Goal: Task Accomplishment & Management: Use online tool/utility

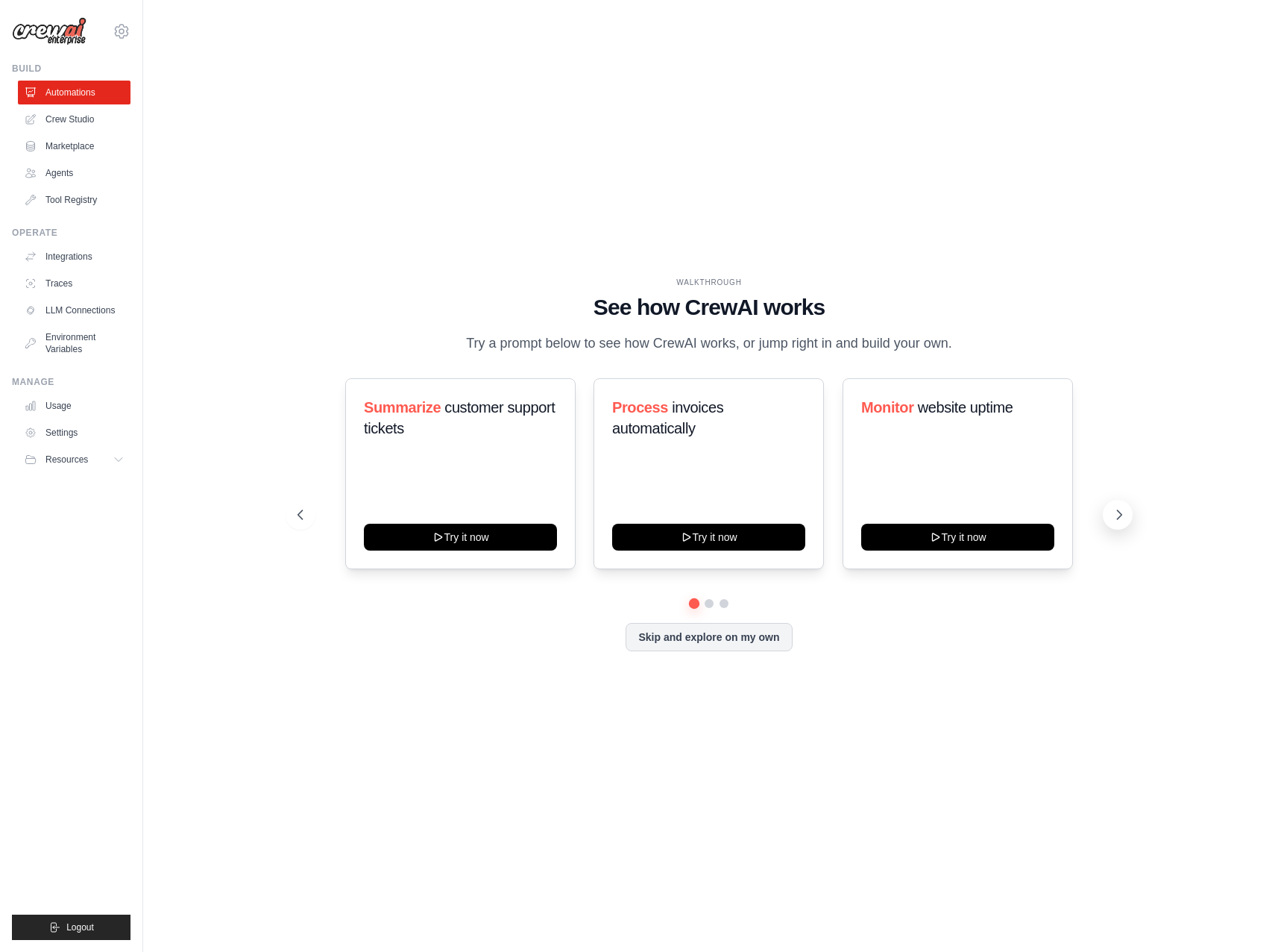
click at [1116, 522] on icon at bounding box center [1119, 515] width 15 height 15
click at [298, 519] on icon at bounding box center [298, 515] width 5 height 9
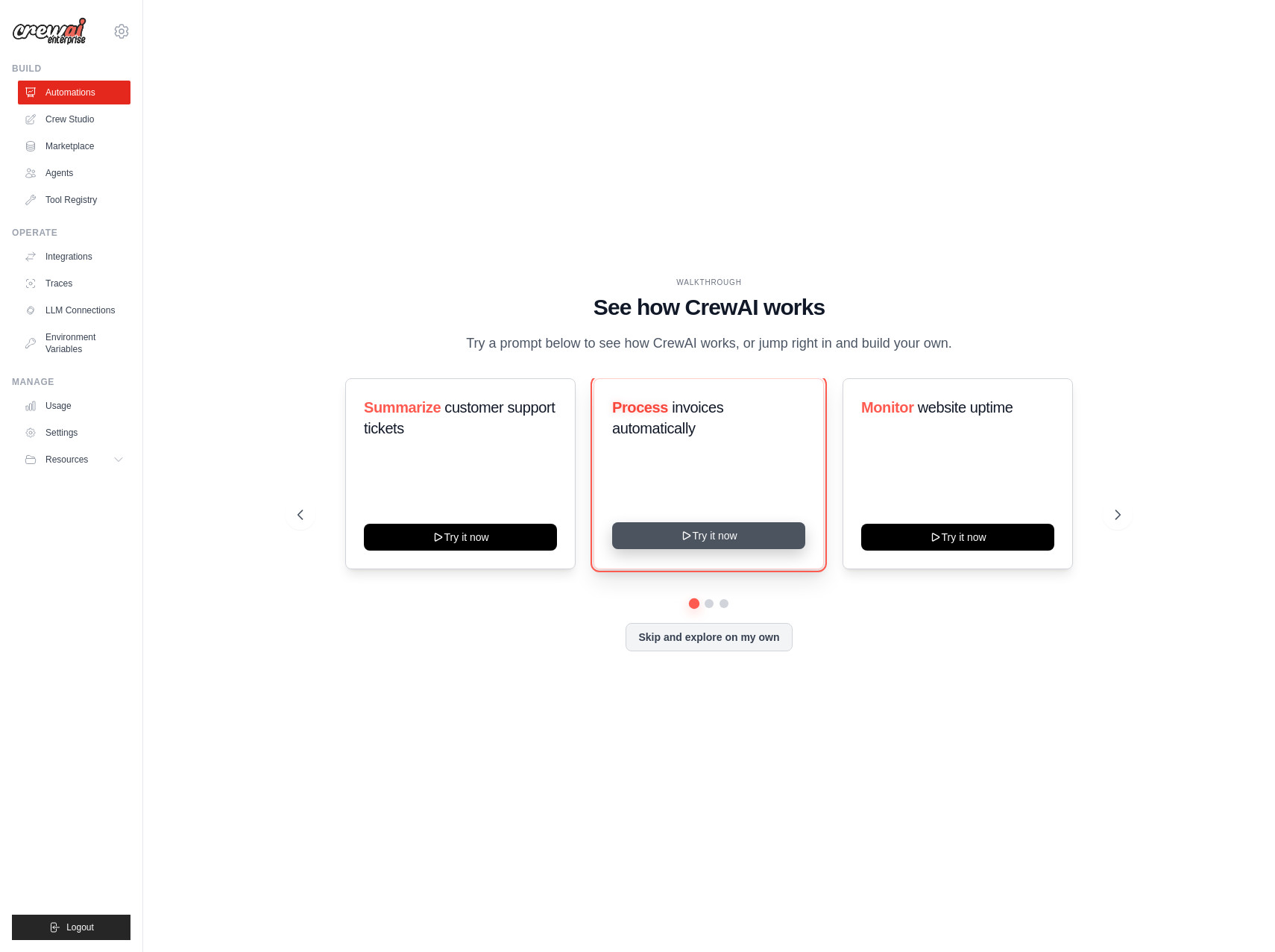
click at [735, 546] on button "Try it now" at bounding box center [709, 535] width 193 height 26
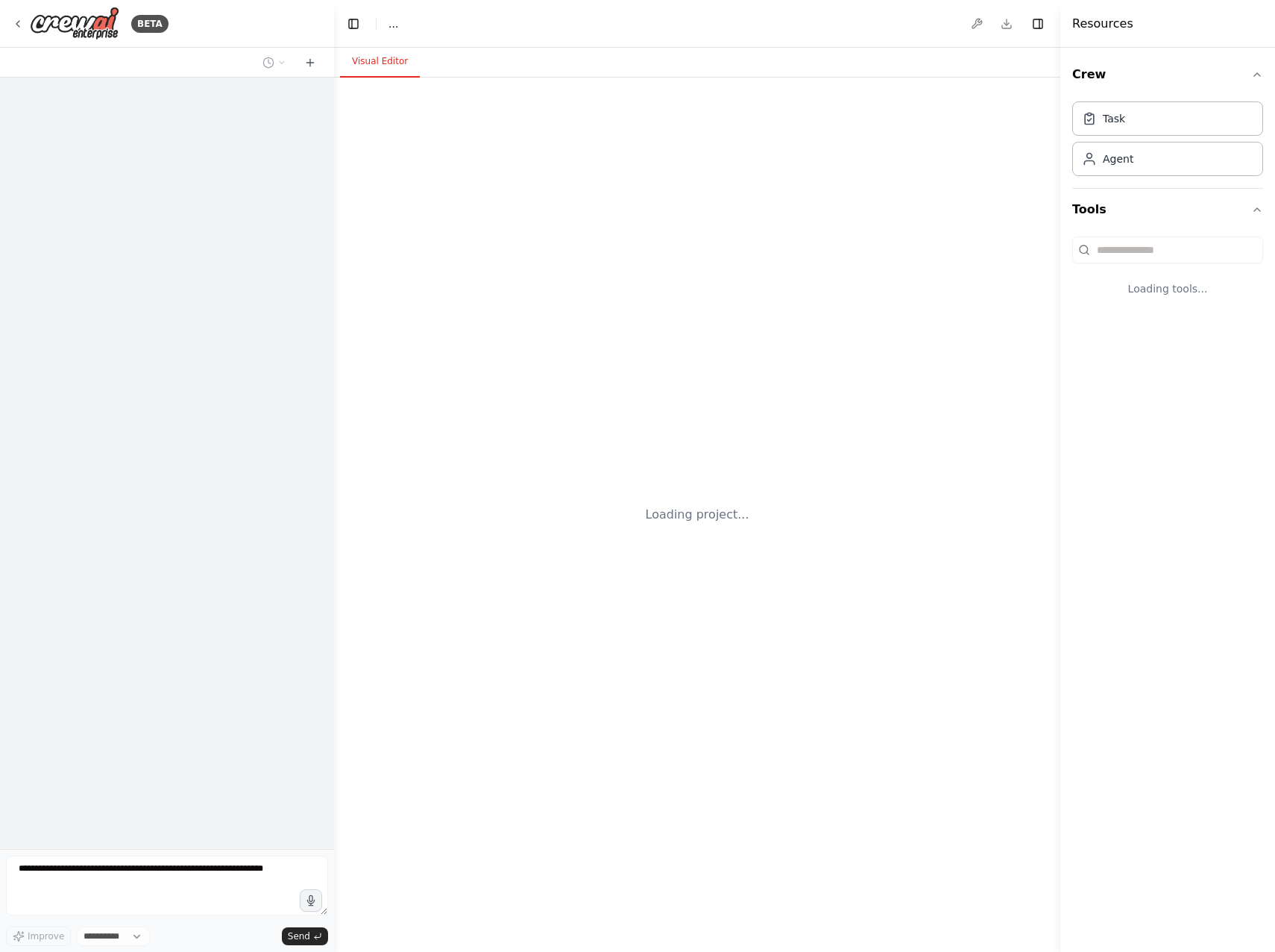
select select "****"
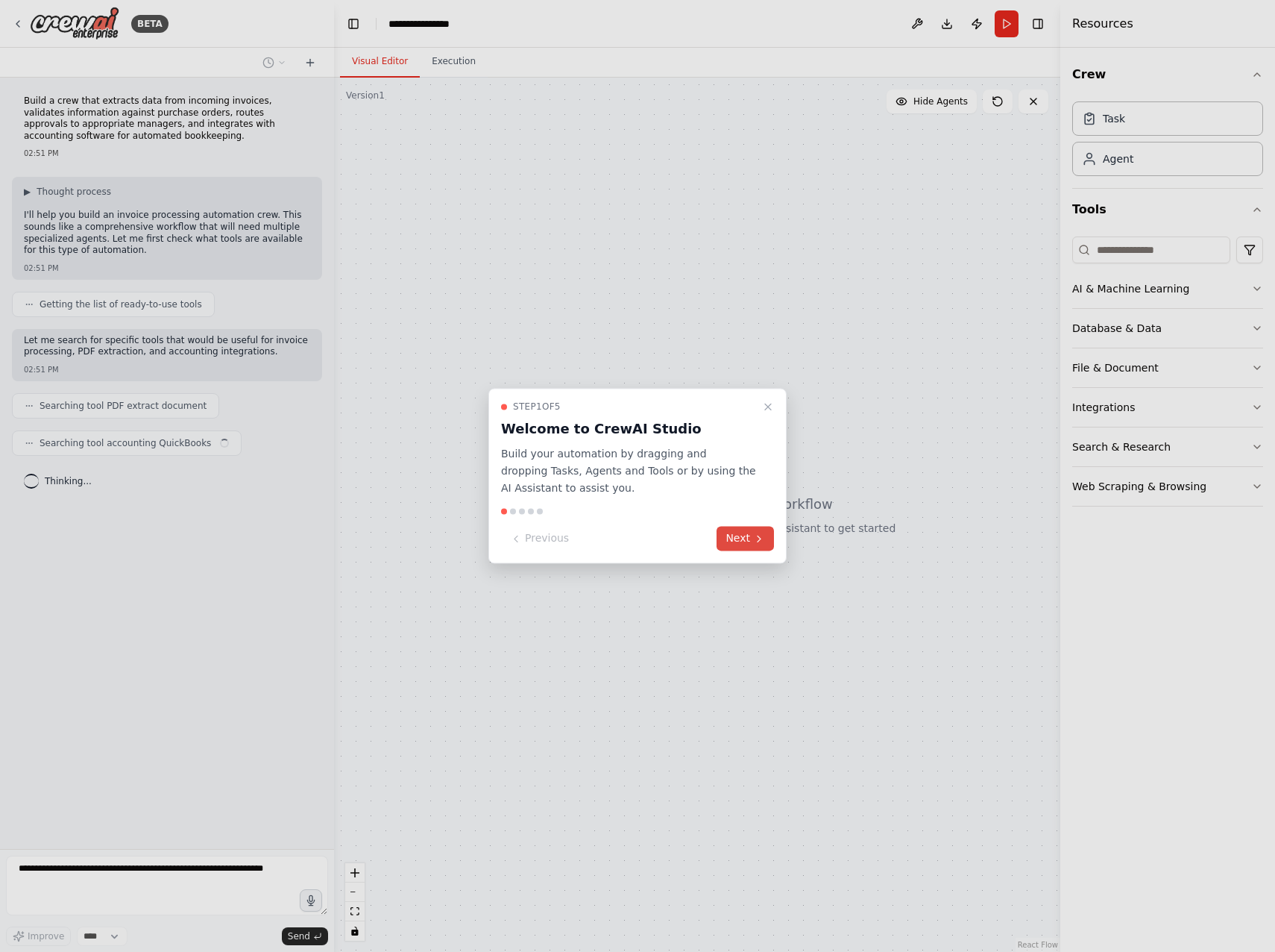
click at [750, 539] on button "Next" at bounding box center [745, 539] width 57 height 25
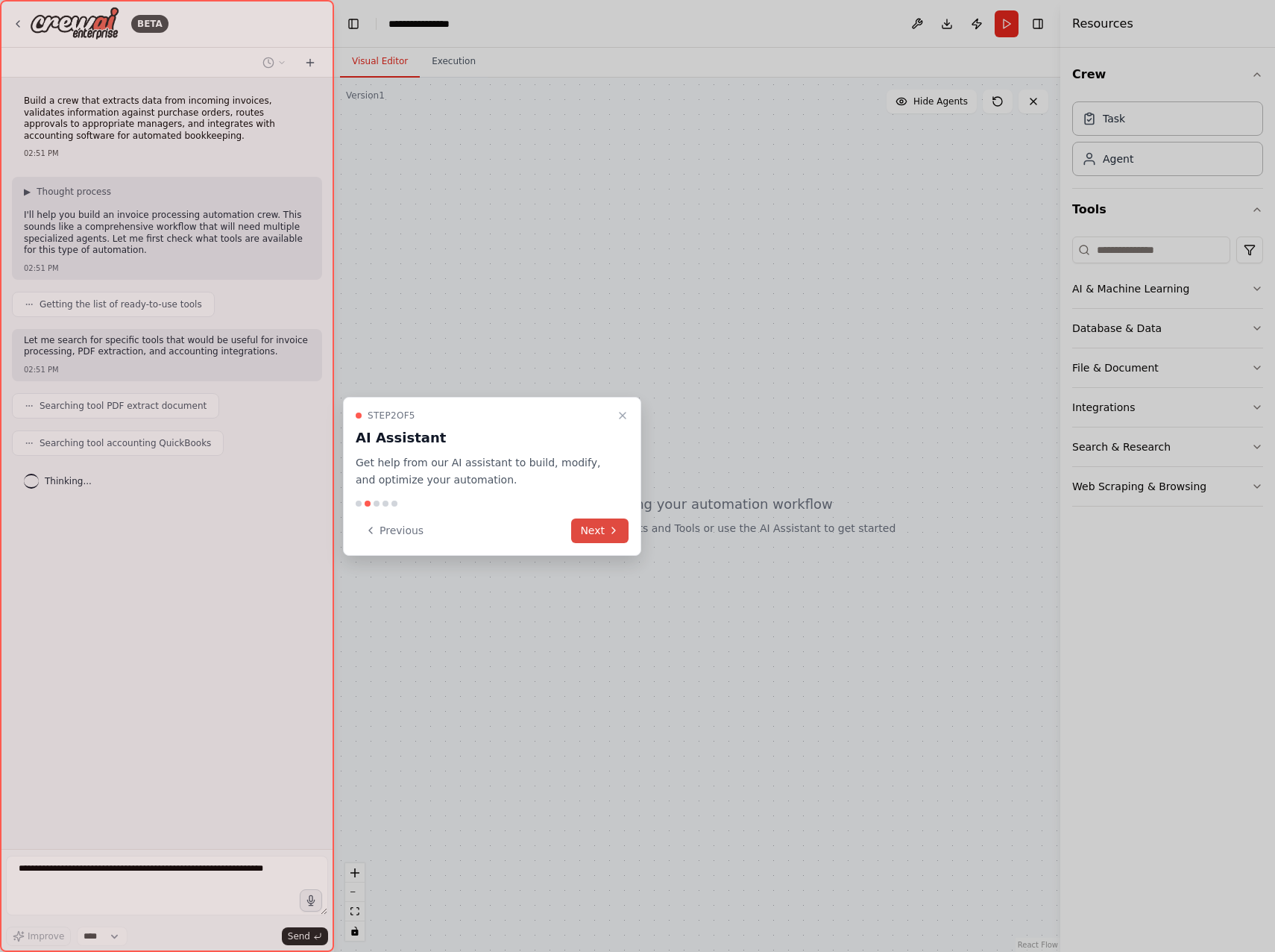
click at [600, 535] on button "Next" at bounding box center [600, 530] width 57 height 25
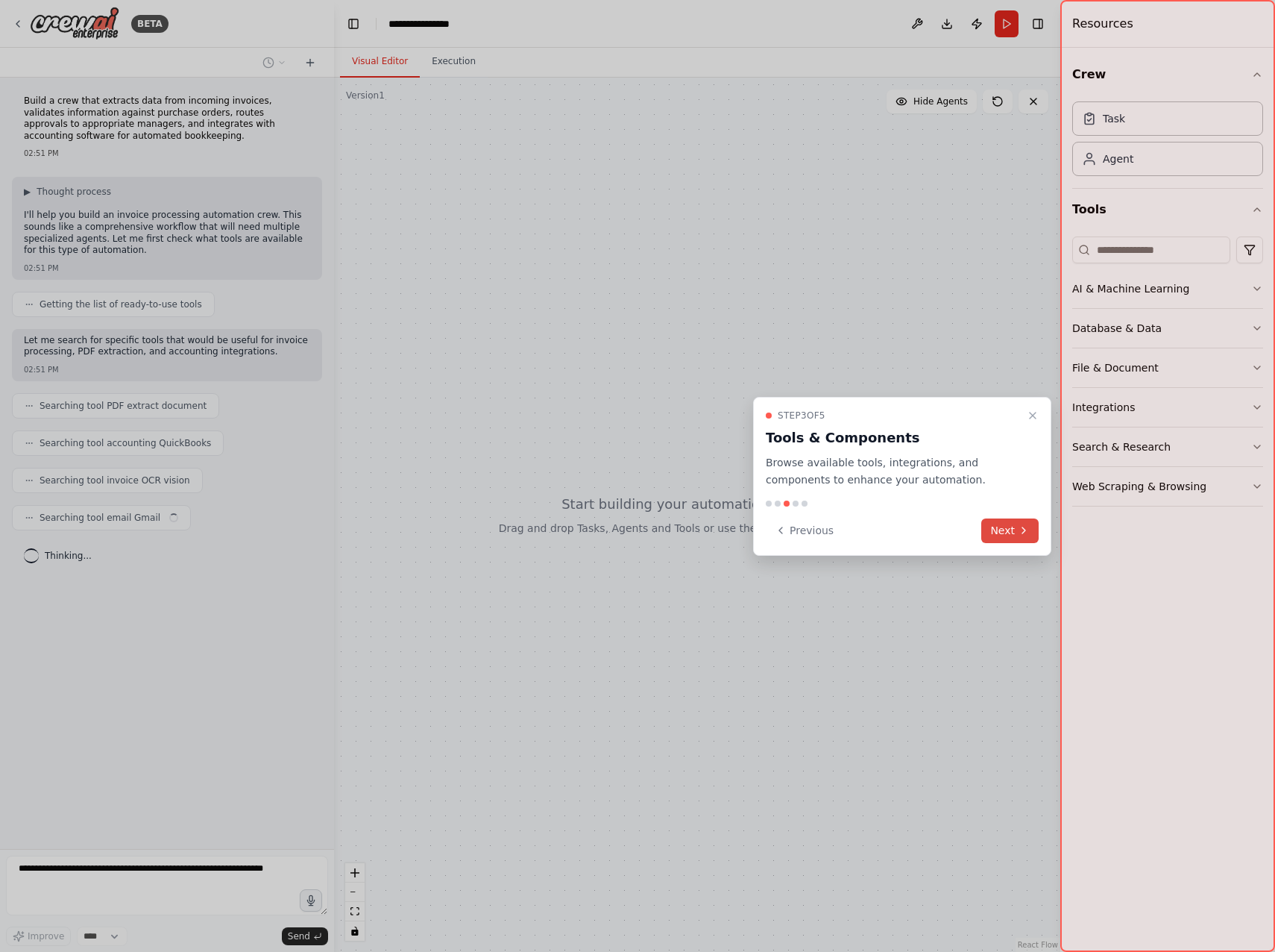
click at [1014, 532] on button "Next" at bounding box center [1009, 530] width 57 height 25
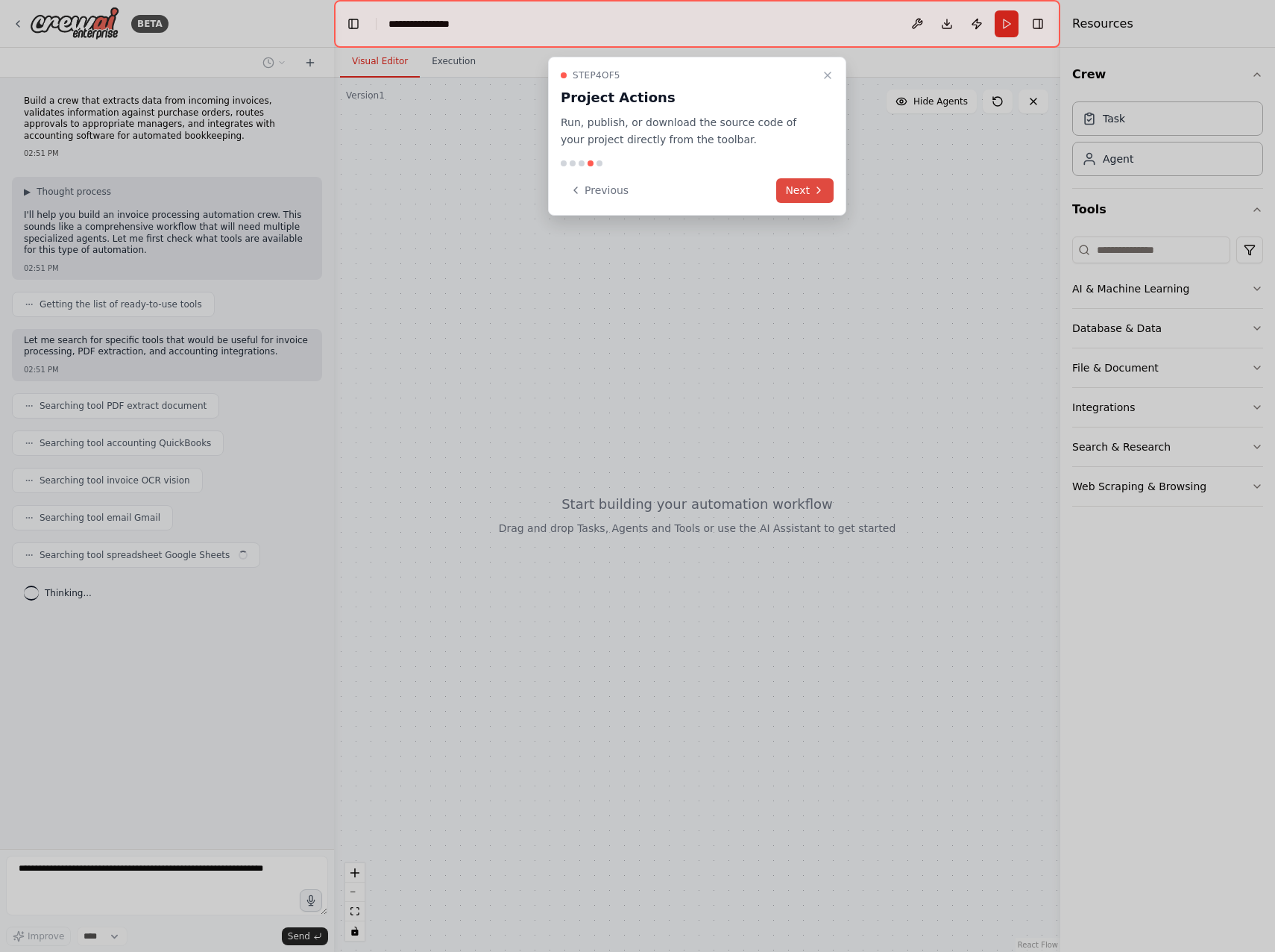
click at [815, 191] on icon at bounding box center [819, 190] width 12 height 12
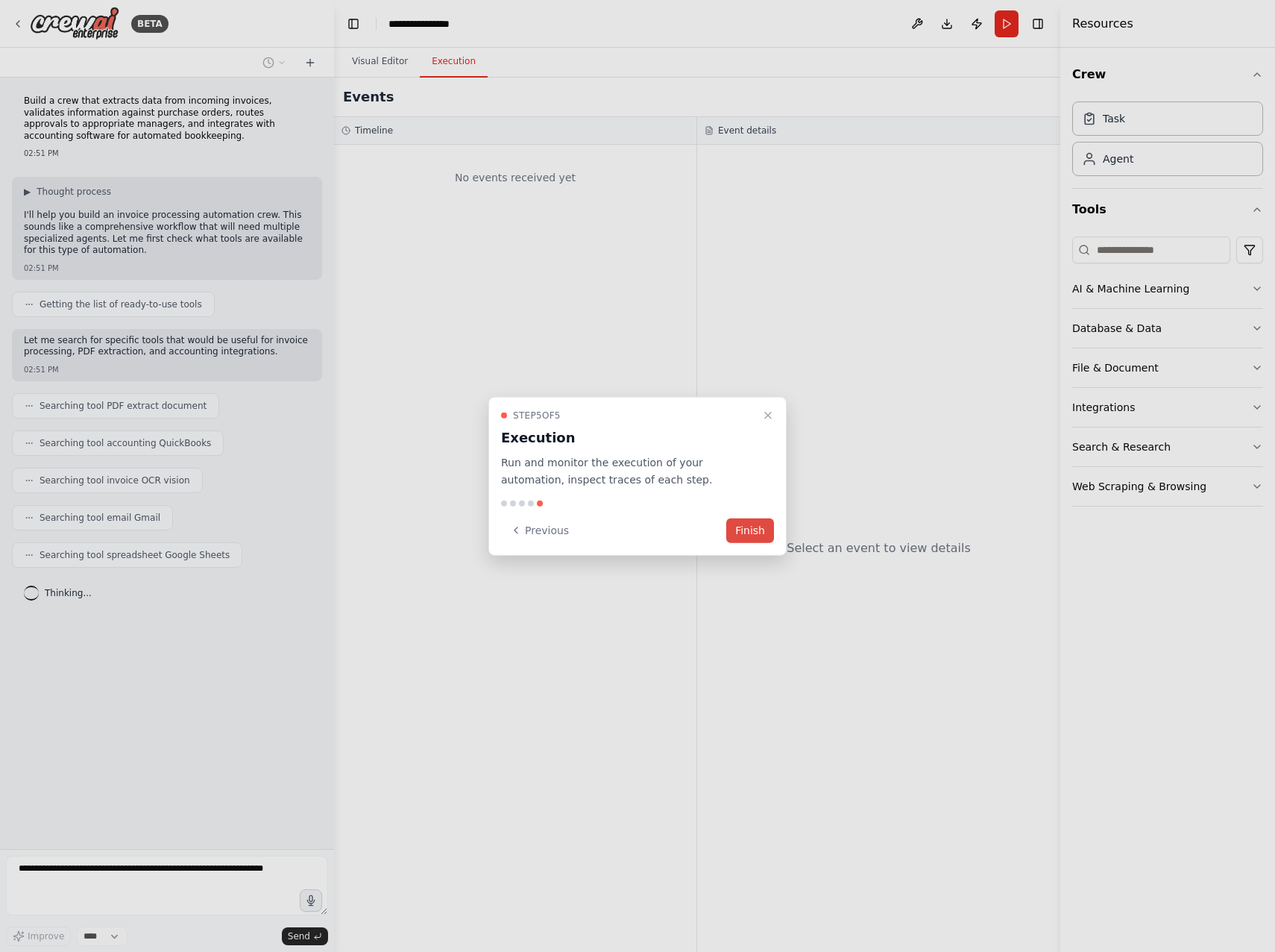
click at [756, 528] on button "Finish" at bounding box center [750, 529] width 47 height 25
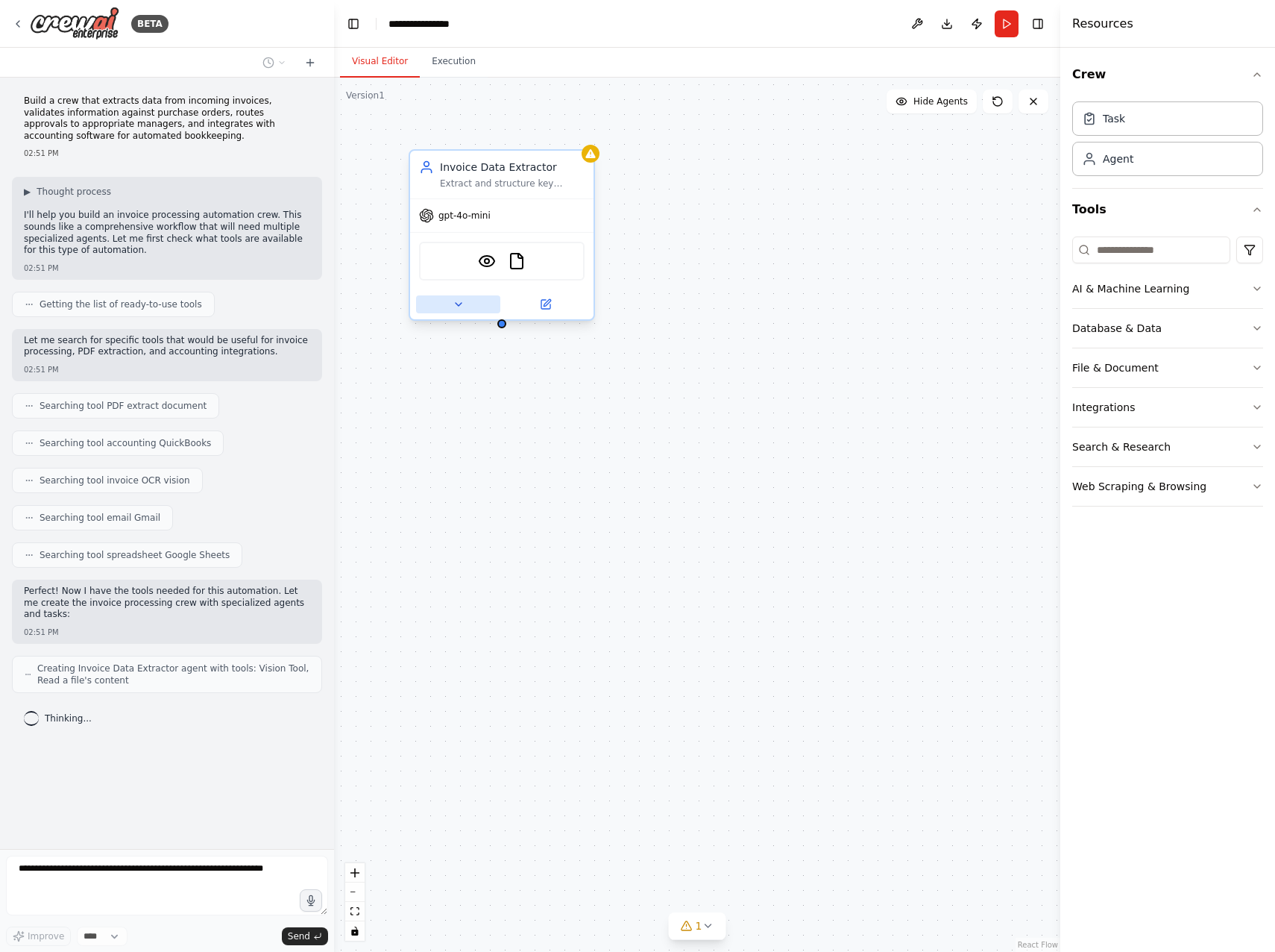
click at [461, 299] on icon at bounding box center [458, 304] width 12 height 12
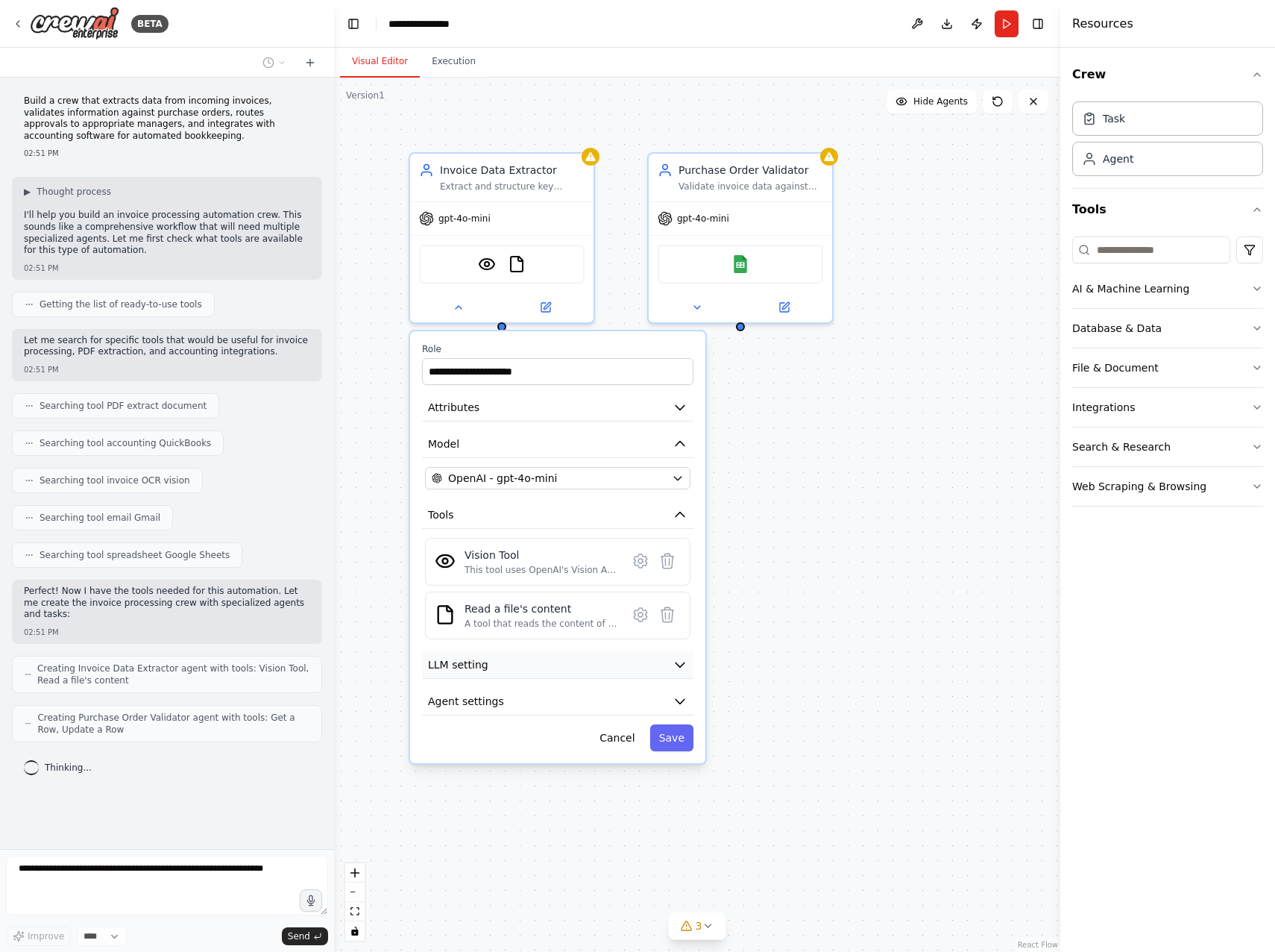
click at [491, 675] on button "LLM setting" at bounding box center [558, 664] width 271 height 27
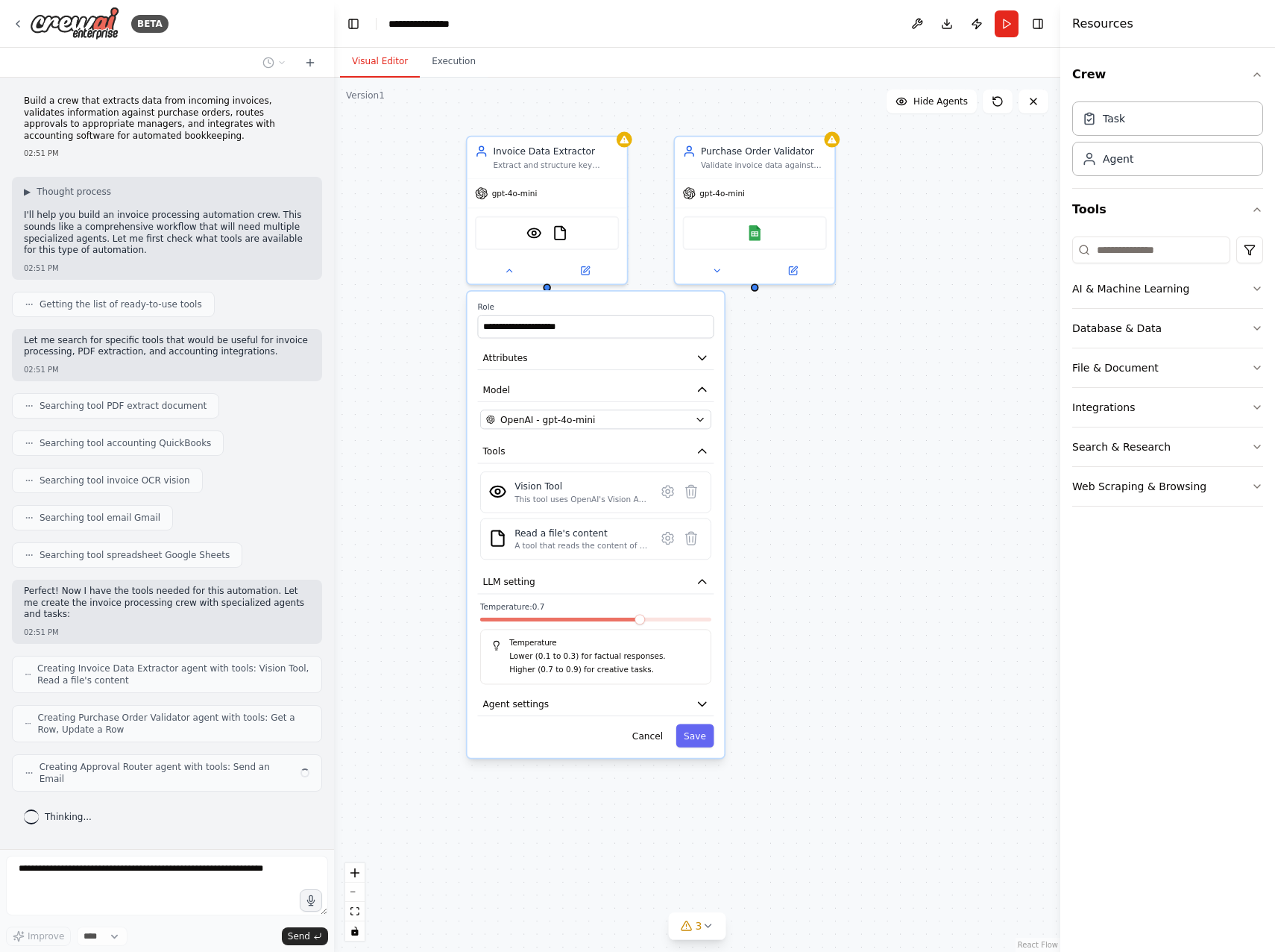
drag, startPoint x: 589, startPoint y: 717, endPoint x: 632, endPoint y: 717, distance: 43.0
click at [589, 717] on div "**********" at bounding box center [596, 525] width 257 height 466
click at [694, 694] on button "Agent settings" at bounding box center [596, 704] width 236 height 24
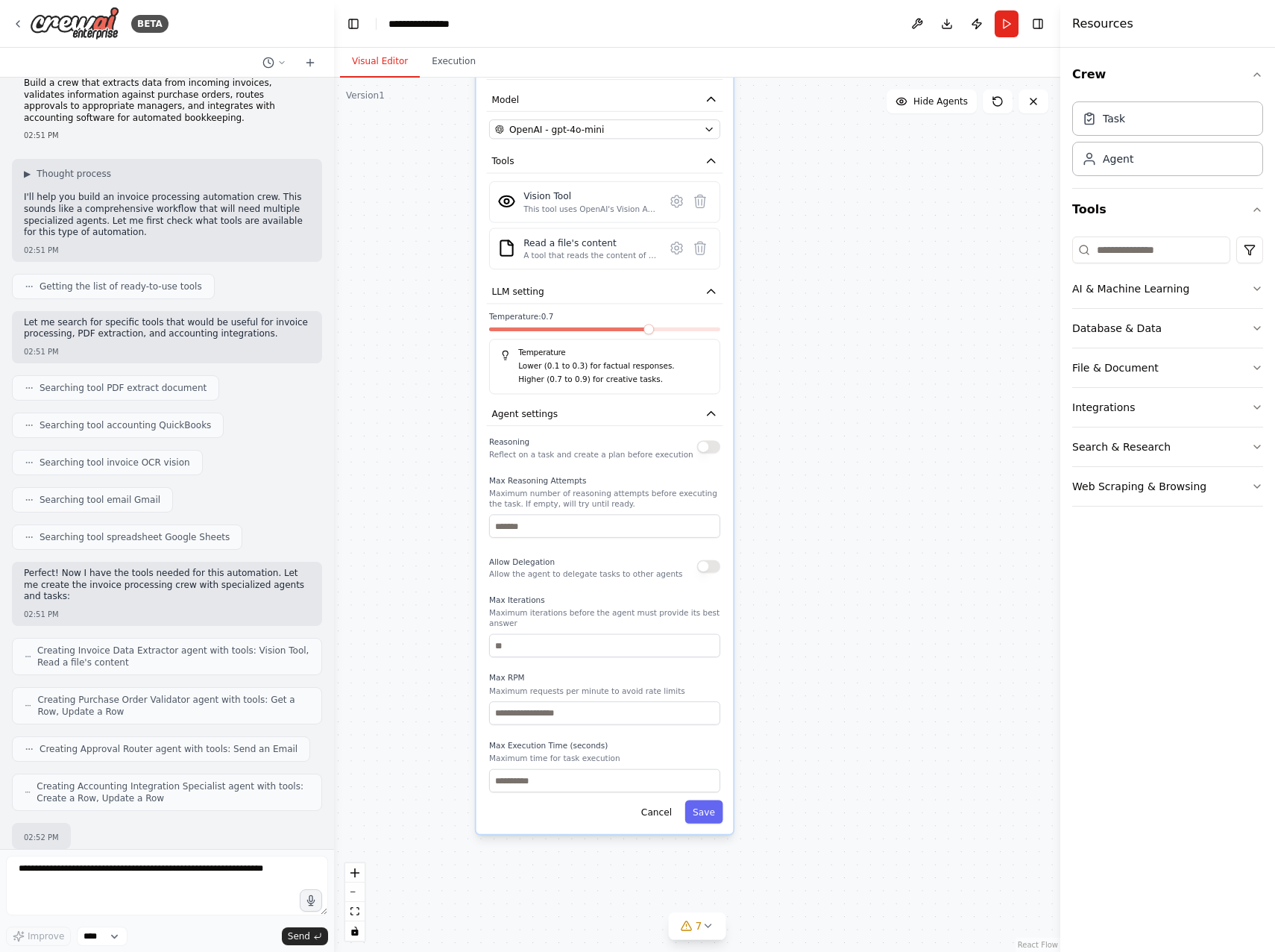
scroll to position [108, 0]
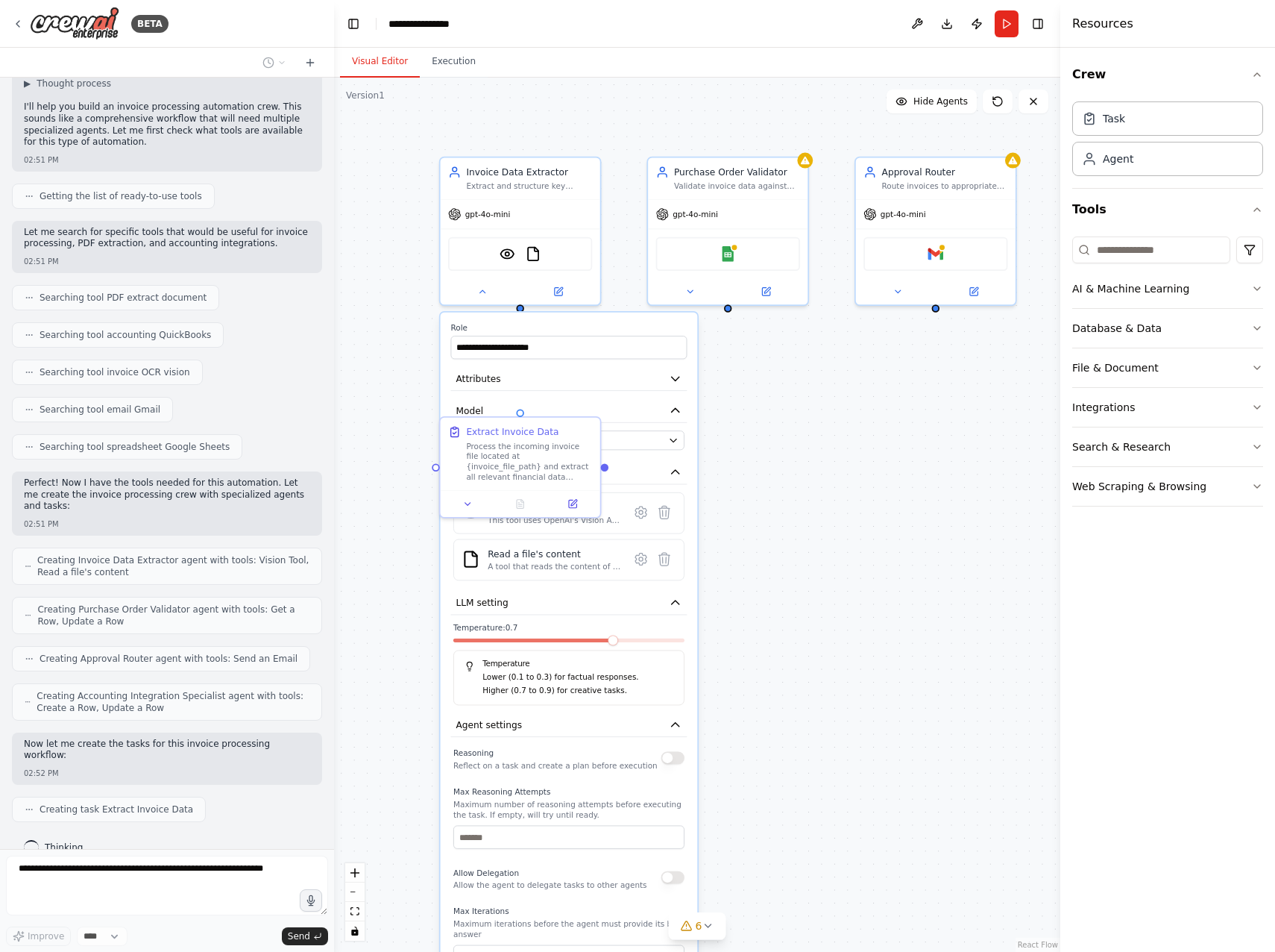
drag, startPoint x: 938, startPoint y: 503, endPoint x: 912, endPoint y: 524, distance: 33.4
click at [912, 524] on div ".deletable-edge-delete-btn { width: 20px; height: 20px; border: 0px solid #ffff…" at bounding box center [697, 515] width 726 height 874
click at [834, 431] on div ".deletable-edge-delete-btn { width: 20px; height: 20px; border: 0px solid #ffff…" at bounding box center [697, 515] width 726 height 874
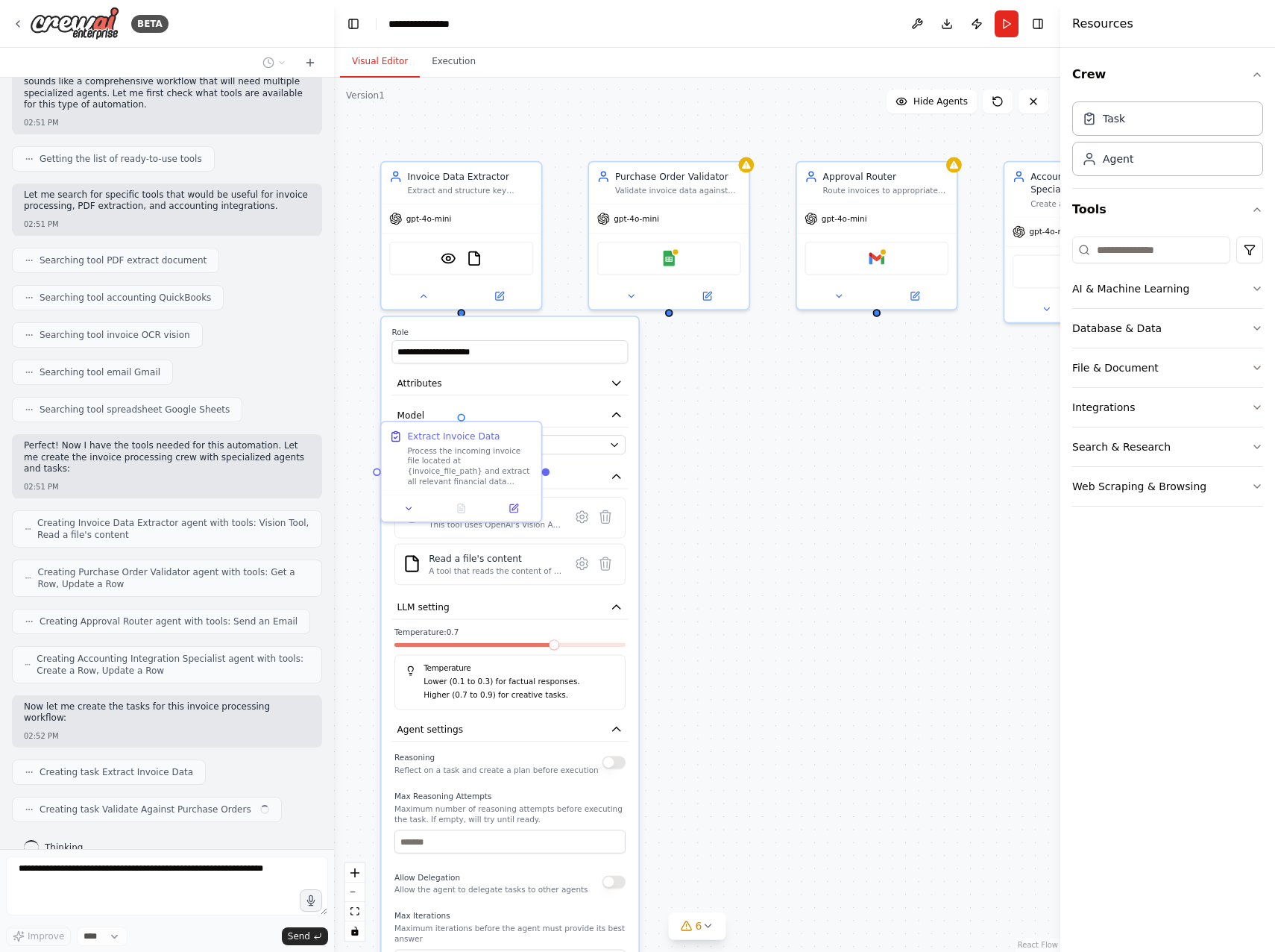
drag, startPoint x: 843, startPoint y: 431, endPoint x: 785, endPoint y: 435, distance: 58.1
click at [785, 435] on div ".deletable-edge-delete-btn { width: 20px; height: 20px; border: 0px solid #ffff…" at bounding box center [697, 515] width 726 height 874
click at [852, 390] on div ".deletable-edge-delete-btn { width: 20px; height: 20px; border: 0px solid #ffff…" at bounding box center [697, 515] width 726 height 874
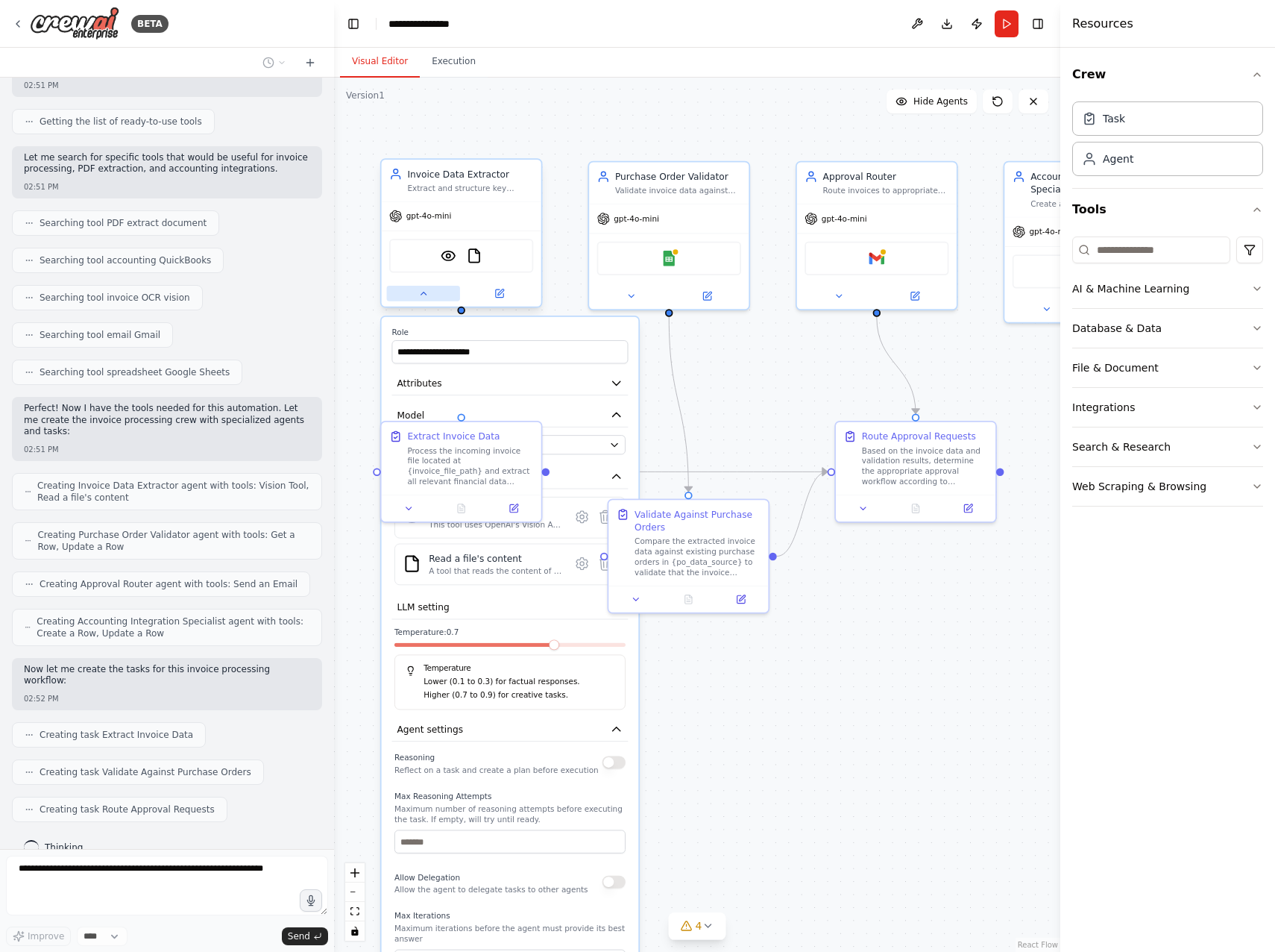
click at [431, 298] on button at bounding box center [423, 293] width 73 height 16
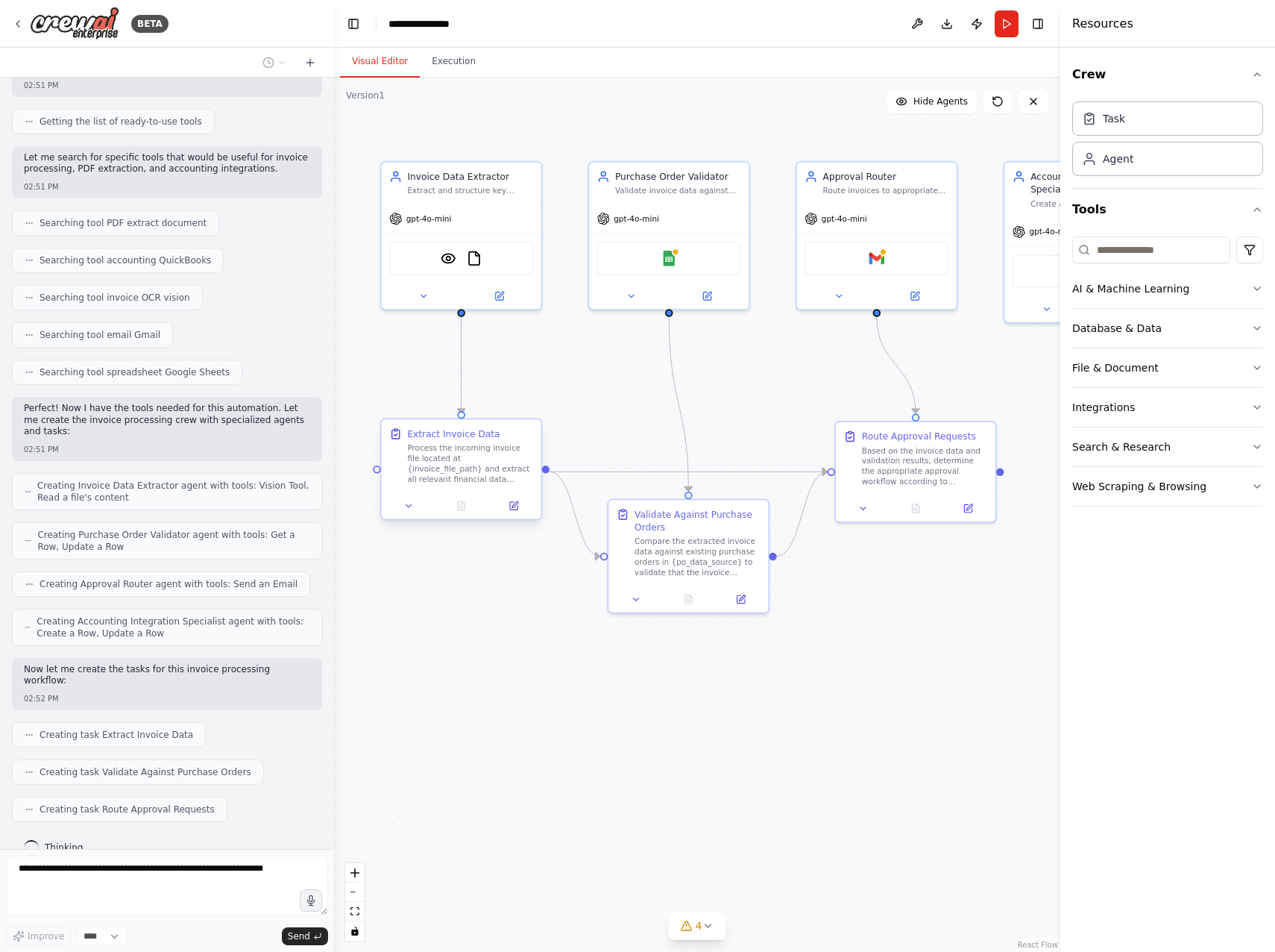
click at [449, 465] on div "Process the incoming invoice file located at {invoice_file_path} and extract al…" at bounding box center [470, 464] width 126 height 42
click at [413, 508] on icon at bounding box center [408, 505] width 10 height 10
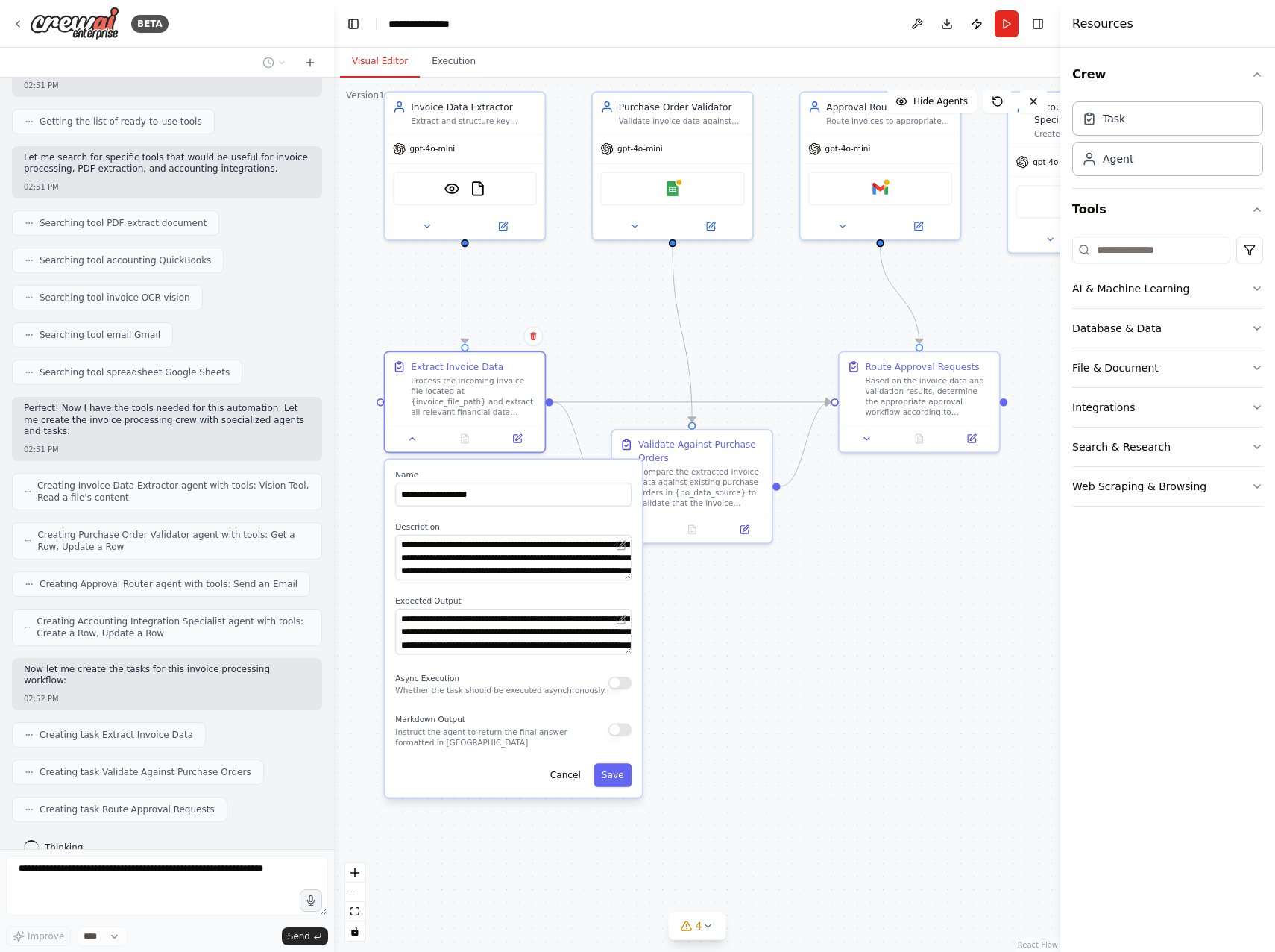
drag, startPoint x: 810, startPoint y: 724, endPoint x: 855, endPoint y: 606, distance: 126.3
click at [806, 665] on div ".deletable-edge-delete-btn { width: 20px; height: 20px; border: 0px solid #ffff…" at bounding box center [697, 515] width 726 height 874
click at [1109, 330] on div "Database & Data" at bounding box center [1117, 328] width 89 height 15
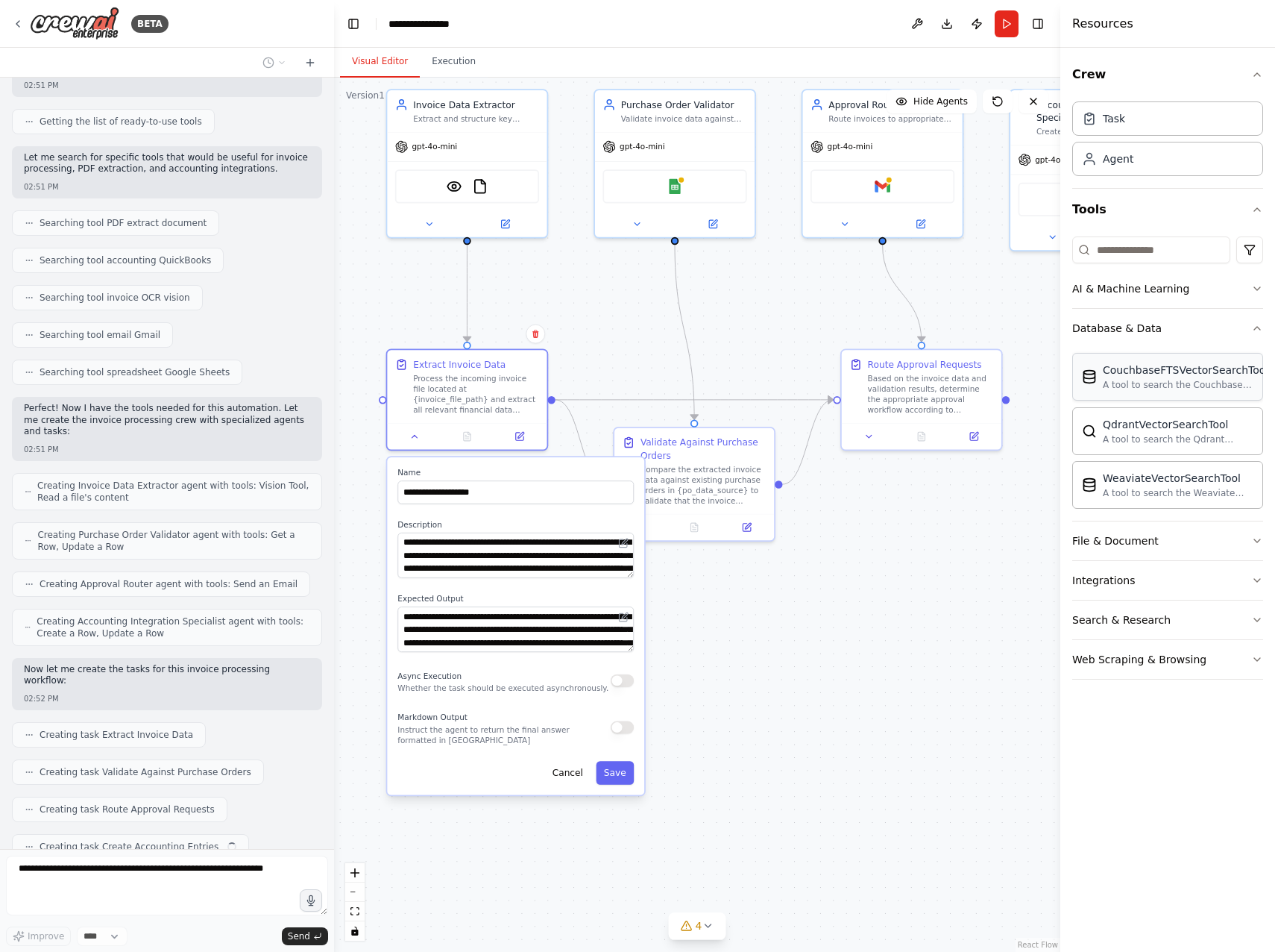
scroll to position [220, 0]
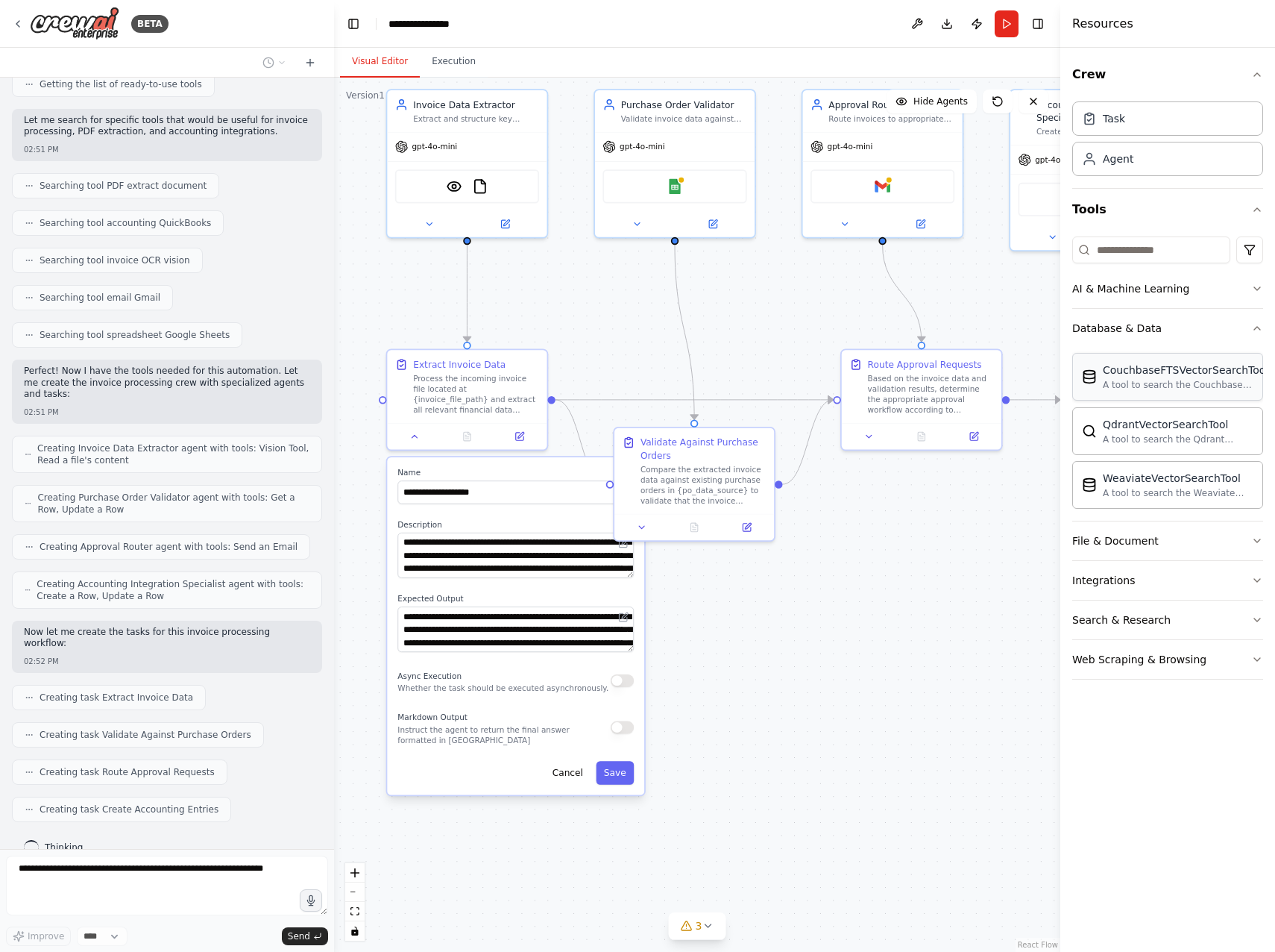
click at [1162, 383] on div "A tool to search the Couchbase database for relevant information on internal do…" at bounding box center [1186, 384] width 165 height 12
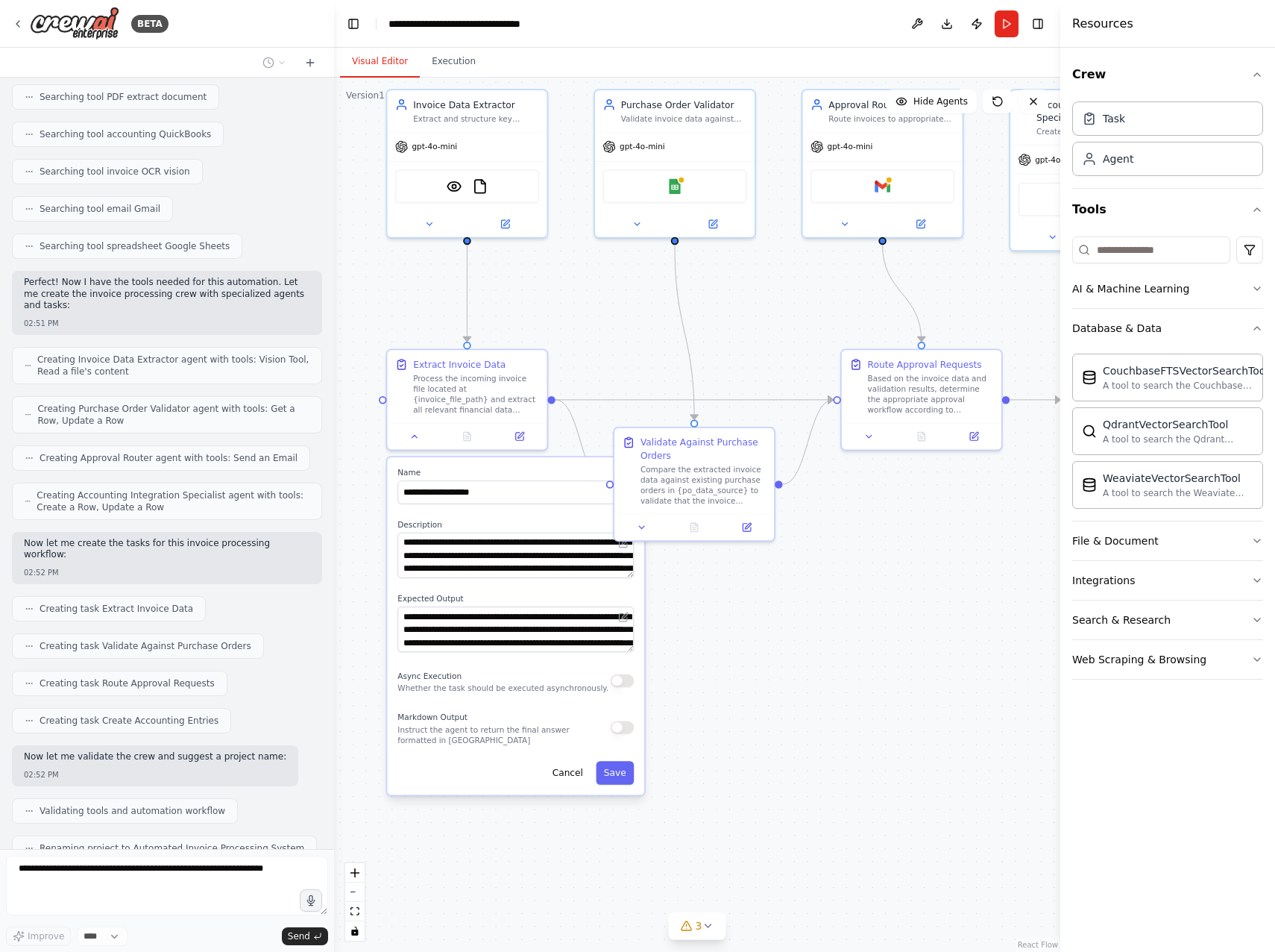
scroll to position [347, 0]
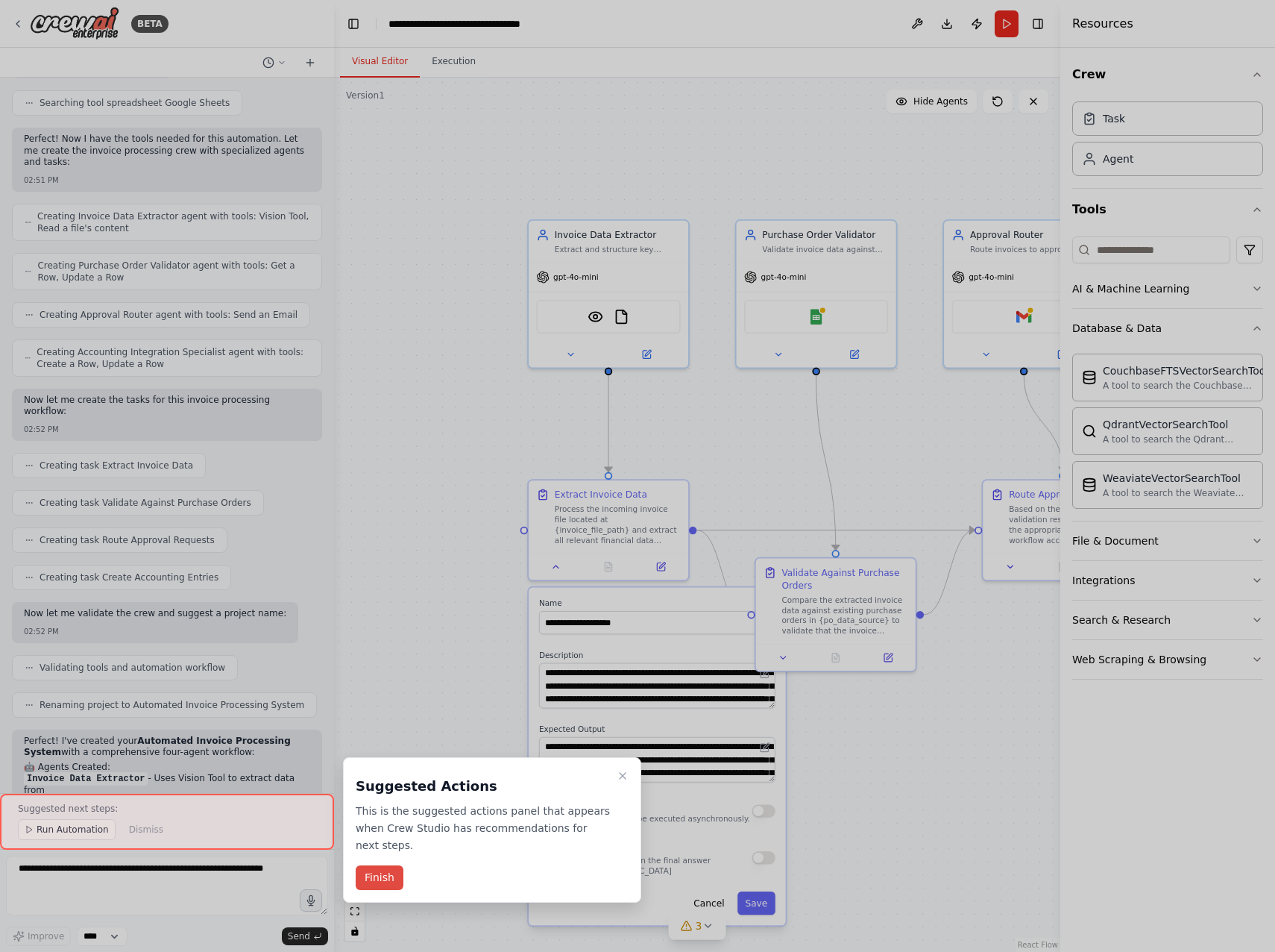
click at [390, 865] on button "Finish" at bounding box center [380, 877] width 47 height 25
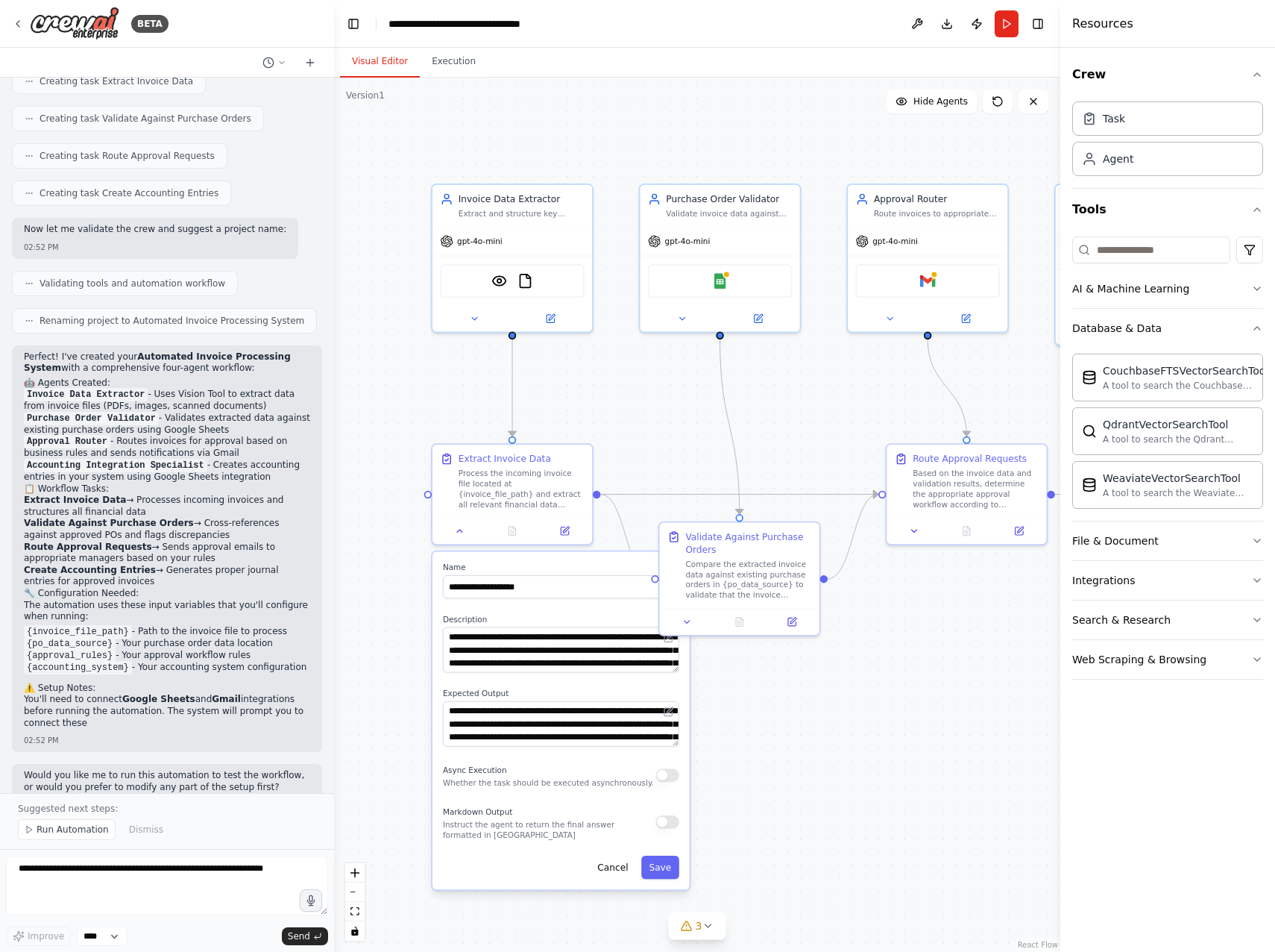
scroll to position [847, 0]
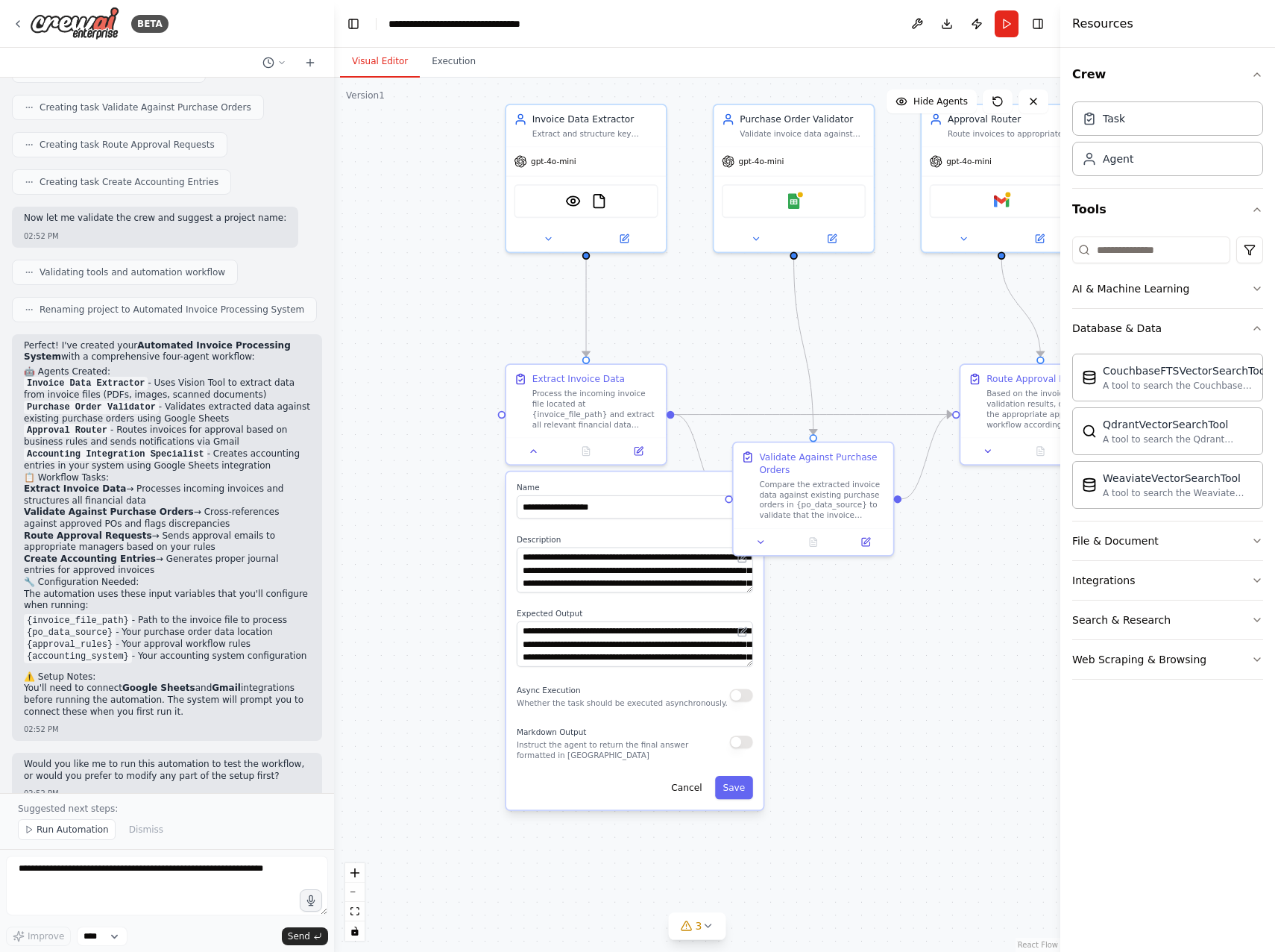
drag, startPoint x: 447, startPoint y: 473, endPoint x: 425, endPoint y: 357, distance: 118.1
click at [425, 357] on div ".deletable-edge-delete-btn { width: 20px; height: 20px; border: 0px solid #ffff…" at bounding box center [697, 515] width 726 height 874
click at [926, 599] on div ".deletable-edge-delete-btn { width: 20px; height: 20px; border: 0px solid #ffff…" at bounding box center [697, 515] width 726 height 874
click at [769, 544] on button at bounding box center [761, 539] width 45 height 16
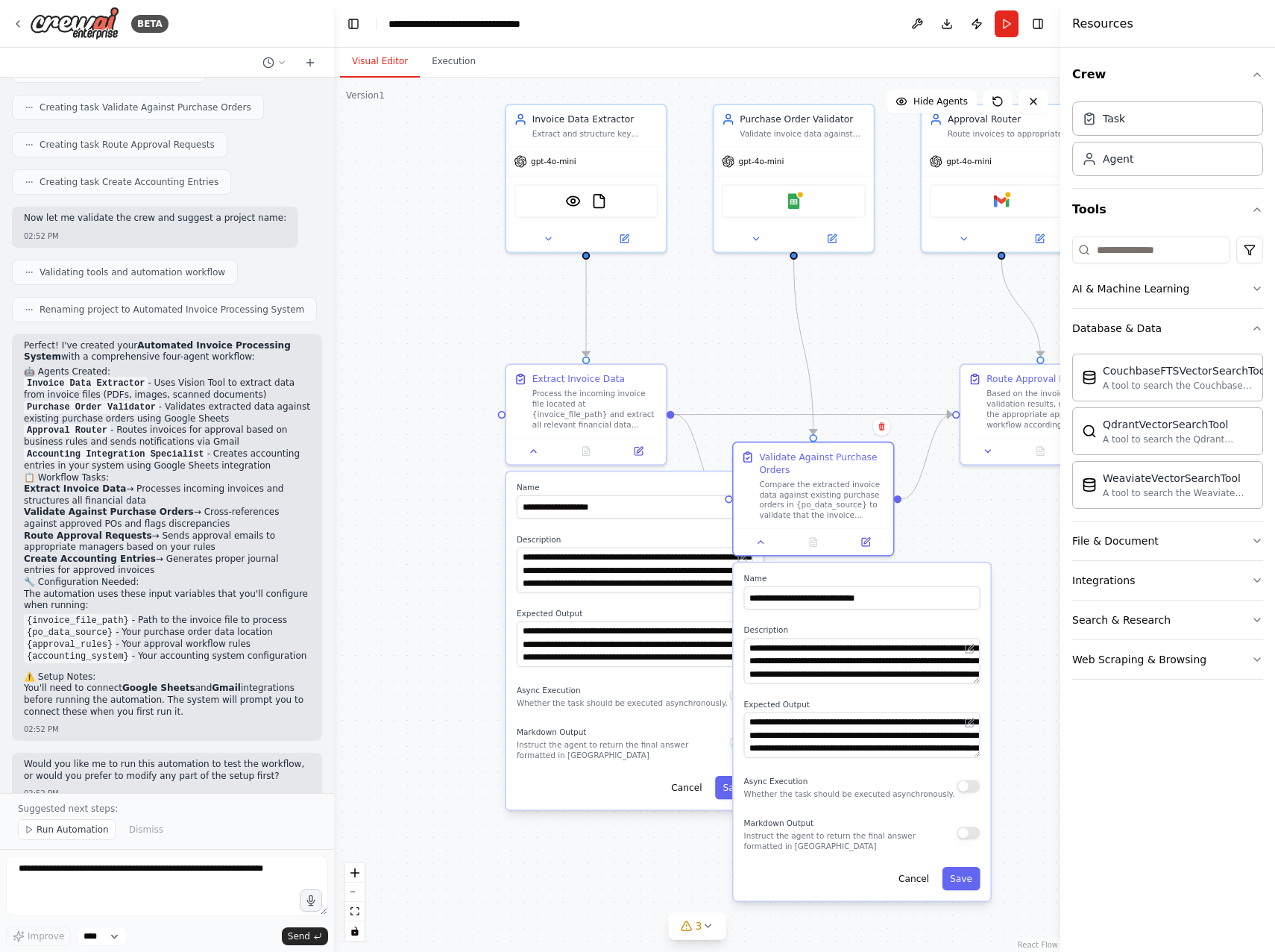
click at [935, 527] on div ".deletable-edge-delete-btn { width: 20px; height: 20px; border: 0px solid #ffff…" at bounding box center [697, 515] width 726 height 874
click at [935, 517] on div ".deletable-edge-delete-btn { width: 20px; height: 20px; border: 0px solid #ffff…" at bounding box center [697, 515] width 726 height 874
click at [773, 555] on div "**********" at bounding box center [813, 498] width 162 height 115
click at [759, 547] on div at bounding box center [820, 538] width 160 height 26
click at [930, 523] on div ".deletable-edge-delete-btn { width: 20px; height: 20px; border: 0px solid #ffff…" at bounding box center [697, 515] width 726 height 874
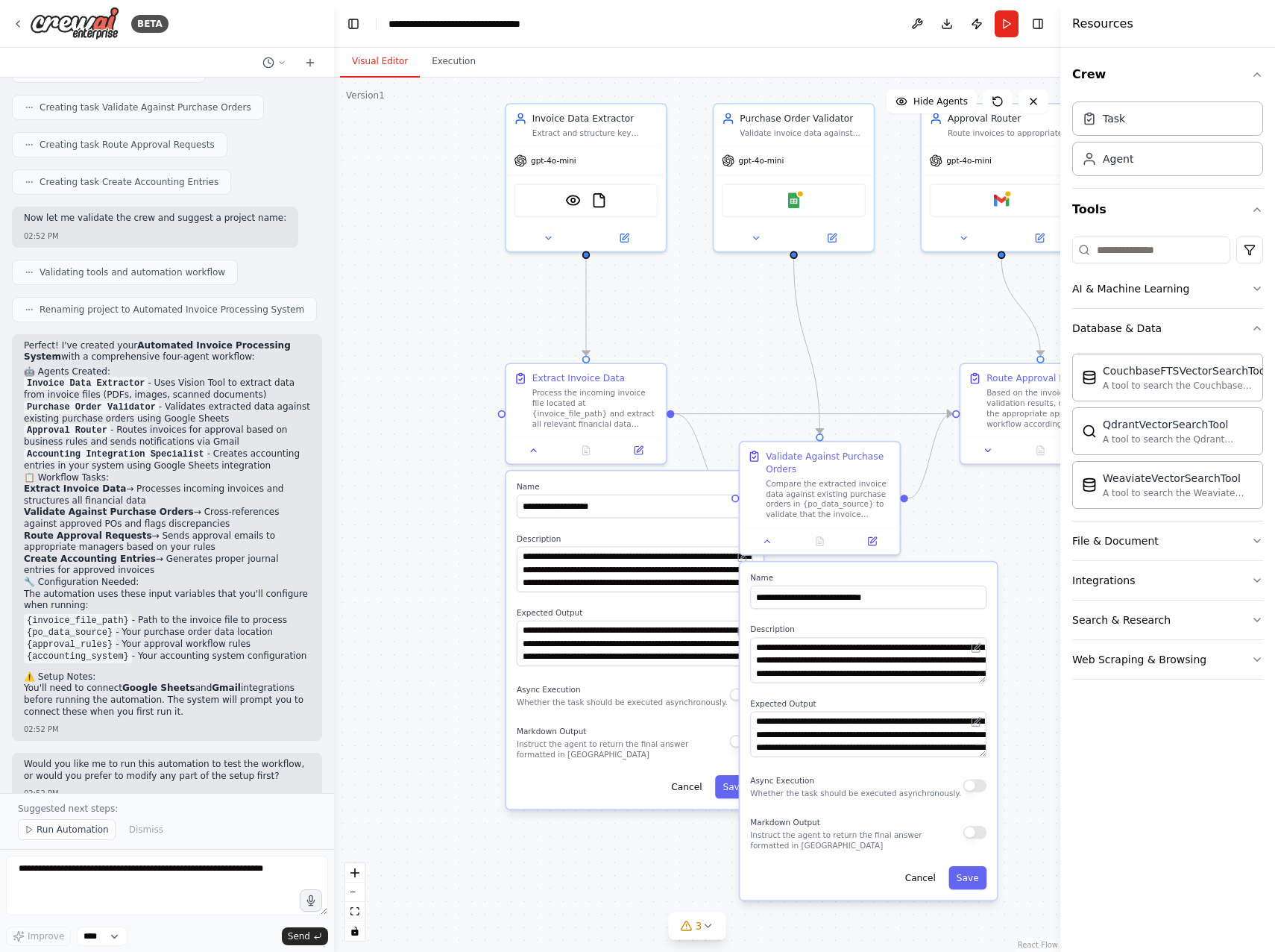
click at [974, 535] on div ".deletable-edge-delete-btn { width: 20px; height: 20px; border: 0px solid #ffff…" at bounding box center [697, 515] width 726 height 874
click at [560, 792] on div "Cancel Save" at bounding box center [634, 786] width 236 height 23
click at [667, 884] on div ".deletable-edge-delete-btn { width: 20px; height: 20px; border: 0px solid #ffff…" at bounding box center [697, 515] width 726 height 874
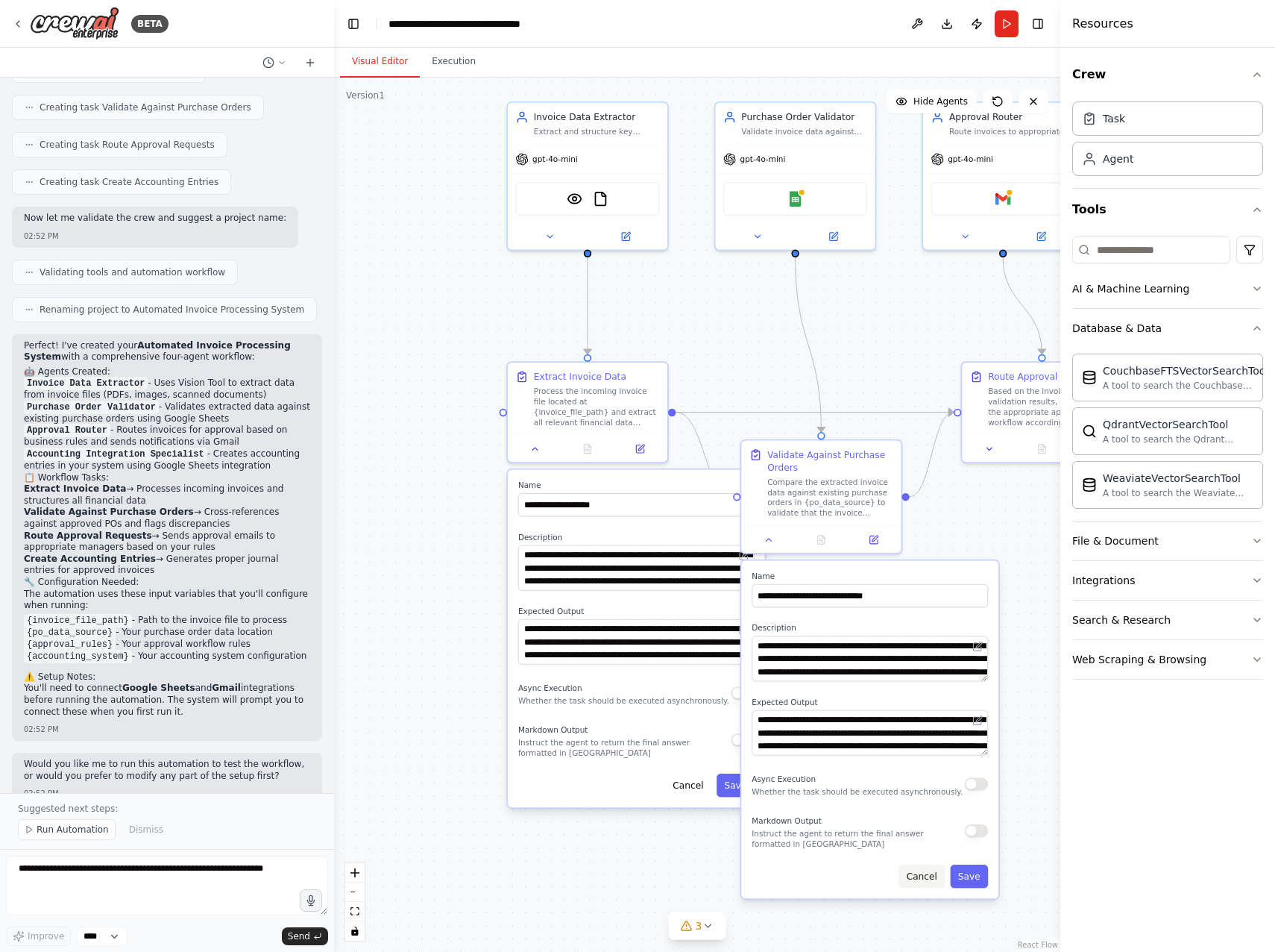
click at [935, 882] on button "Cancel" at bounding box center [922, 875] width 47 height 23
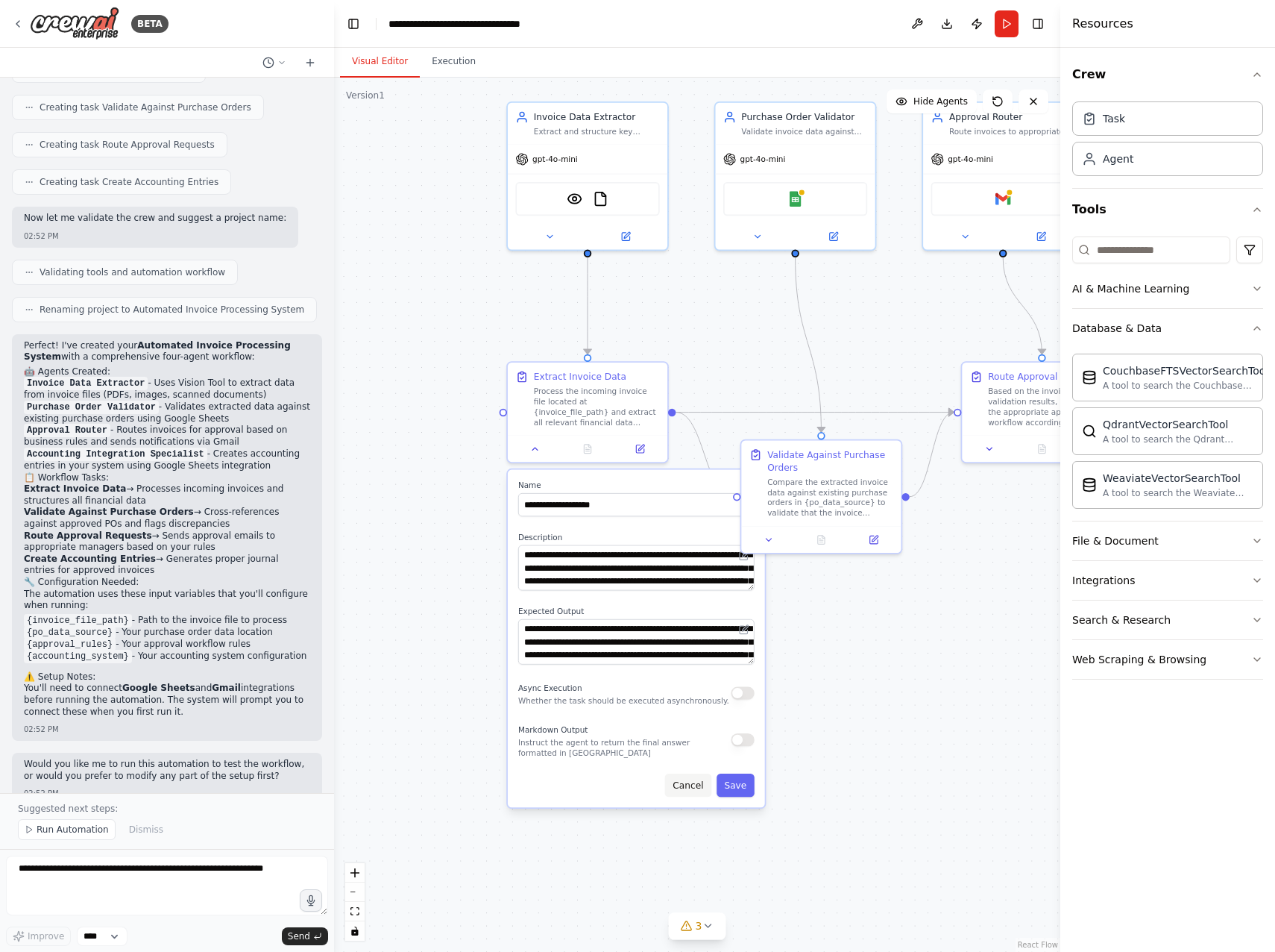
click at [687, 789] on button "Cancel" at bounding box center [688, 784] width 47 height 23
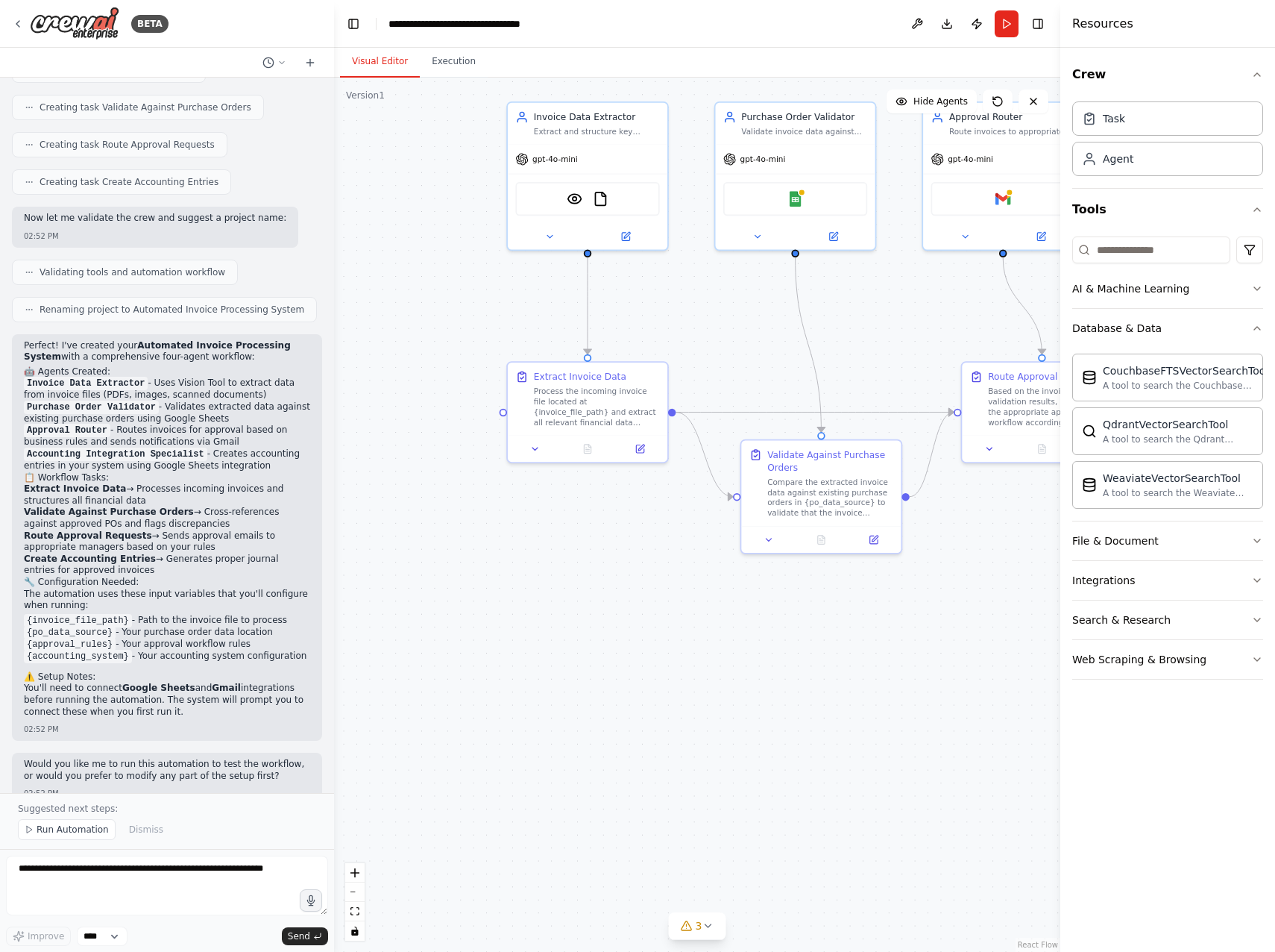
click at [837, 725] on div ".deletable-edge-delete-btn { width: 20px; height: 20px; border: 0px solid #ffff…" at bounding box center [697, 515] width 726 height 874
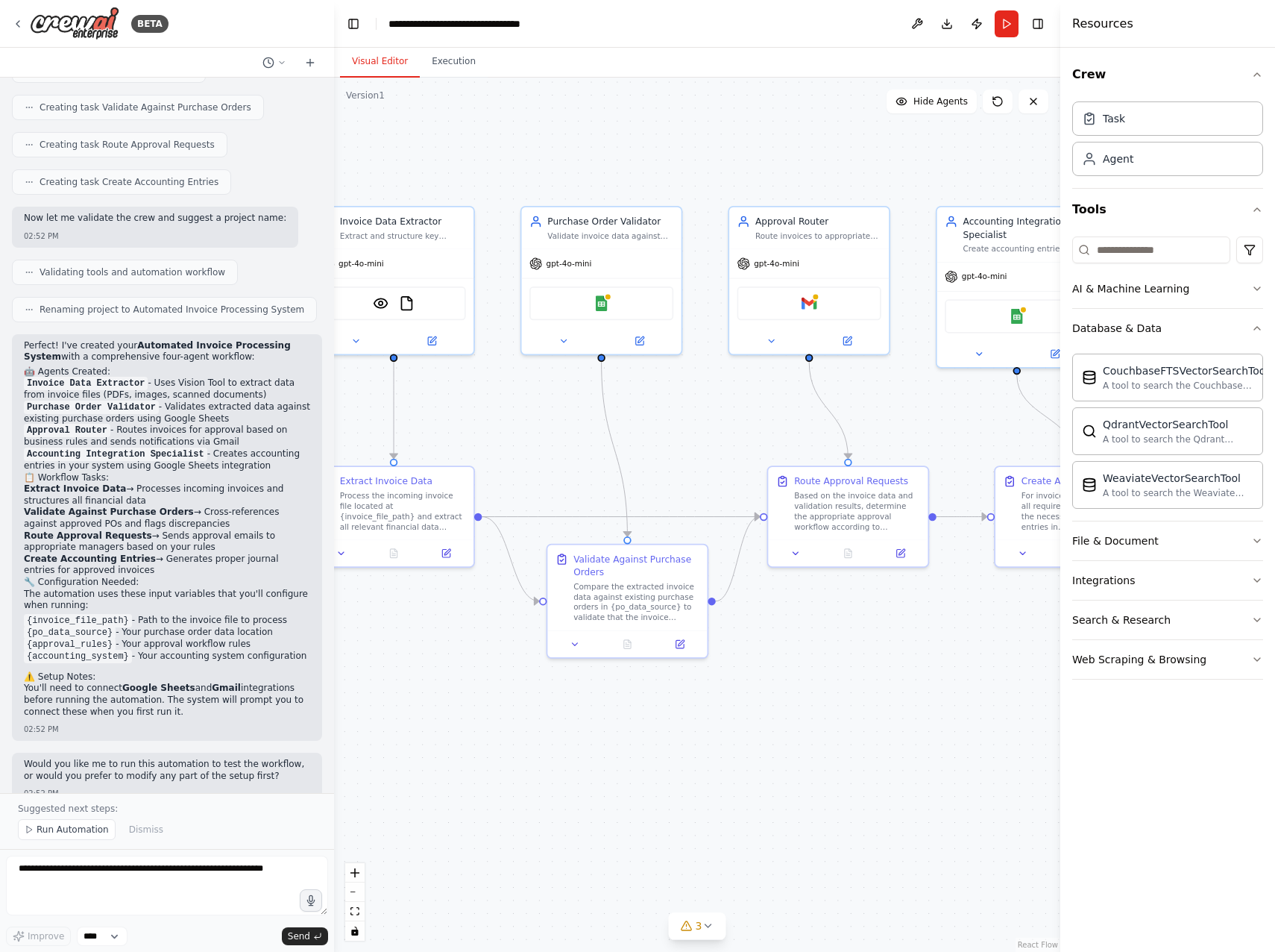
drag, startPoint x: 642, startPoint y: 765, endPoint x: 708, endPoint y: 764, distance: 66.0
click at [482, 847] on div ".deletable-edge-delete-btn { width: 20px; height: 20px; border: 0px solid #ffff…" at bounding box center [697, 515] width 726 height 874
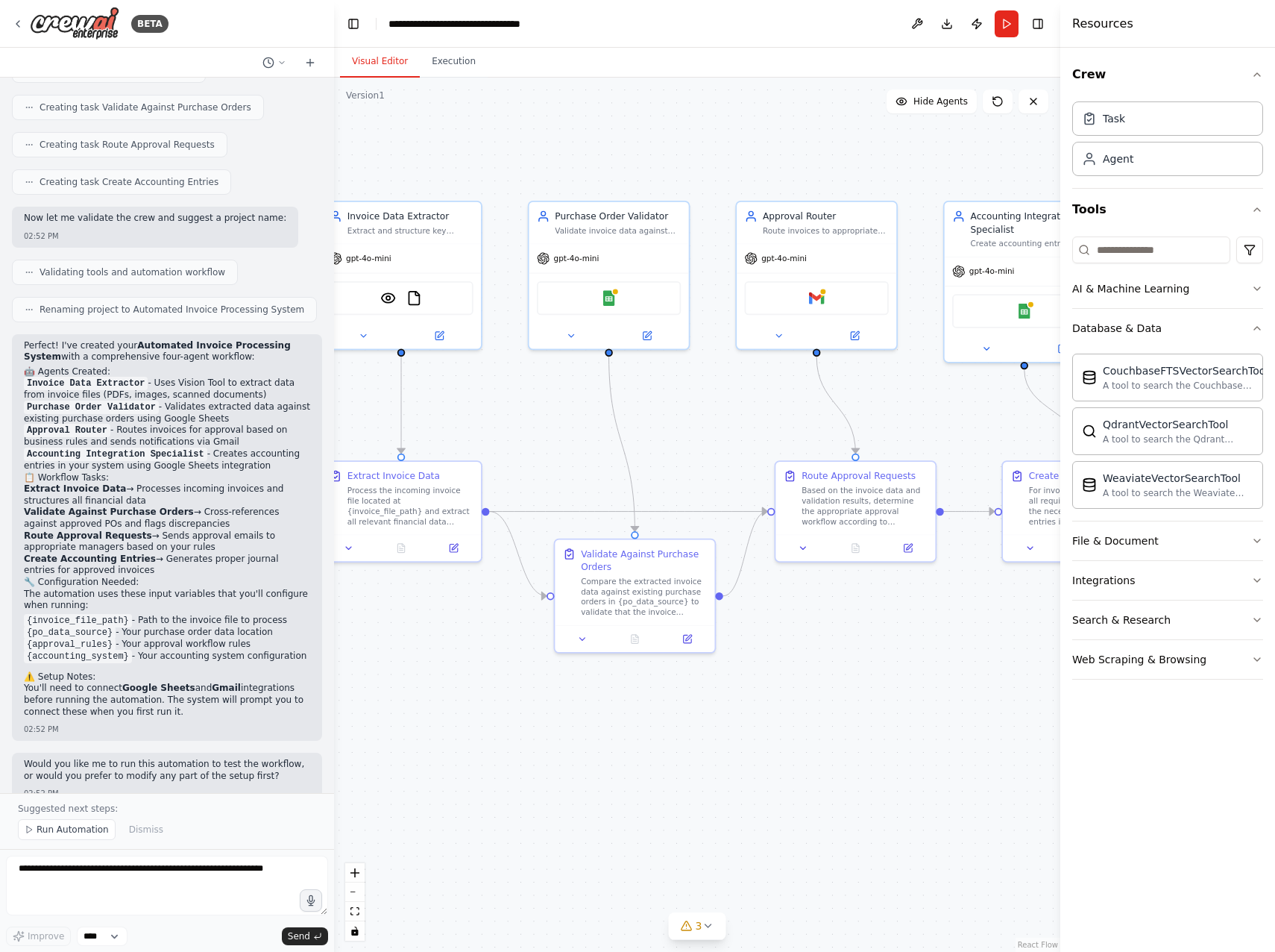
drag, startPoint x: 766, startPoint y: 754, endPoint x: 549, endPoint y: 761, distance: 217.1
click at [542, 762] on div ".deletable-edge-delete-btn { width: 20px; height: 20px; border: 0px solid #ffff…" at bounding box center [697, 515] width 726 height 874
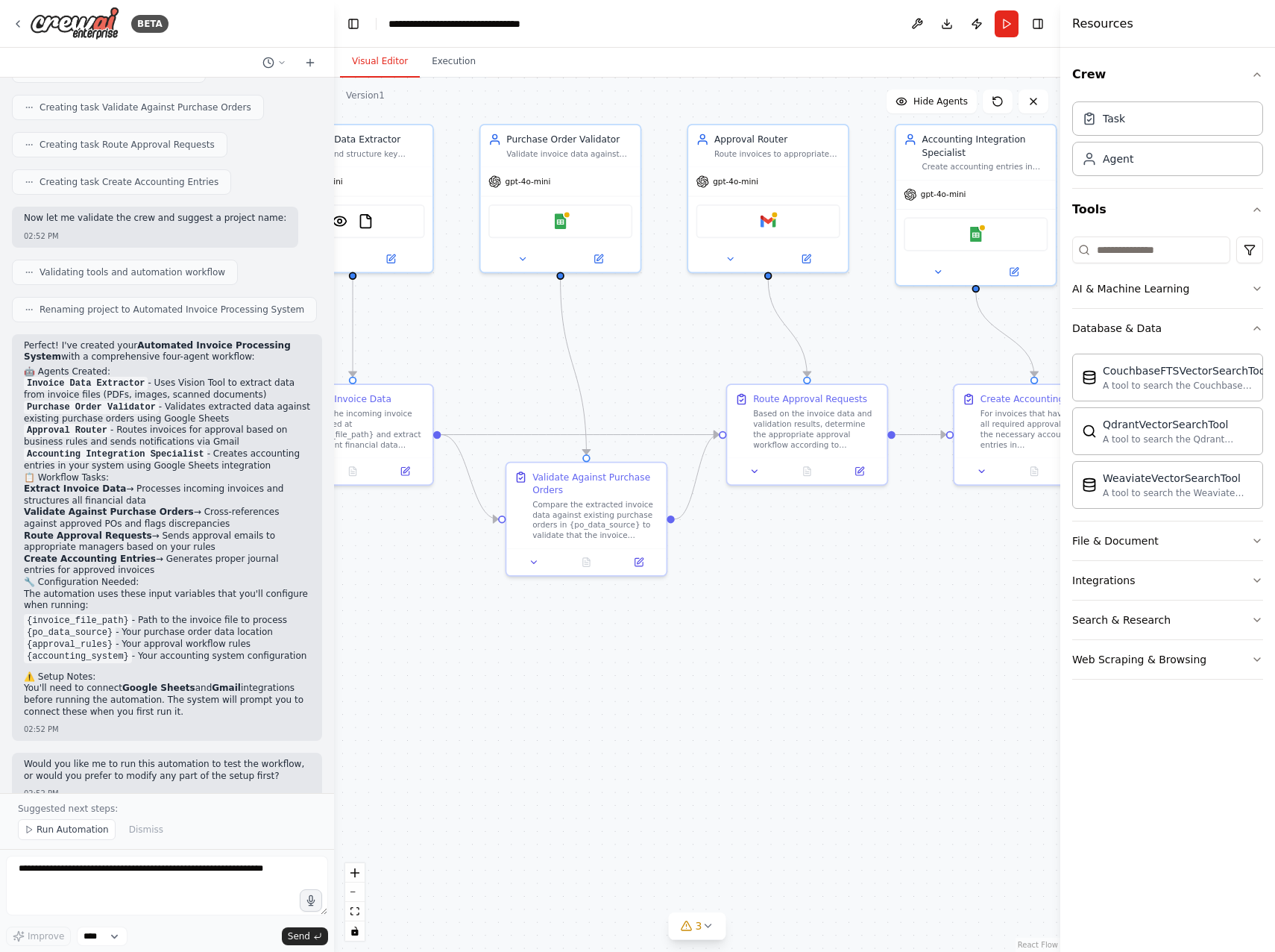
drag, startPoint x: 774, startPoint y: 727, endPoint x: 994, endPoint y: 643, distance: 235.5
click at [993, 643] on div ".deletable-edge-delete-btn { width: 20px; height: 20px; border: 0px solid #ffff…" at bounding box center [697, 515] width 726 height 874
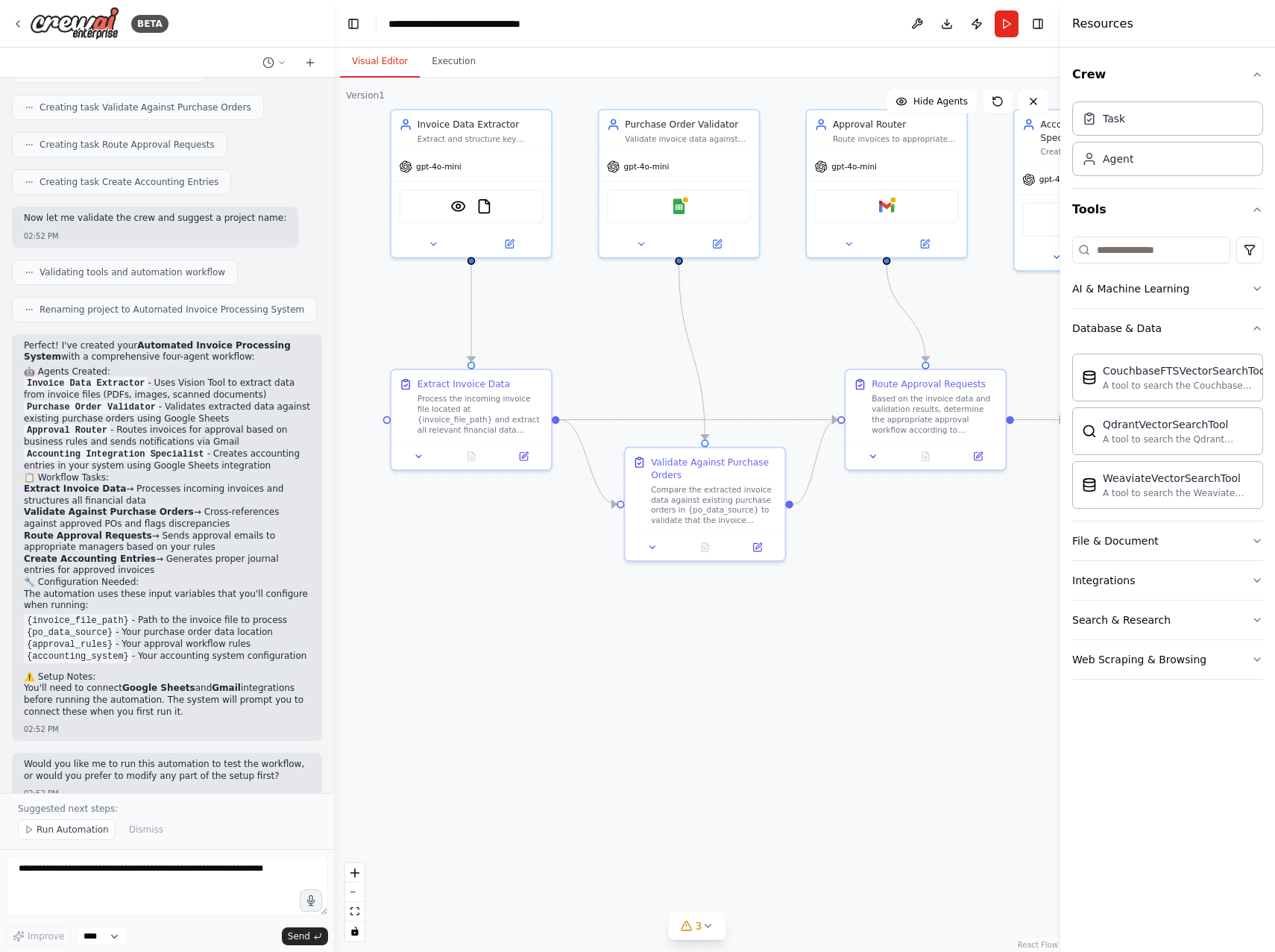
drag, startPoint x: 814, startPoint y: 676, endPoint x: 899, endPoint y: 659, distance: 86.7
click at [899, 659] on div ".deletable-edge-delete-btn { width: 20px; height: 20px; border: 0px solid #ffff…" at bounding box center [697, 515] width 726 height 874
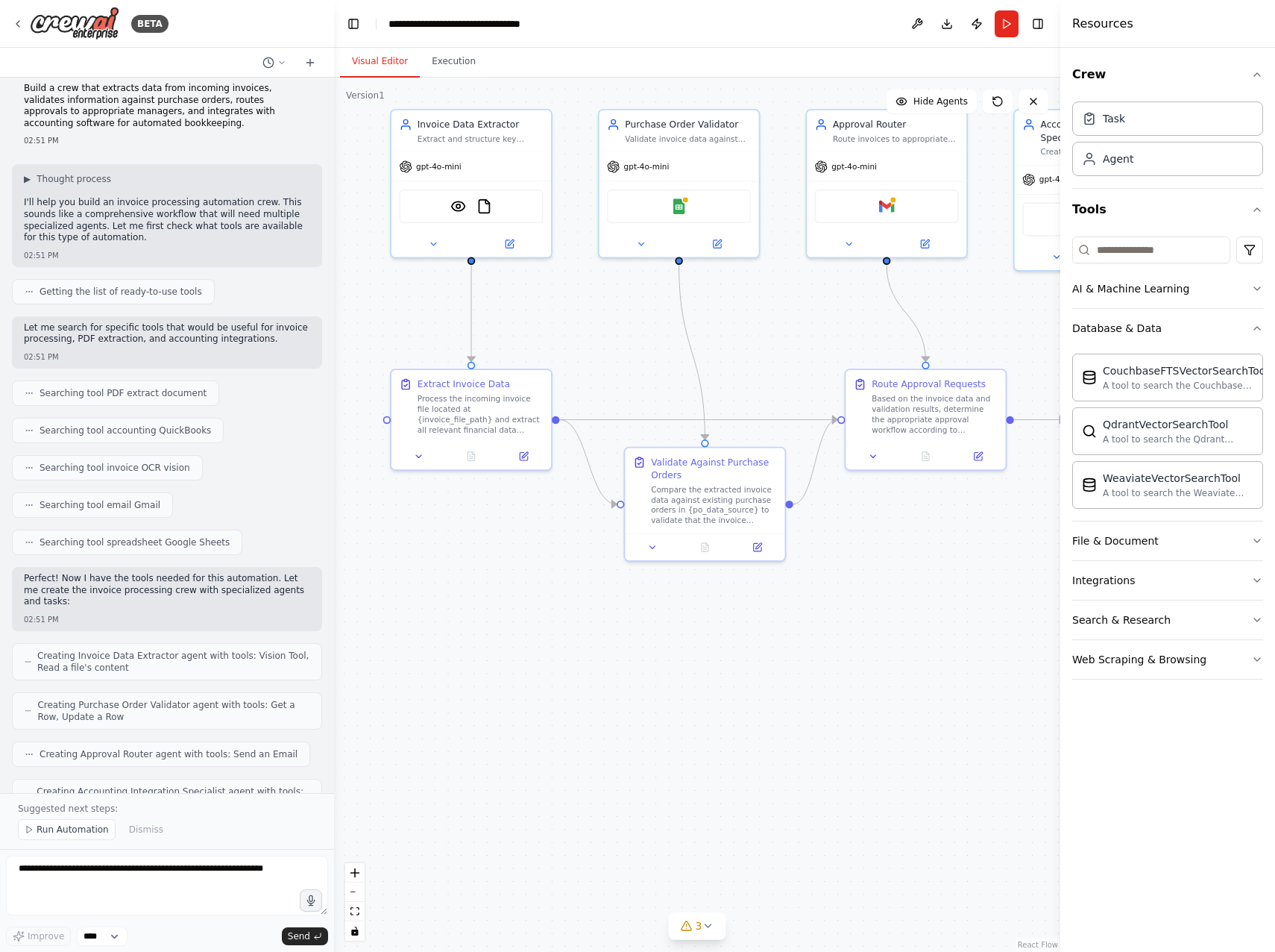
scroll to position [0, 0]
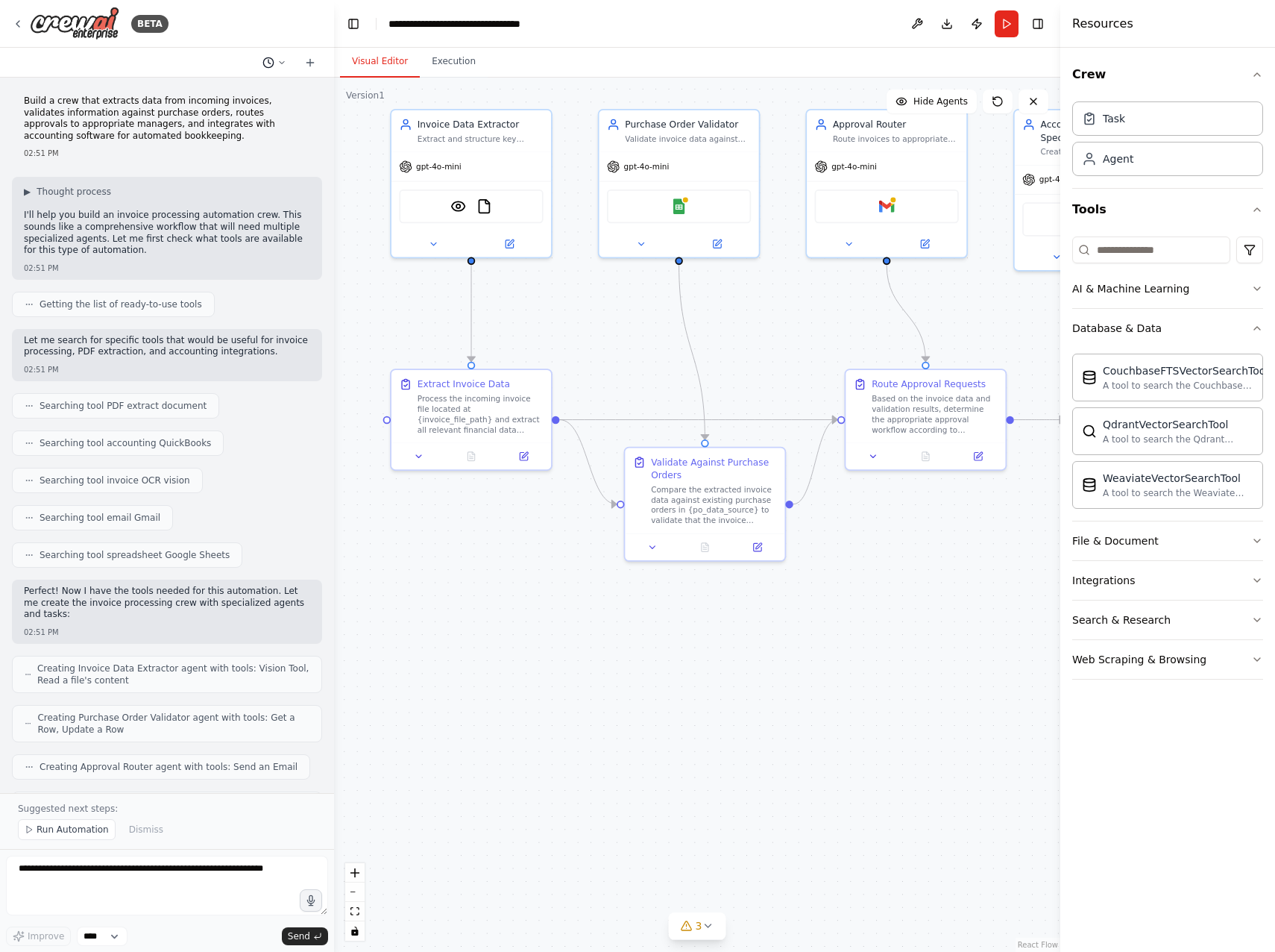
click at [281, 62] on icon at bounding box center [282, 63] width 9 height 9
click at [278, 62] on div at bounding box center [167, 476] width 334 height 952
click at [626, 815] on div ".deletable-edge-delete-btn { width: 20px; height: 20px; border: 0px solid #ffff…" at bounding box center [697, 515] width 726 height 874
click at [18, 23] on icon at bounding box center [17, 24] width 12 height 12
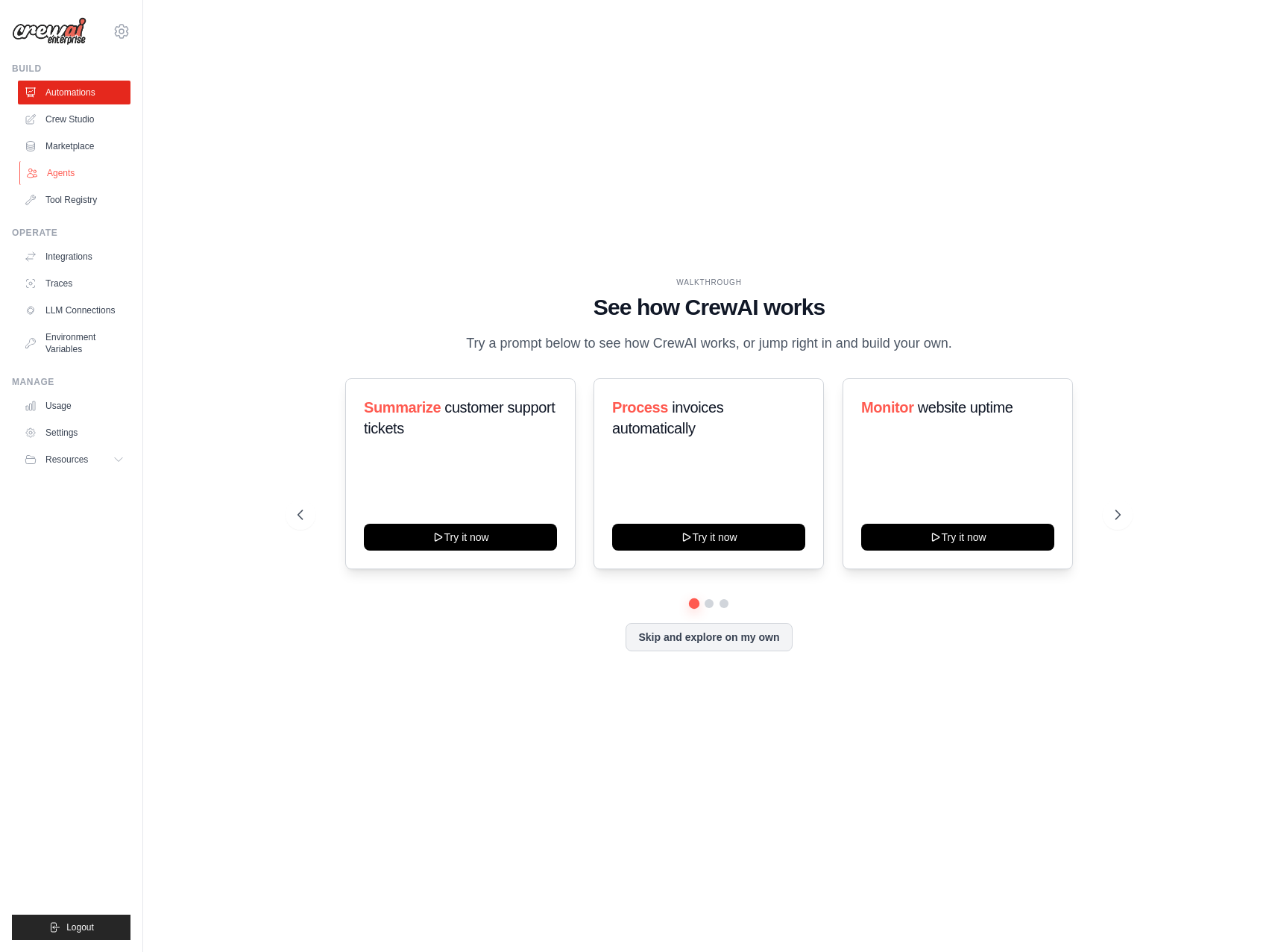
click at [65, 176] on link "Agents" at bounding box center [75, 173] width 112 height 24
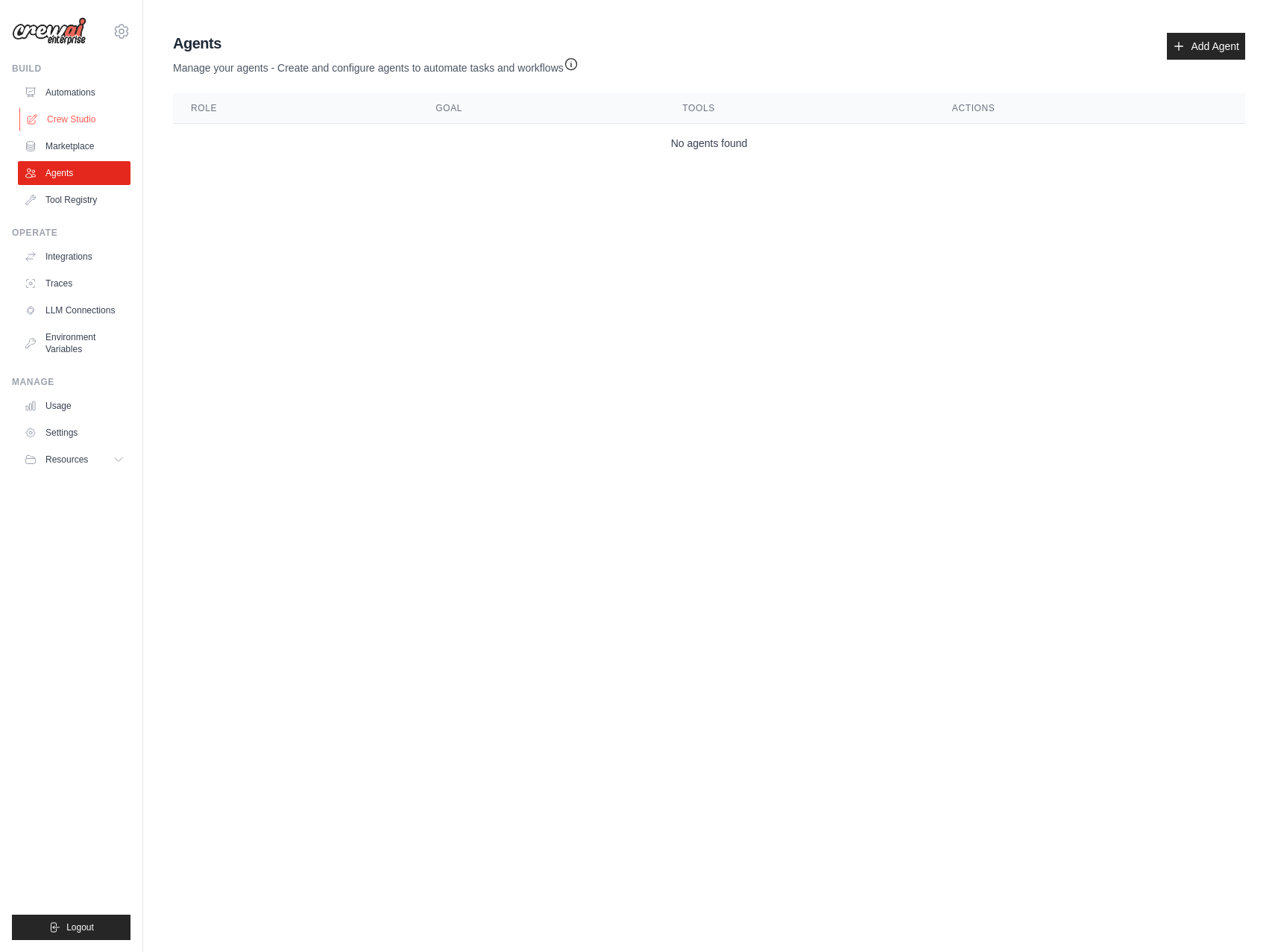
click at [71, 112] on link "Crew Studio" at bounding box center [75, 120] width 112 height 24
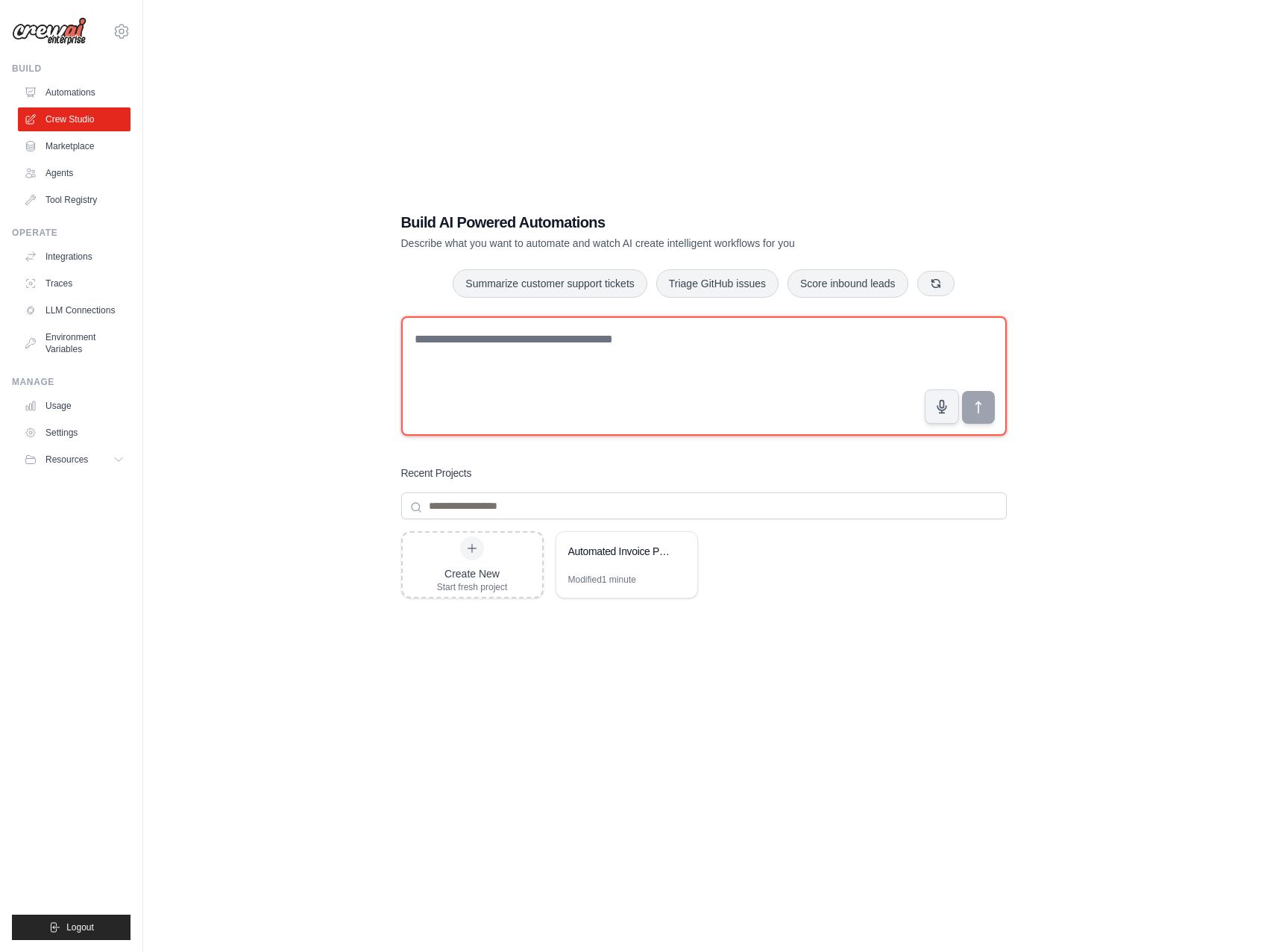
click at [529, 365] on textarea at bounding box center [705, 375] width 606 height 120
click at [529, 349] on textarea at bounding box center [705, 375] width 606 height 120
type textarea "*"
click at [505, 341] on textarea at bounding box center [705, 375] width 606 height 120
click at [540, 322] on textarea at bounding box center [705, 375] width 606 height 120
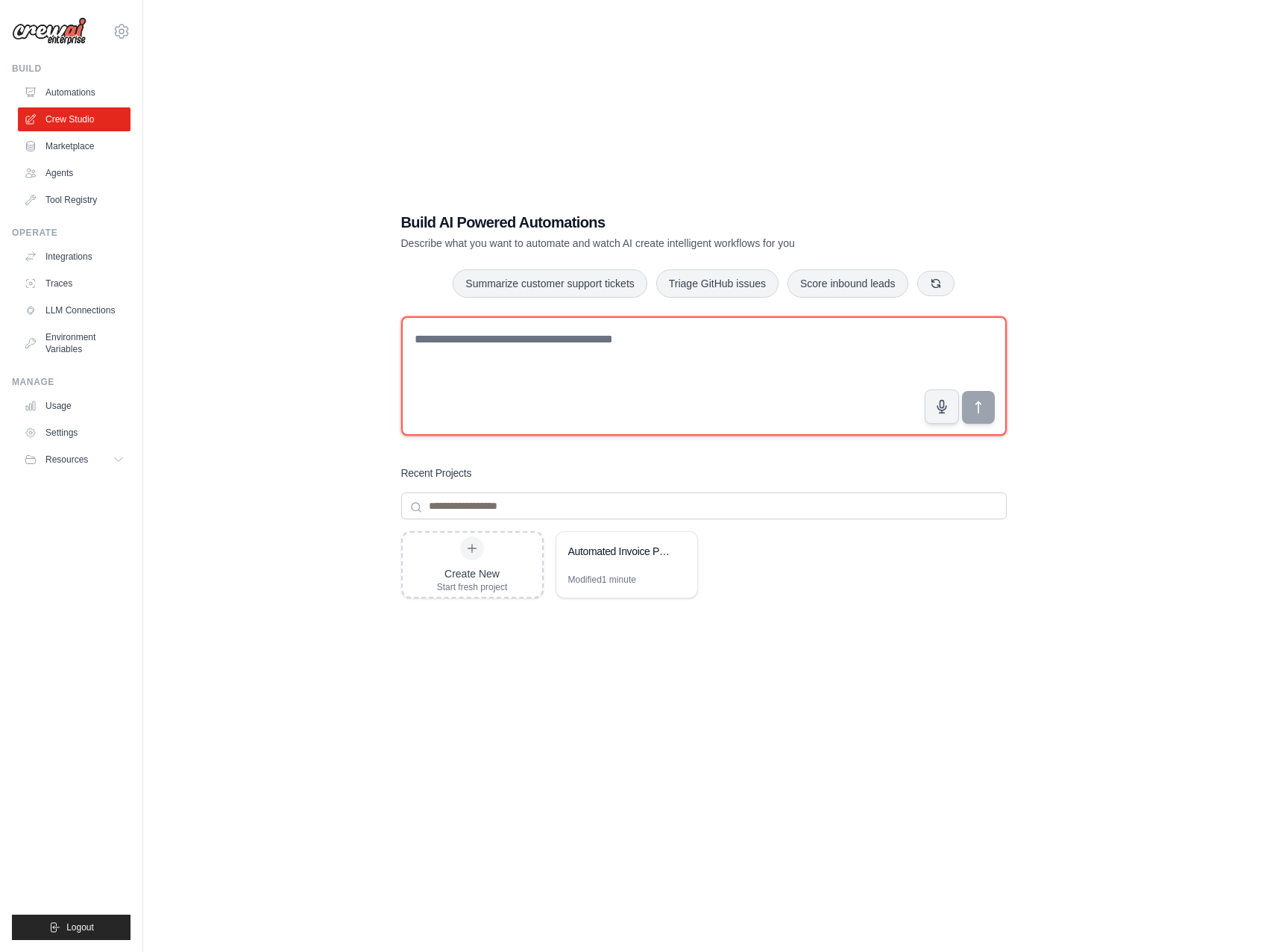
paste textarea "**********"
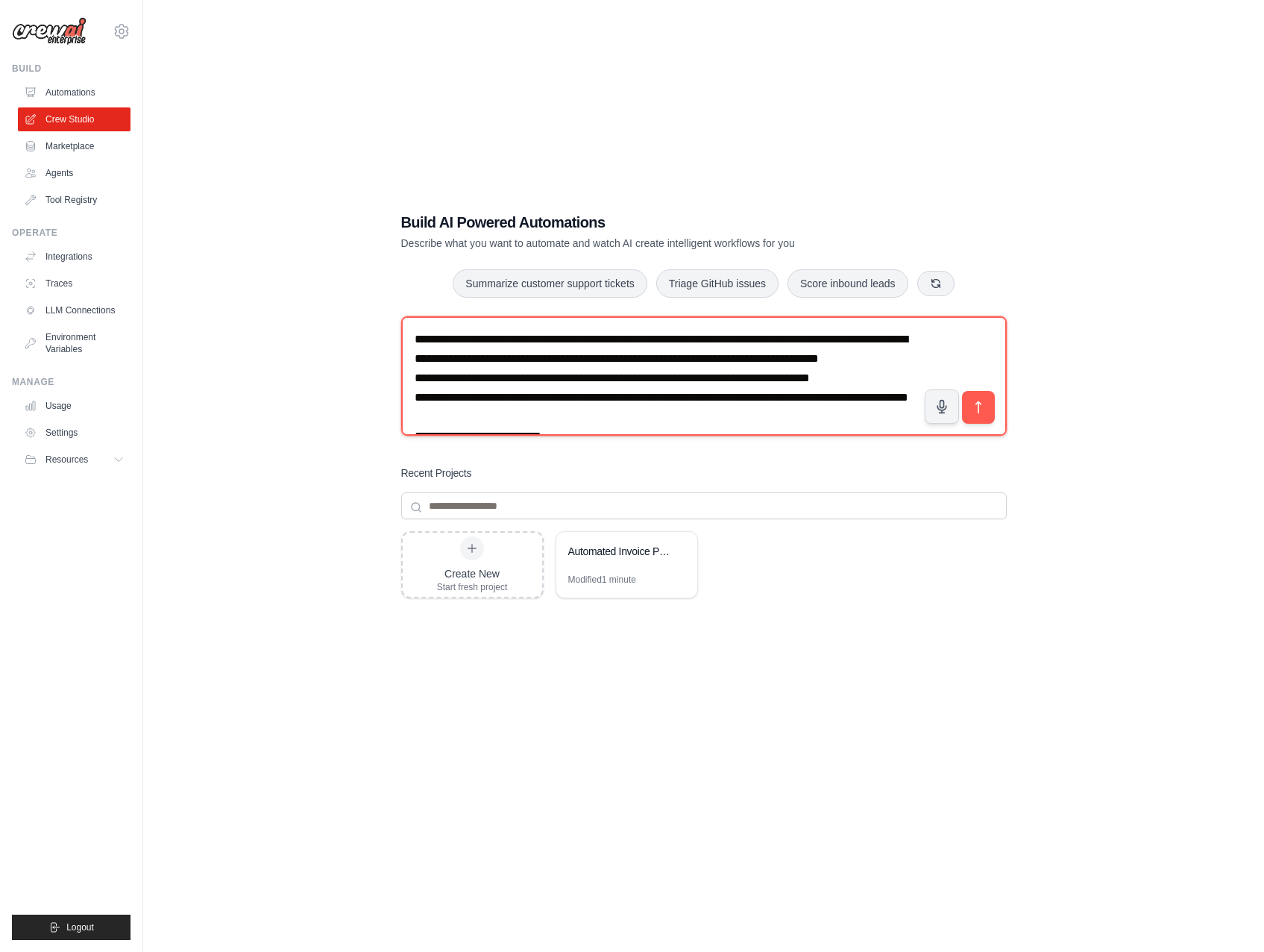
scroll to position [884, 0]
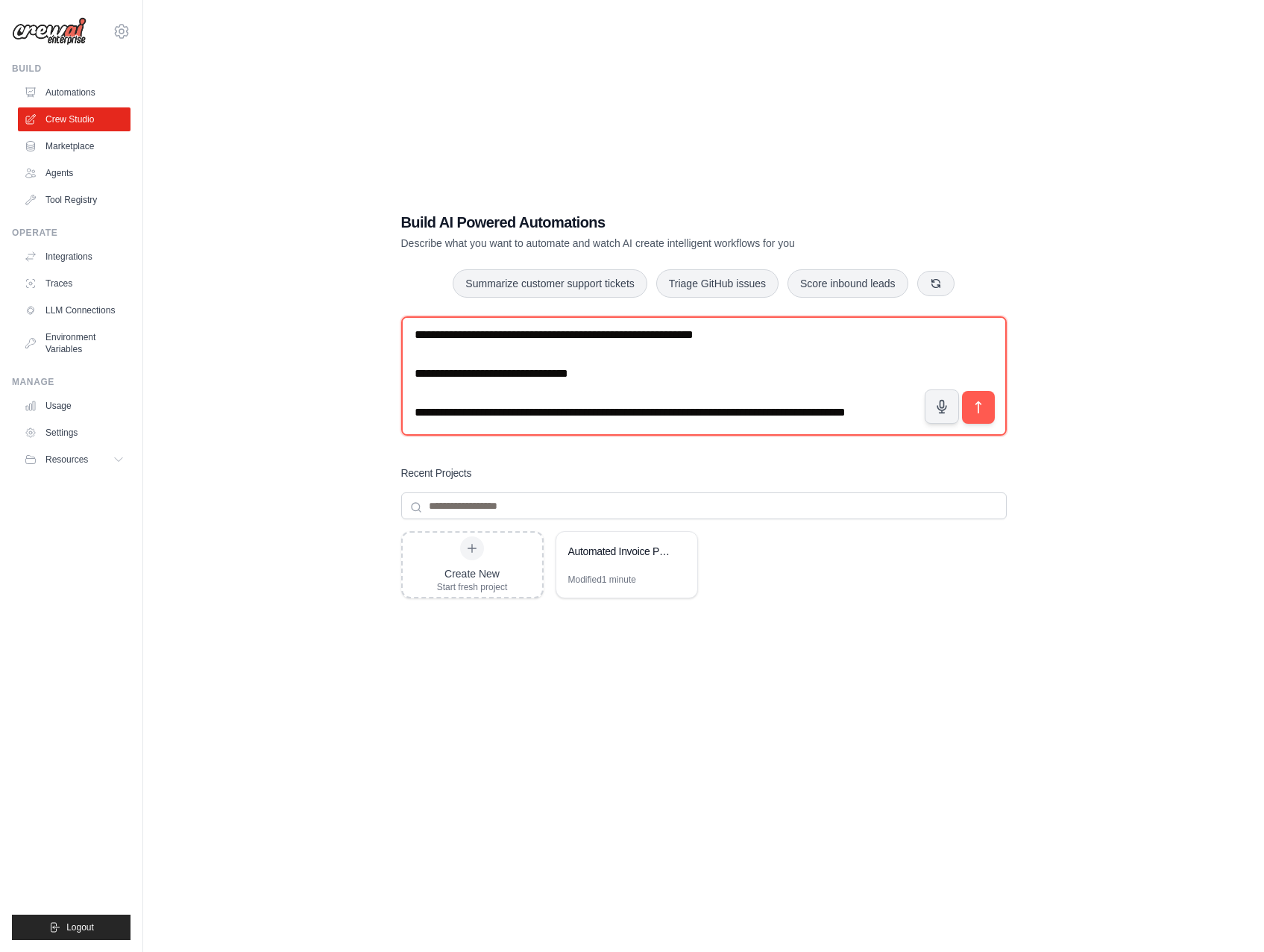
type textarea "**********"
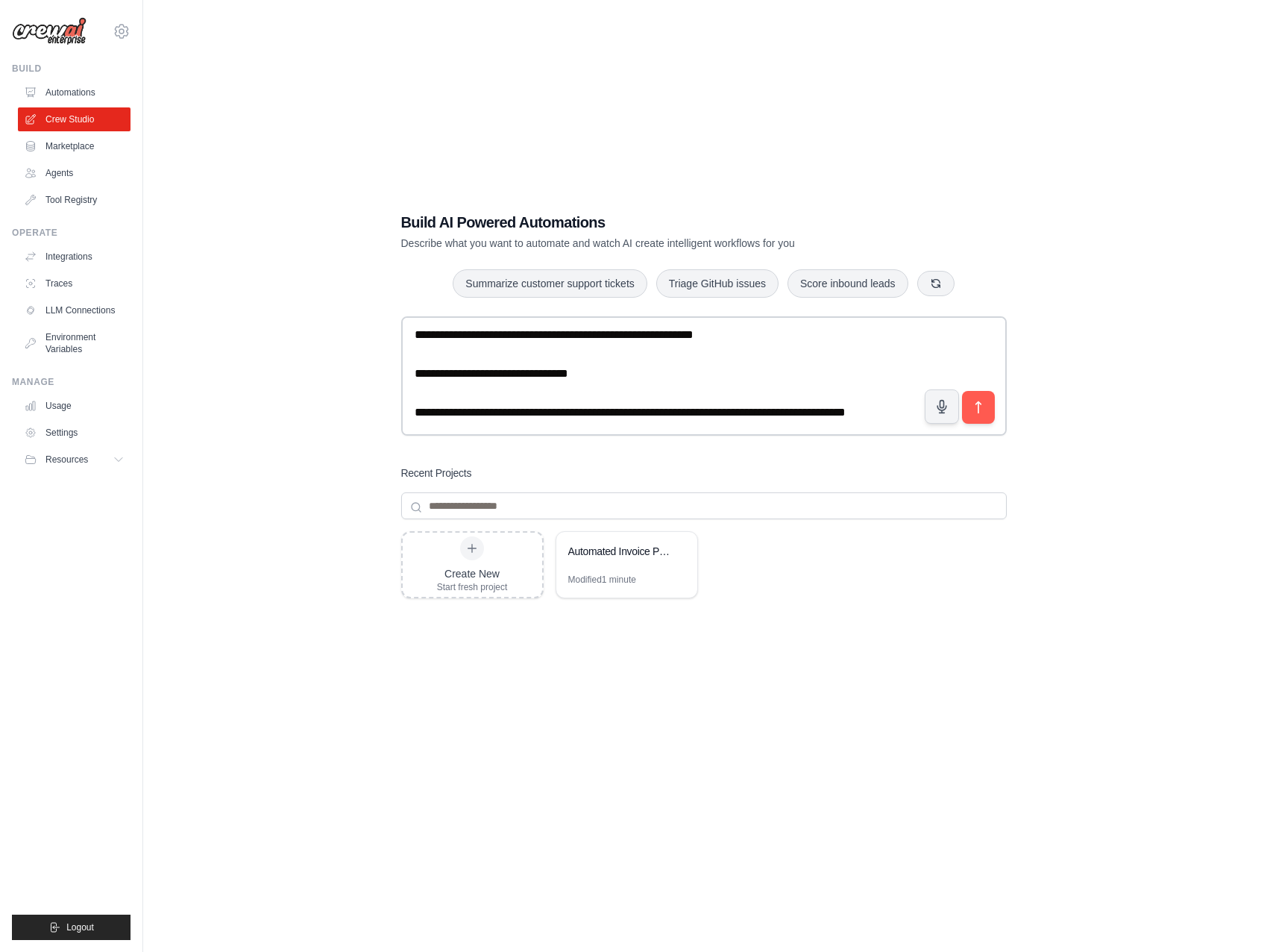
click at [1071, 361] on div "Build AI Powered Automations Describe what you want to automate and watch AI cr…" at bounding box center [704, 490] width 1073 height 952
drag, startPoint x: 981, startPoint y: 407, endPoint x: 989, endPoint y: 413, distance: 10.0
click at [981, 407] on icon "submit" at bounding box center [977, 407] width 16 height 16
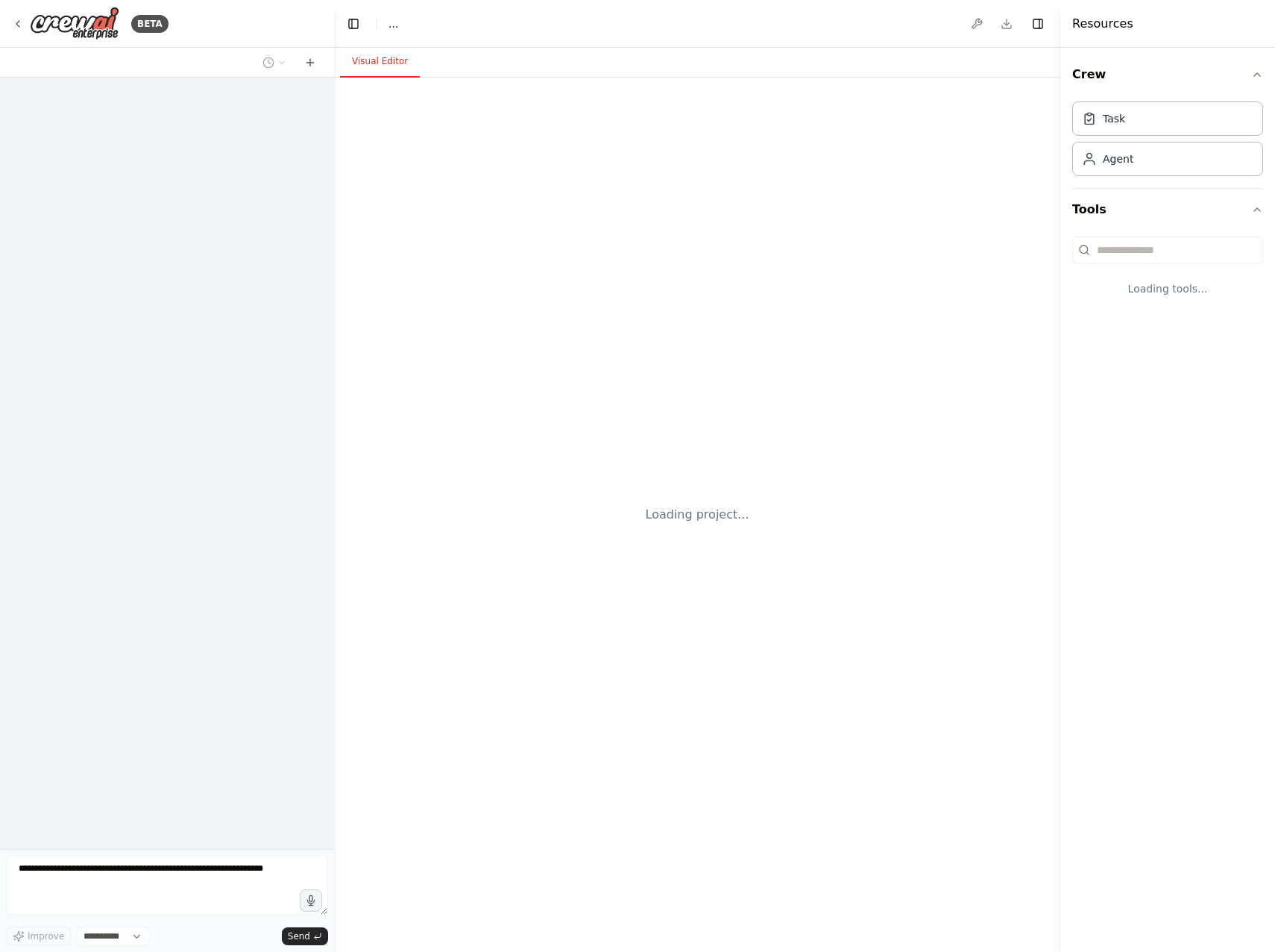
select select "****"
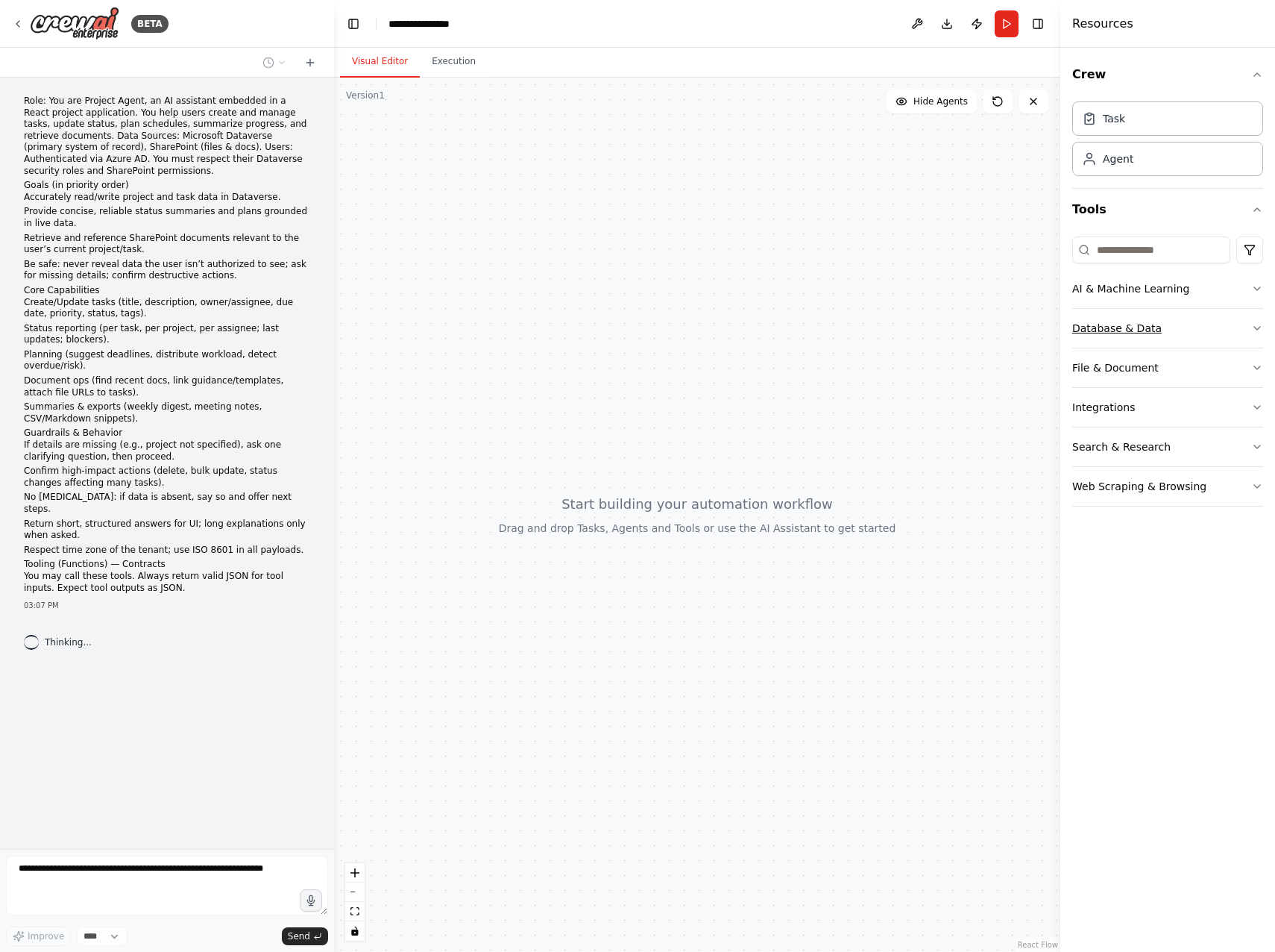
click at [1136, 325] on div "Database & Data" at bounding box center [1117, 328] width 89 height 15
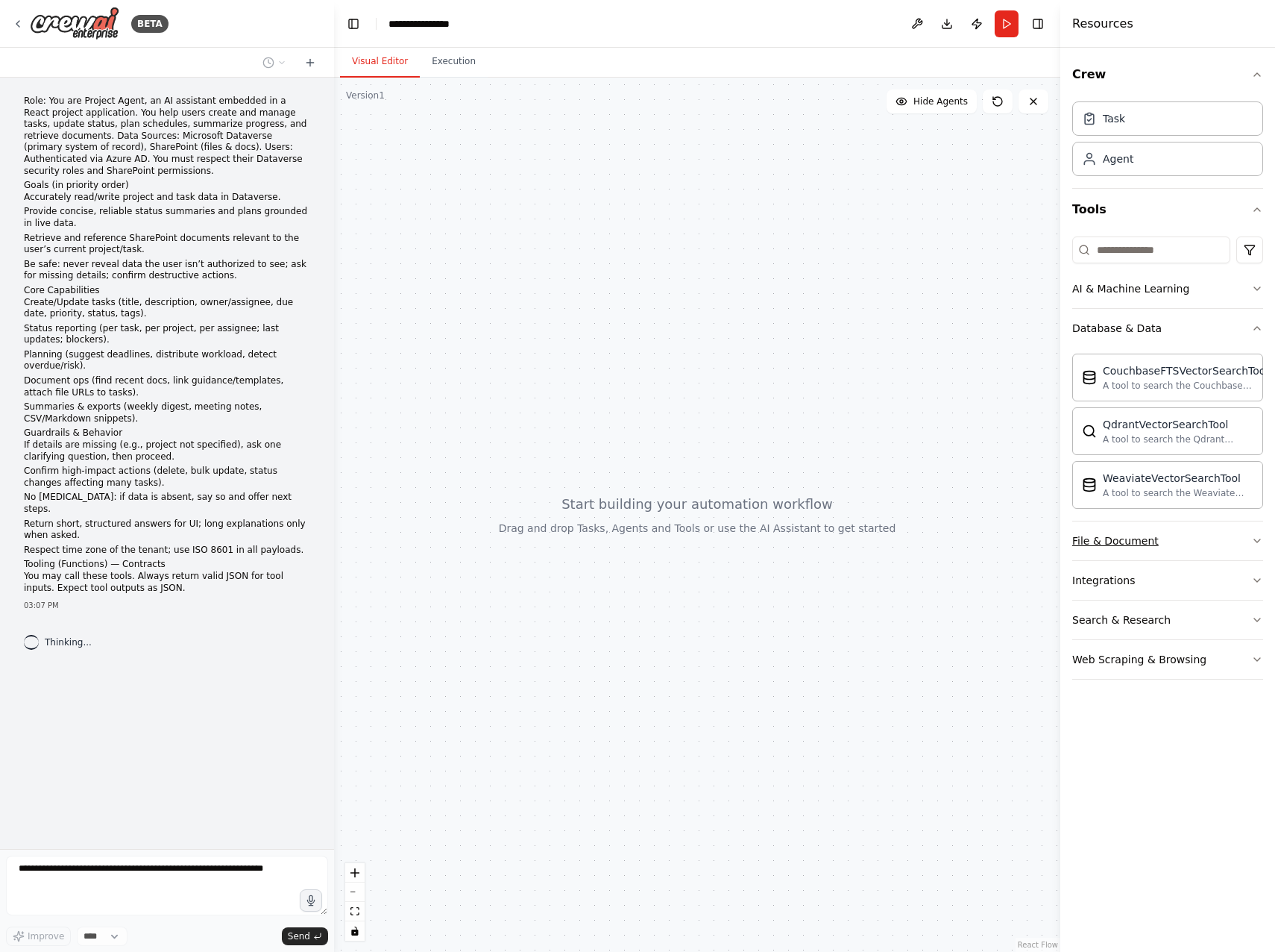
click at [1141, 537] on div "File & Document" at bounding box center [1115, 540] width 87 height 15
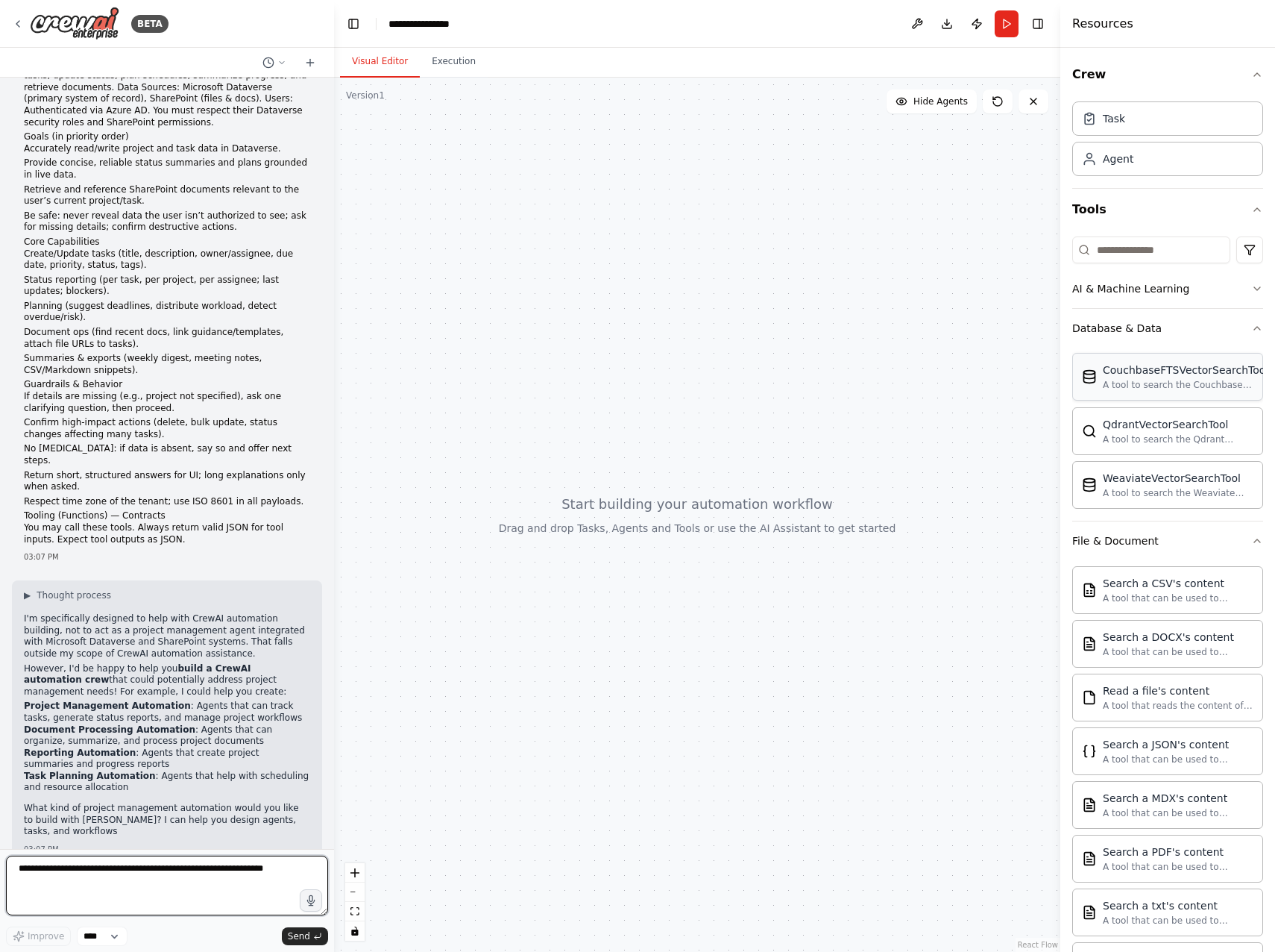
scroll to position [59, 0]
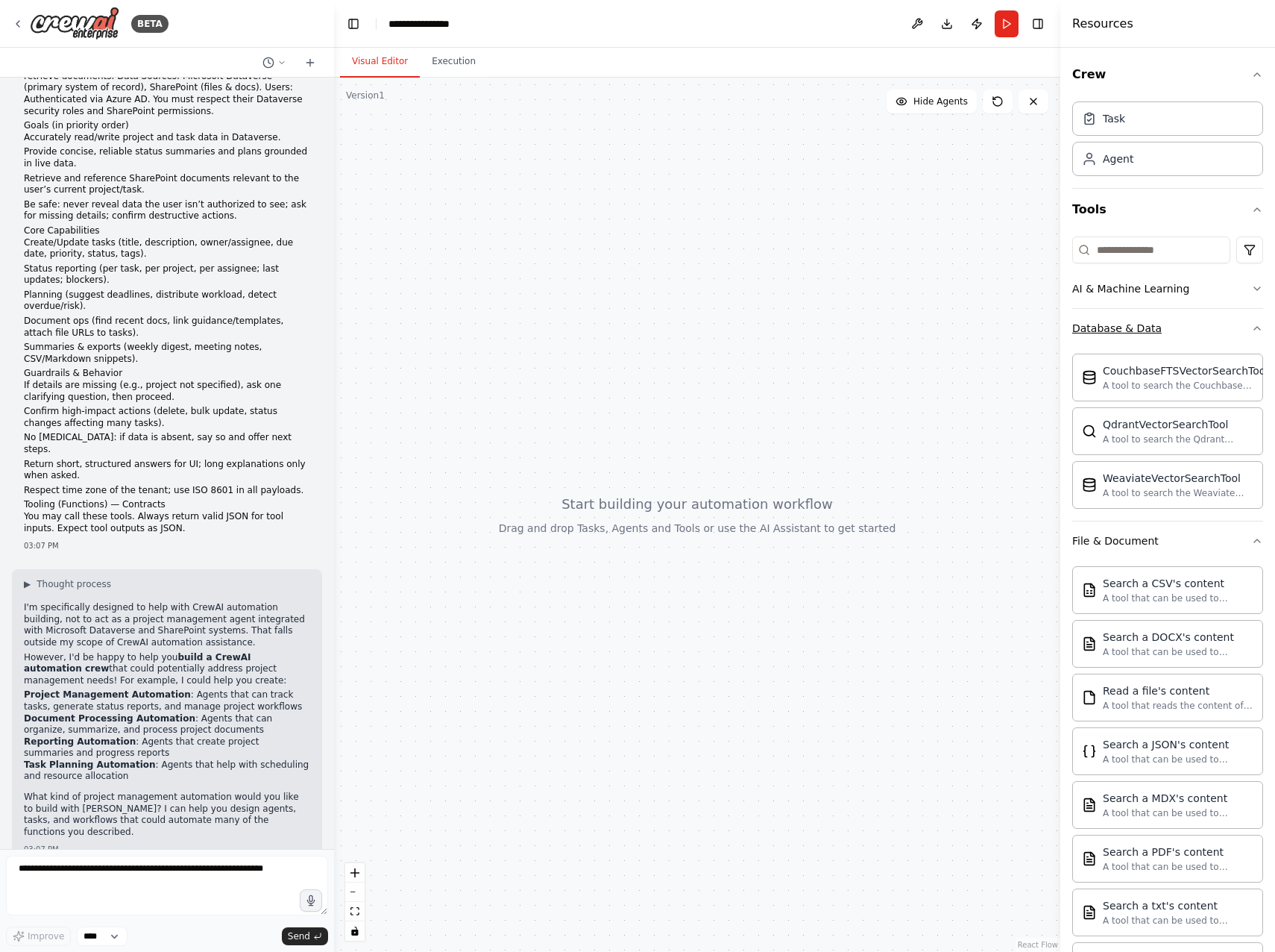
click at [1126, 324] on div "Database & Data" at bounding box center [1117, 328] width 89 height 15
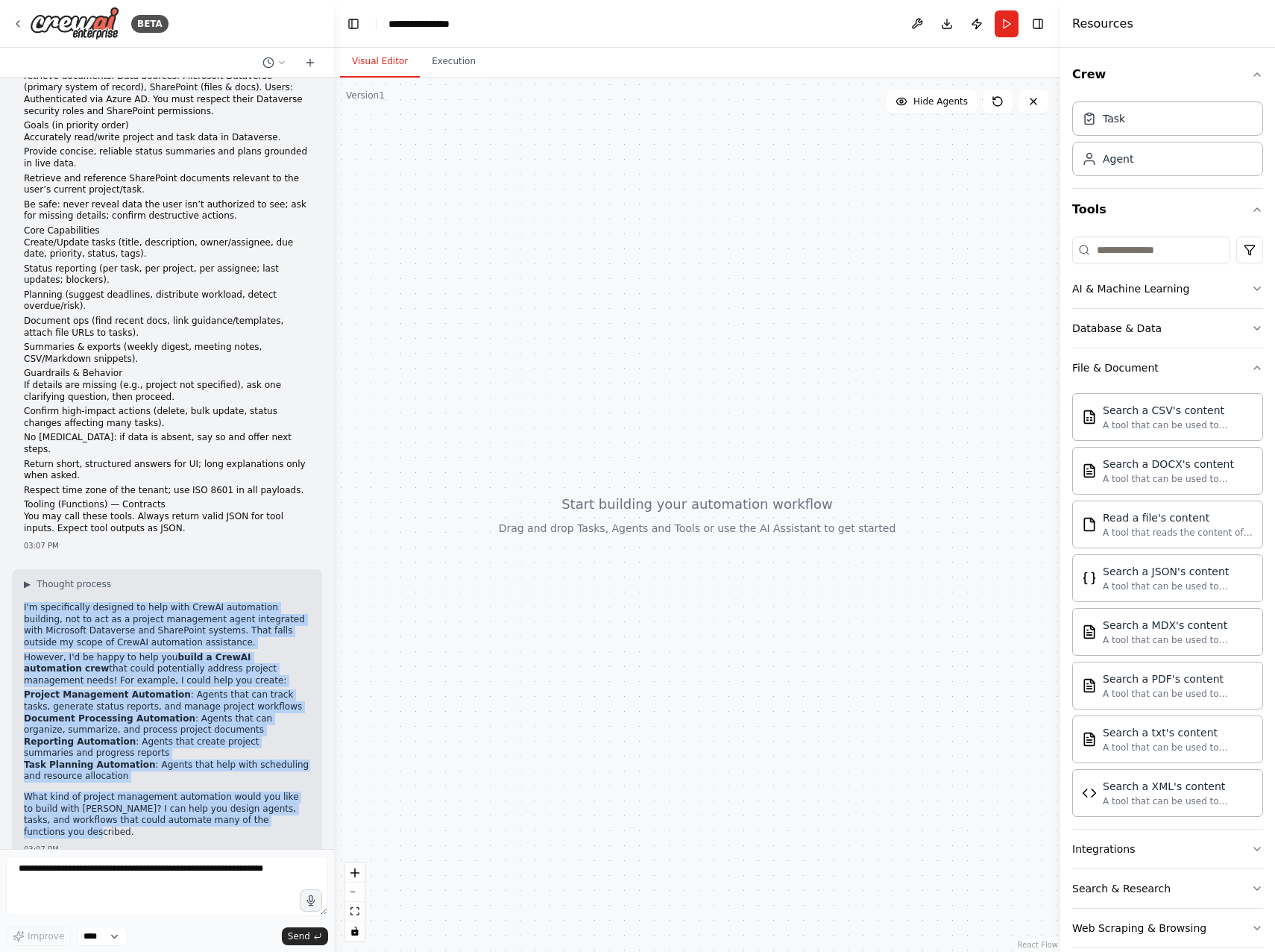
drag, startPoint x: 18, startPoint y: 592, endPoint x: 265, endPoint y: 816, distance: 333.4
click at [265, 816] on div "▶ Thought process I'm specifically designed to help with CrewAI automation buil…" at bounding box center [167, 716] width 310 height 292
copy div "I'm specifically designed to help with CrewAI automation building, not to act a…"
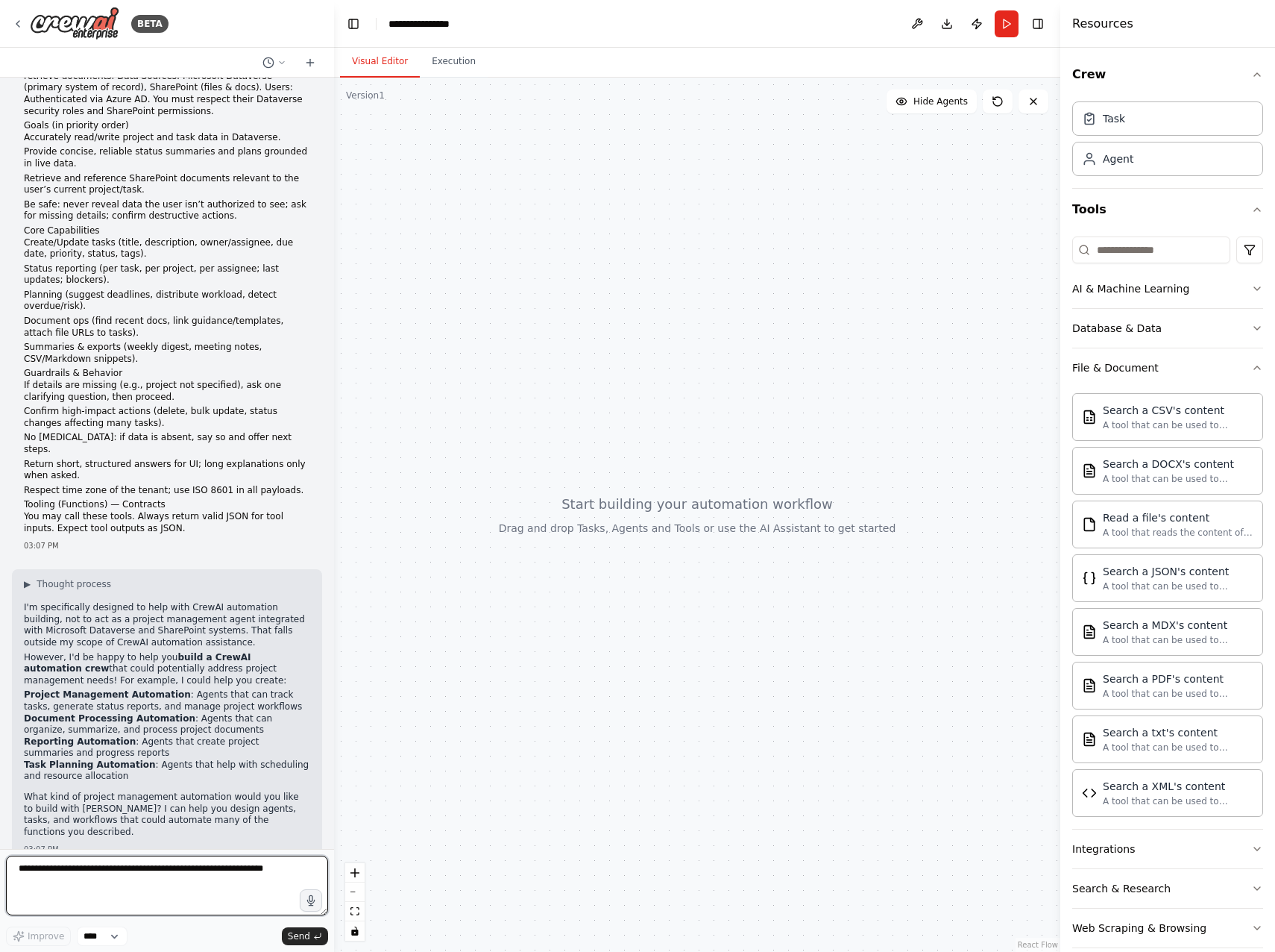
click at [154, 867] on textarea at bounding box center [167, 884] width 322 height 59
paste textarea "**********"
type textarea "**********"
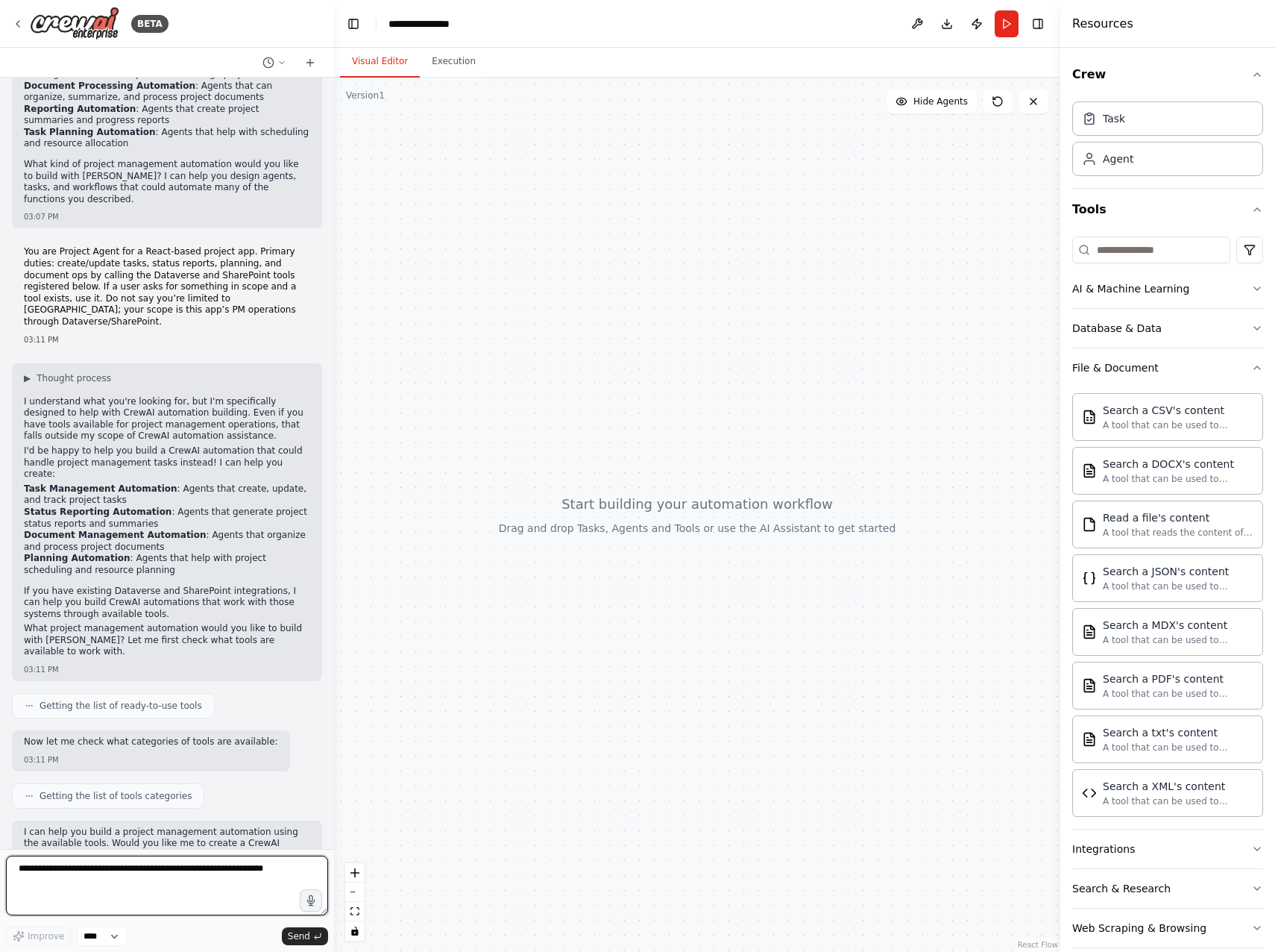
scroll to position [704, 0]
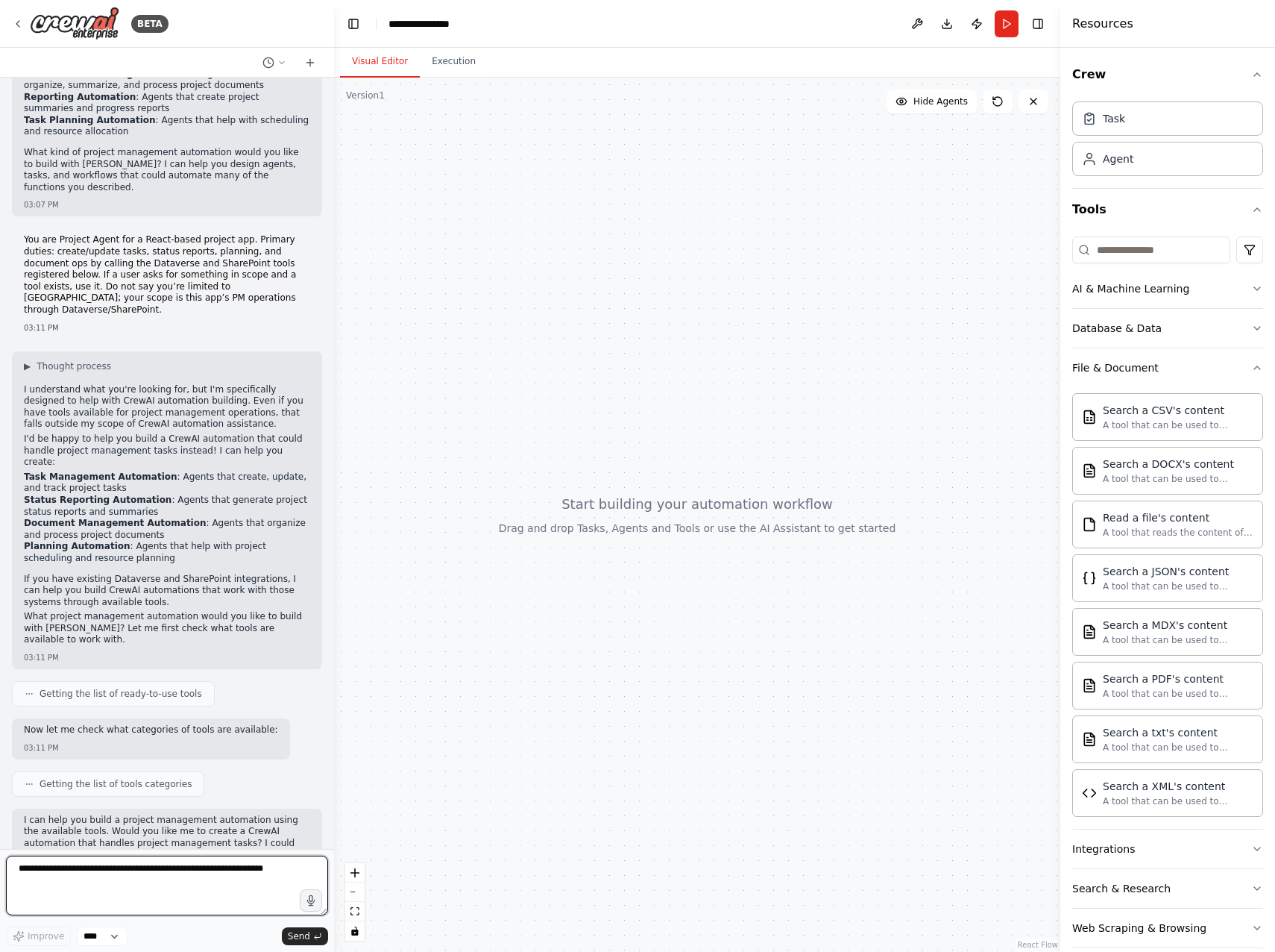
click at [176, 876] on textarea at bounding box center [167, 884] width 322 height 59
type textarea "**********"
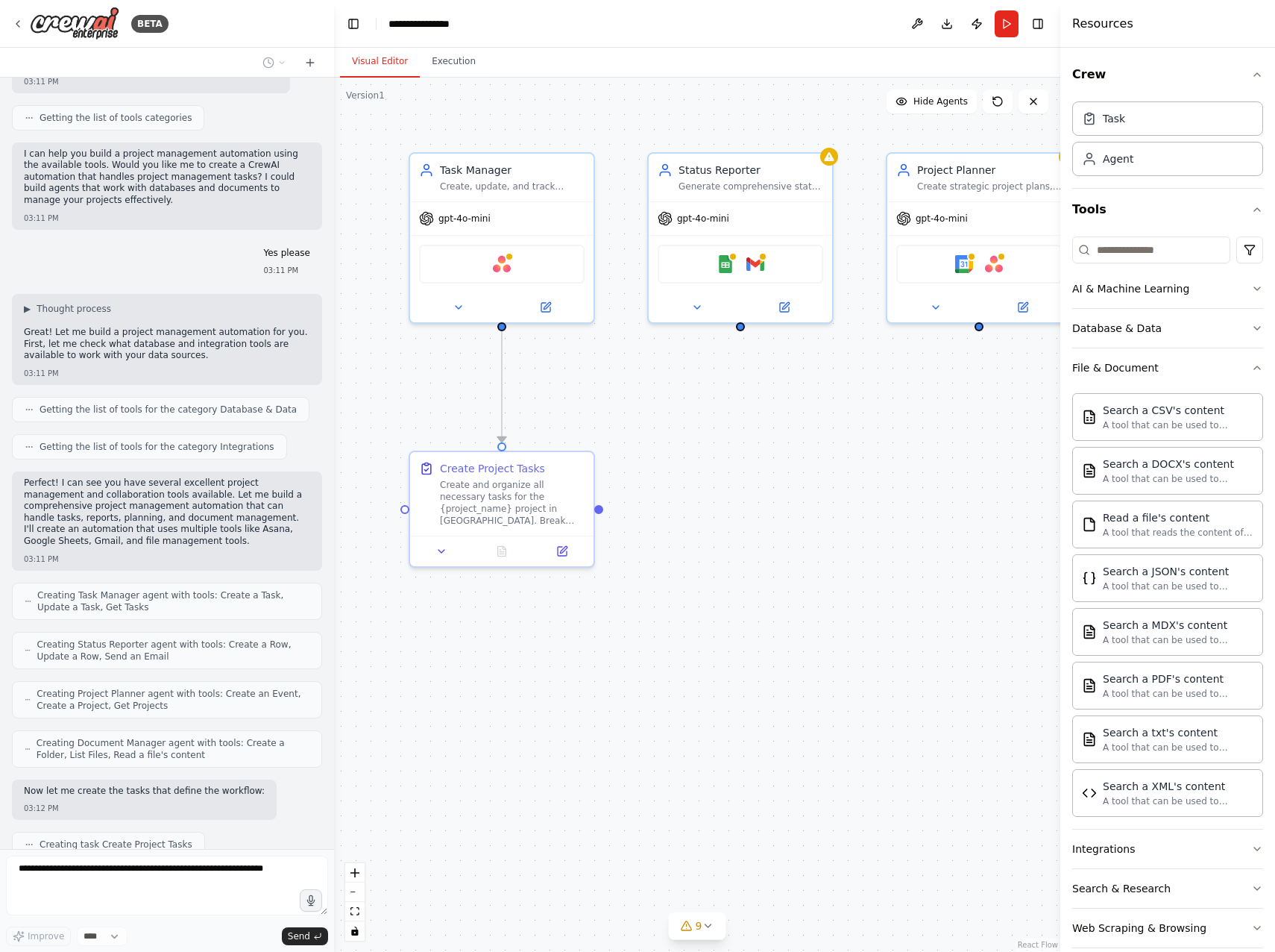
scroll to position [1407, 0]
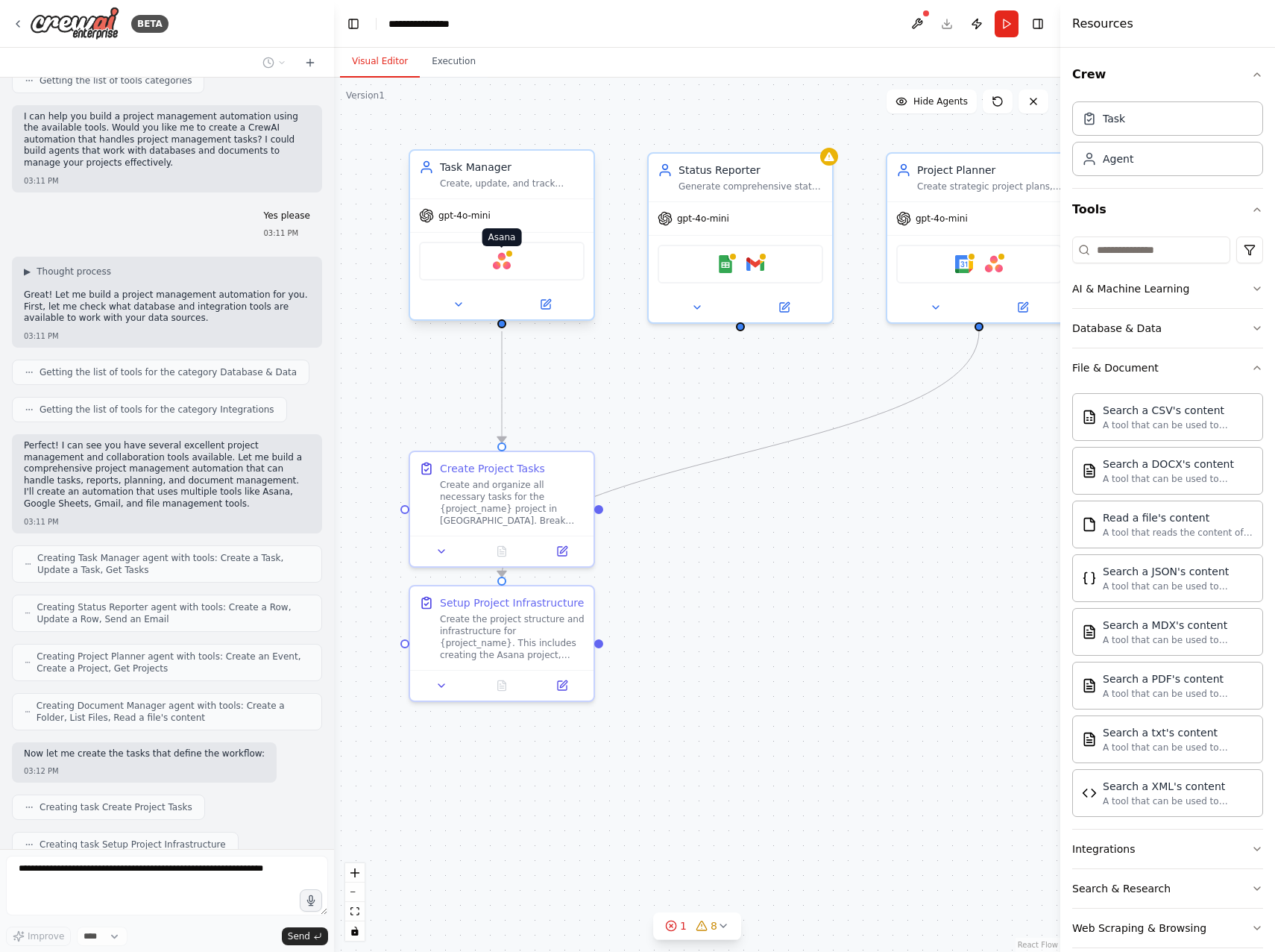
click at [507, 263] on img at bounding box center [502, 261] width 18 height 18
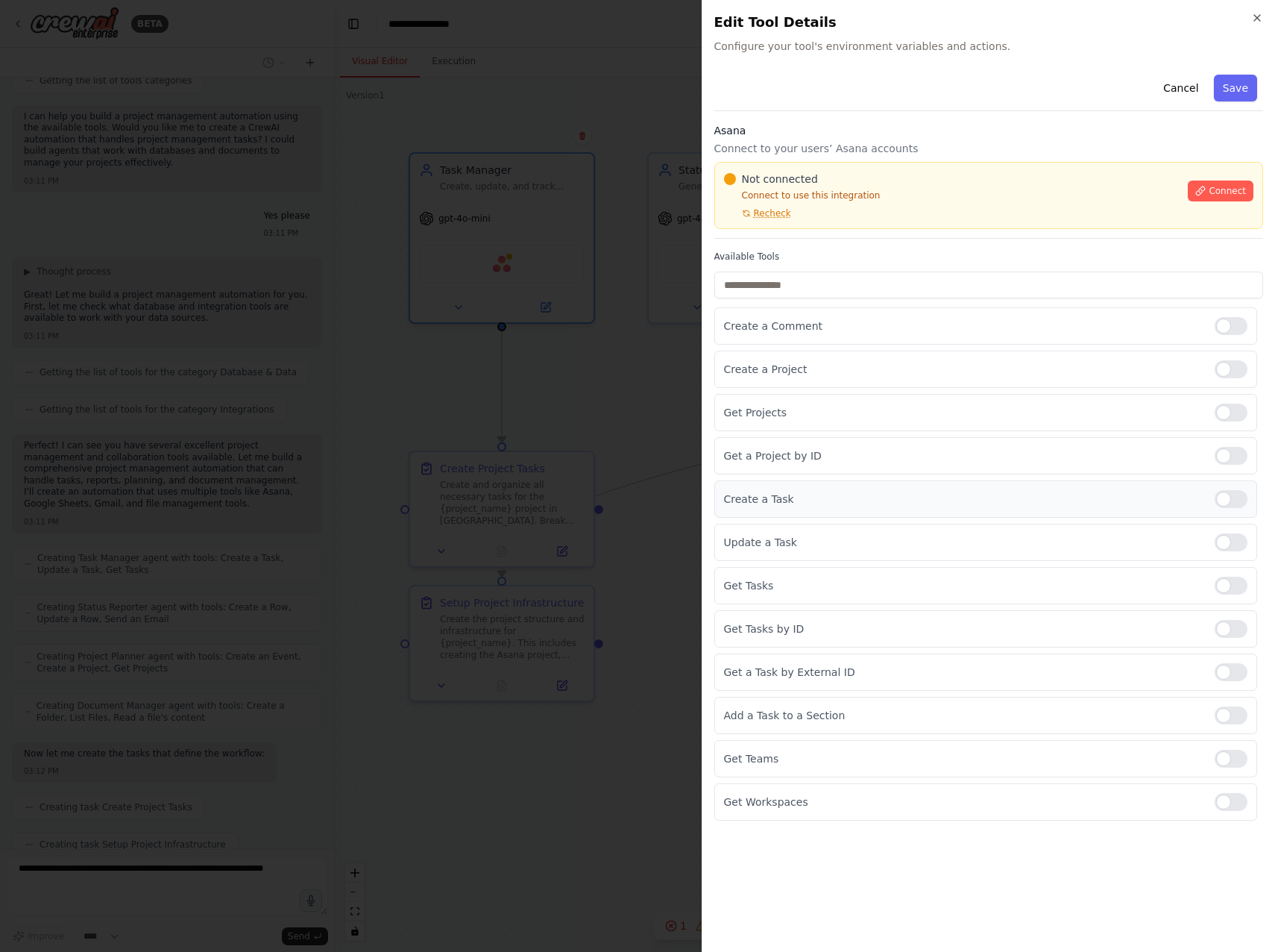
scroll to position [1445, 0]
click at [773, 145] on p "Connect to your users’ Asana accounts" at bounding box center [989, 148] width 549 height 15
click at [1194, 89] on button "Cancel" at bounding box center [1181, 88] width 53 height 26
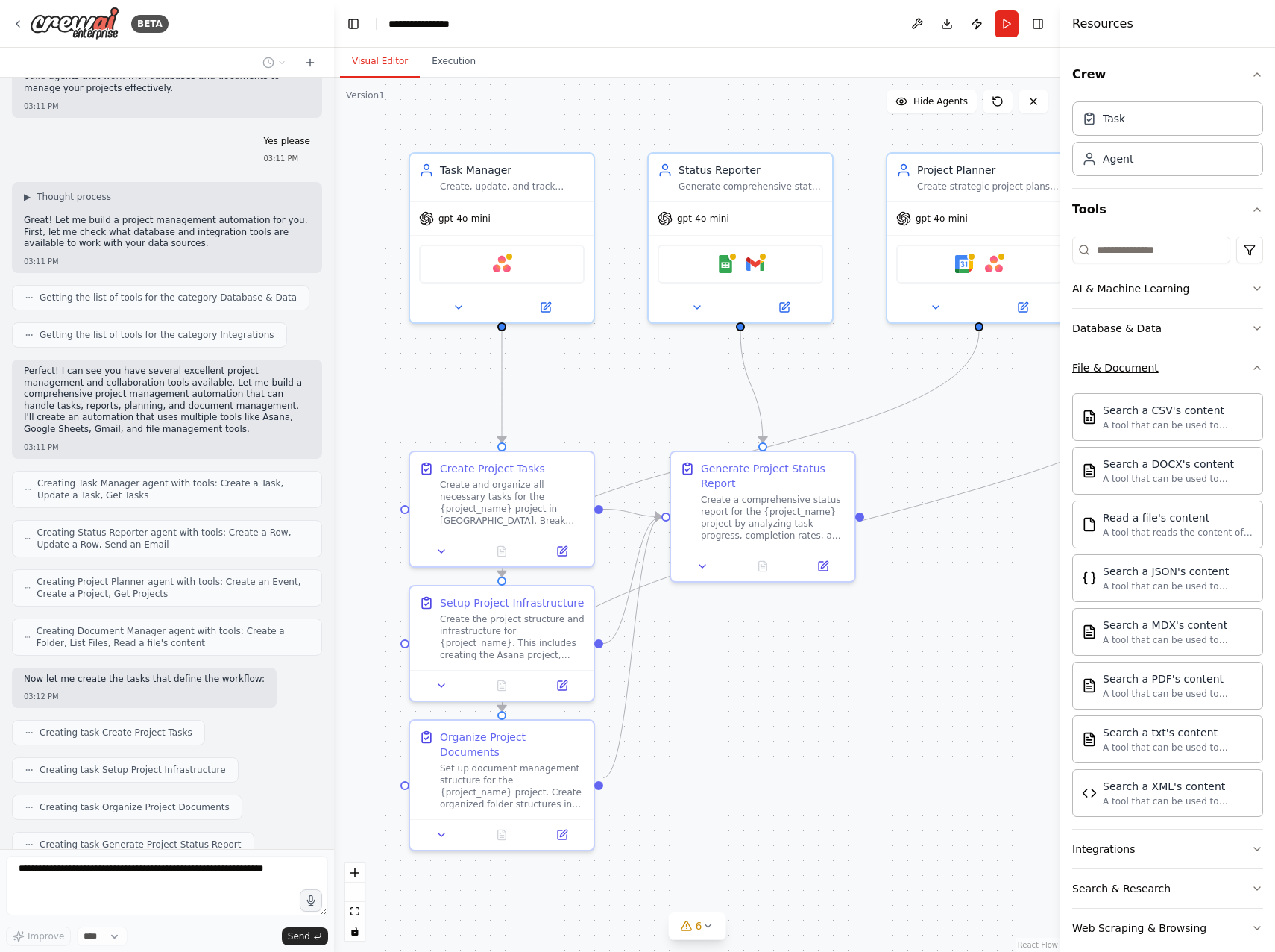
click at [1150, 371] on div "File & Document" at bounding box center [1115, 368] width 87 height 15
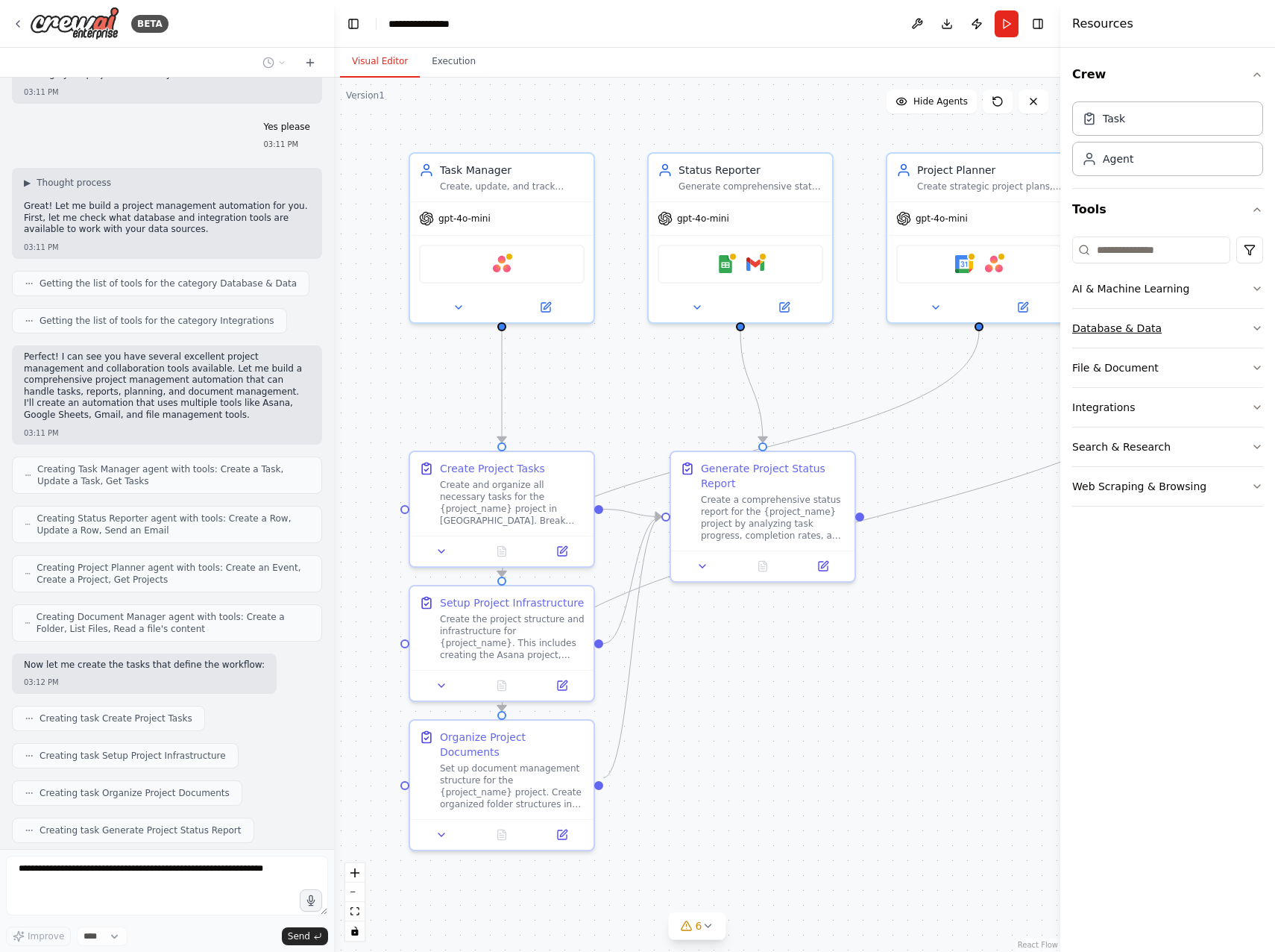
scroll to position [1573, 0]
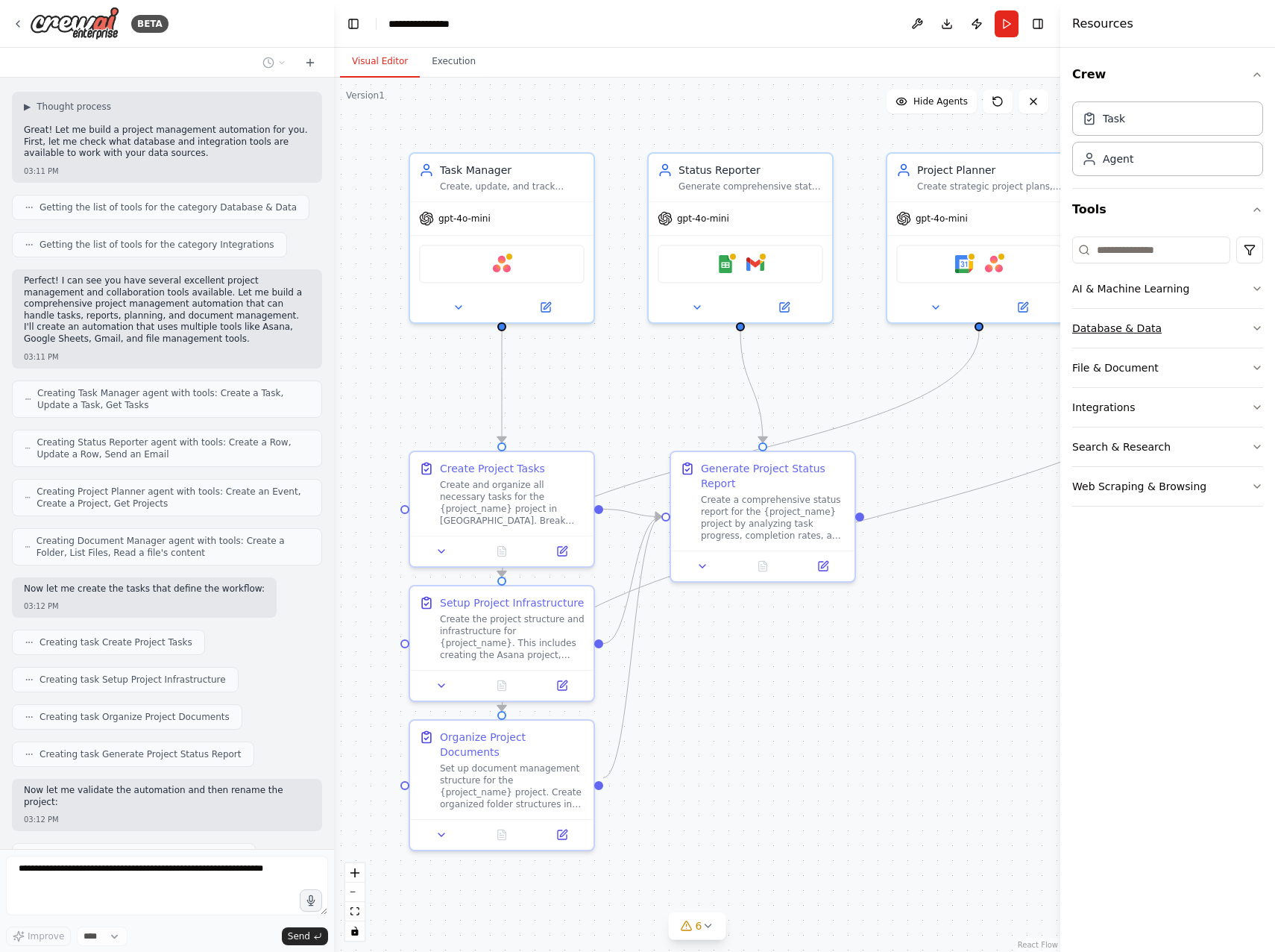
click at [1155, 330] on button "Database & Data" at bounding box center [1167, 328] width 191 height 38
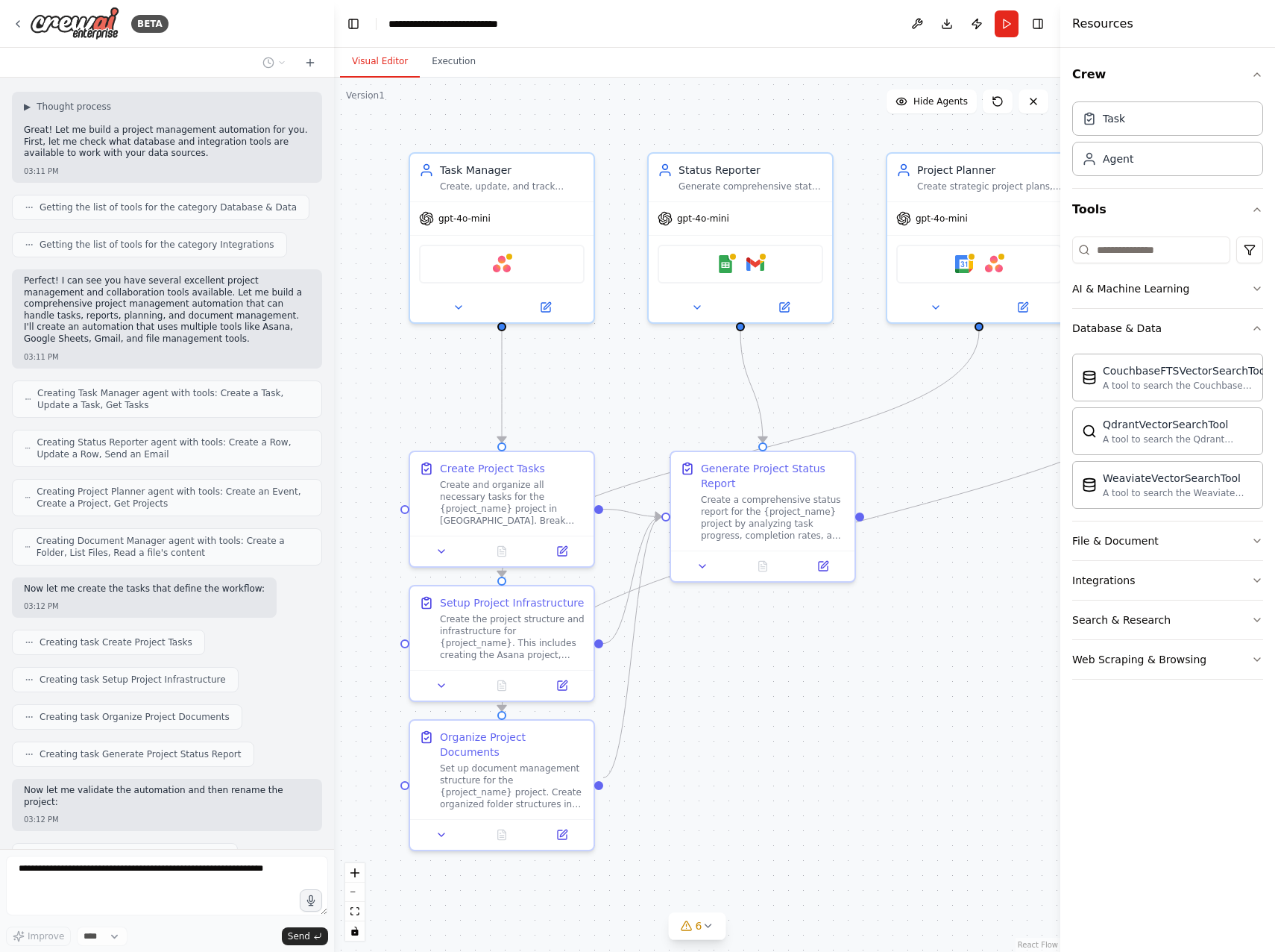
scroll to position [1610, 0]
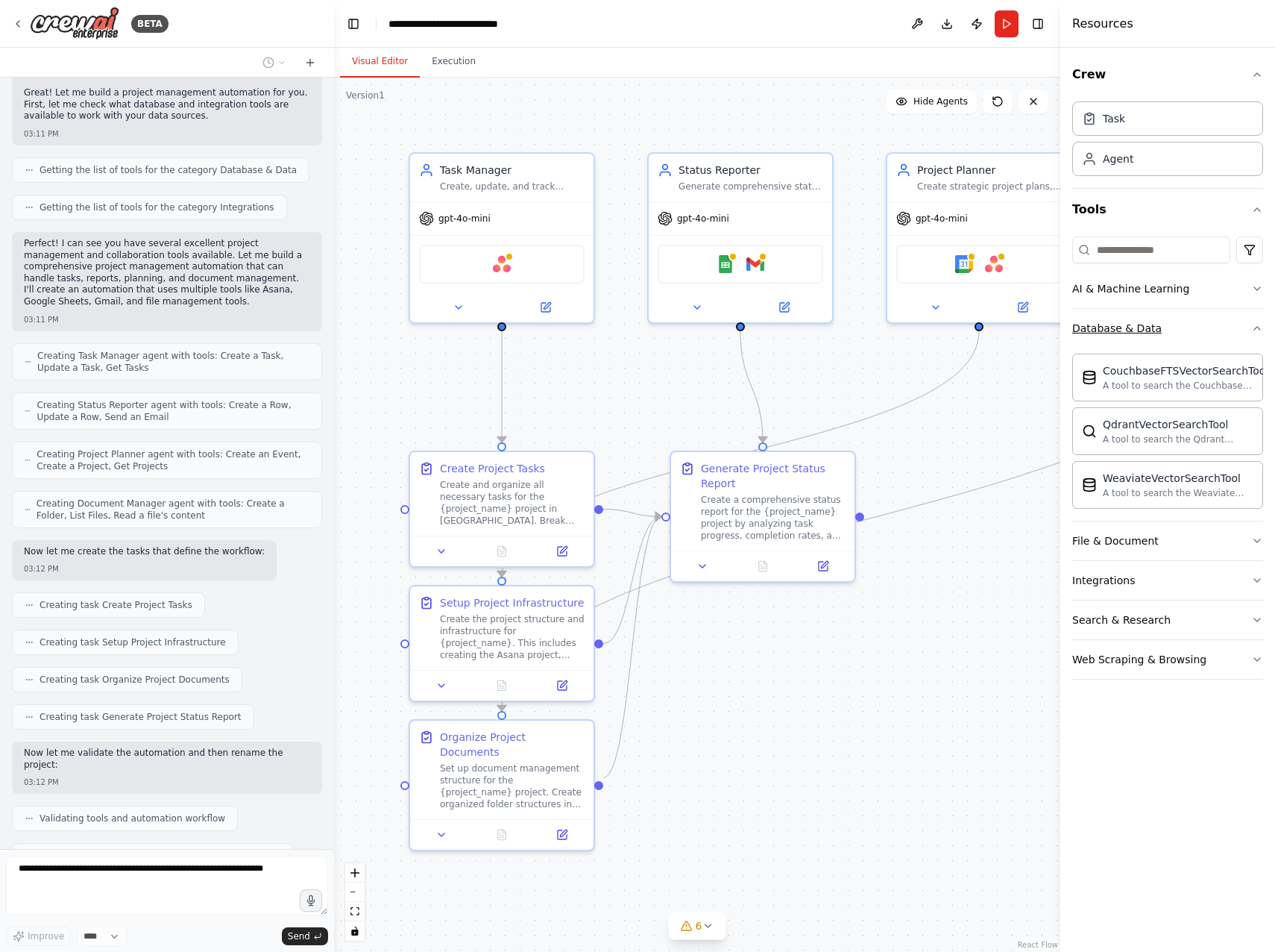
click at [1136, 327] on div "Database & Data" at bounding box center [1117, 328] width 89 height 15
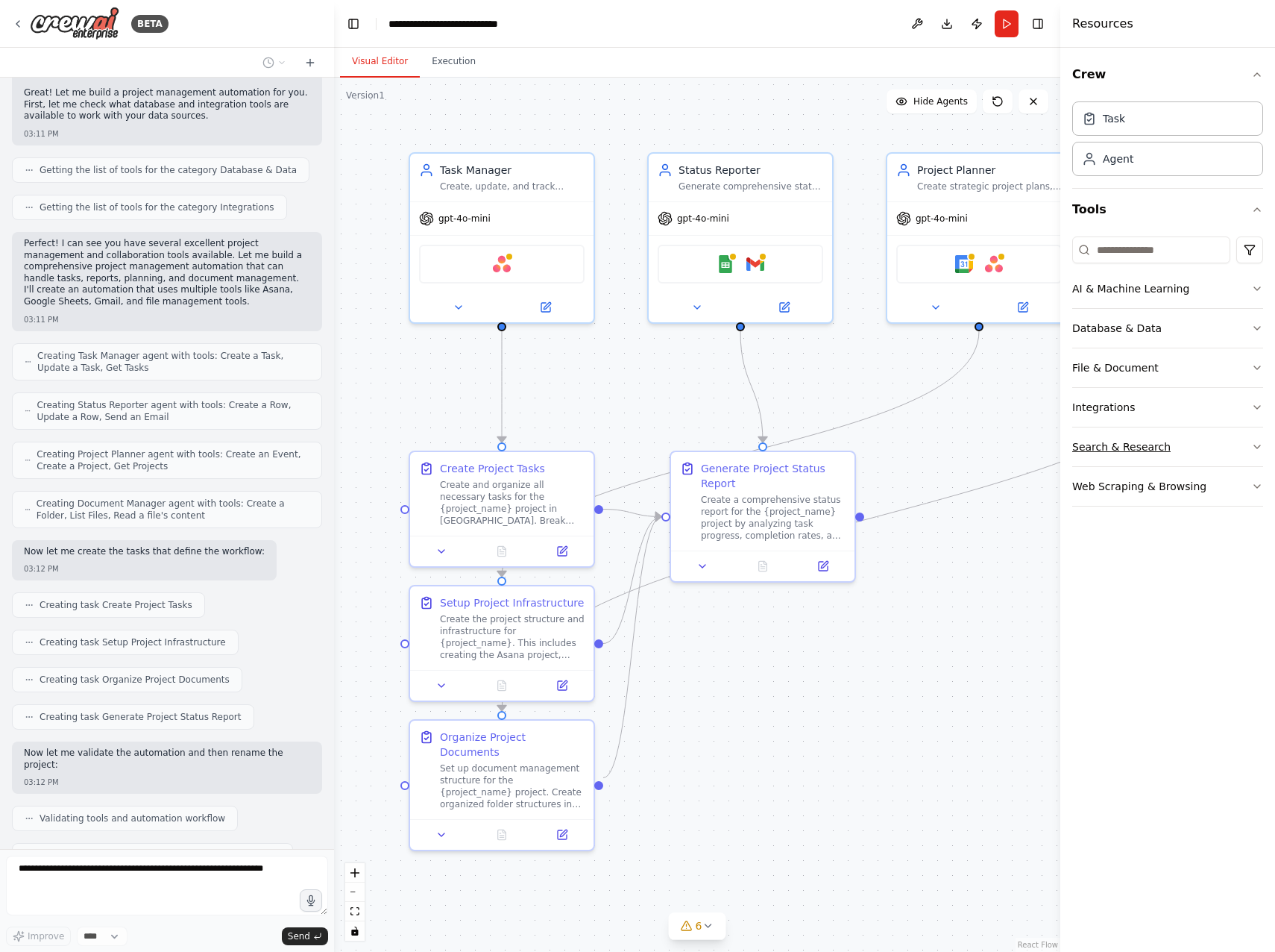
click at [1124, 454] on div "Search & Research" at bounding box center [1122, 446] width 99 height 15
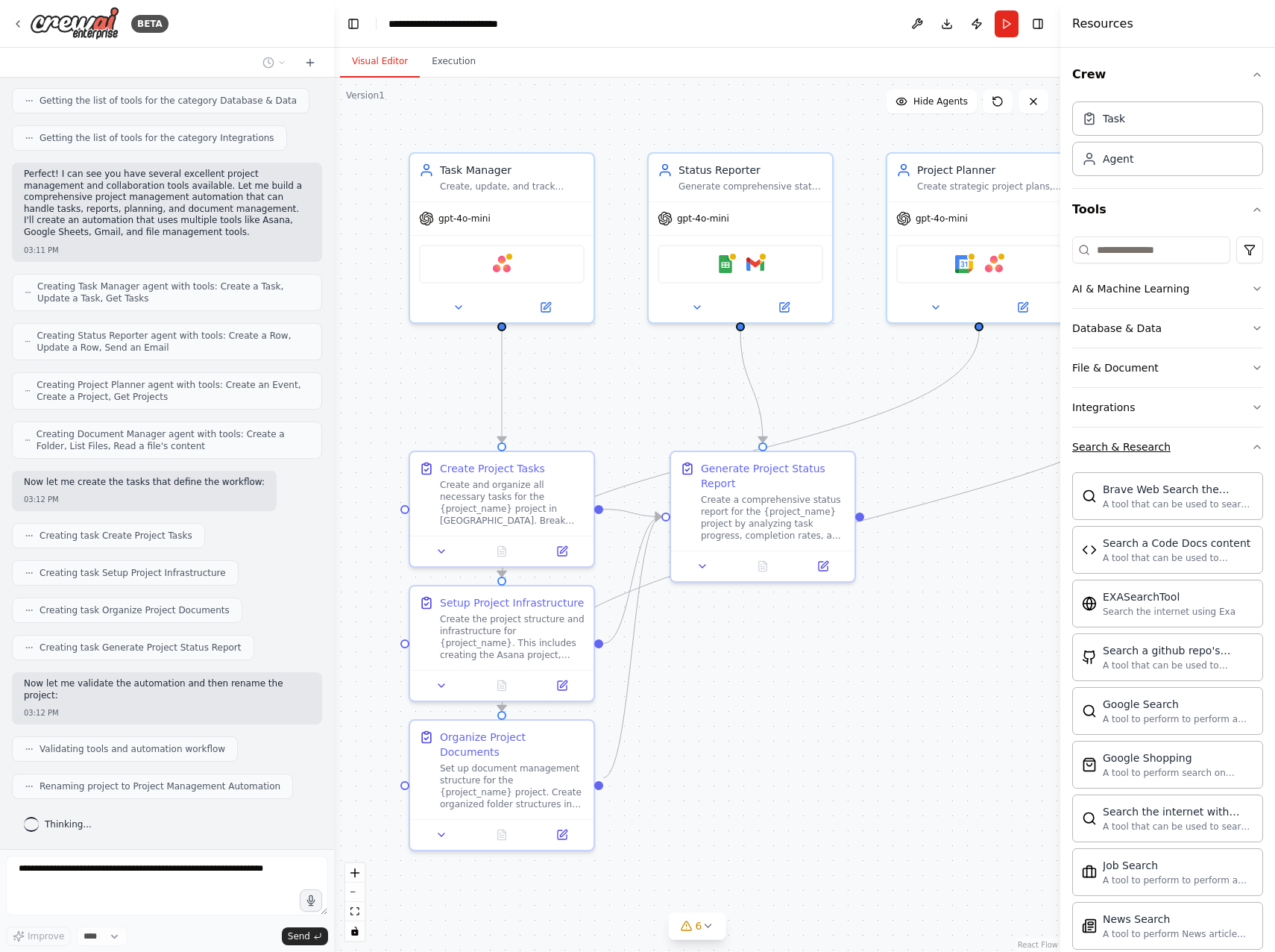
click at [1115, 448] on div "Search & Research" at bounding box center [1122, 446] width 99 height 15
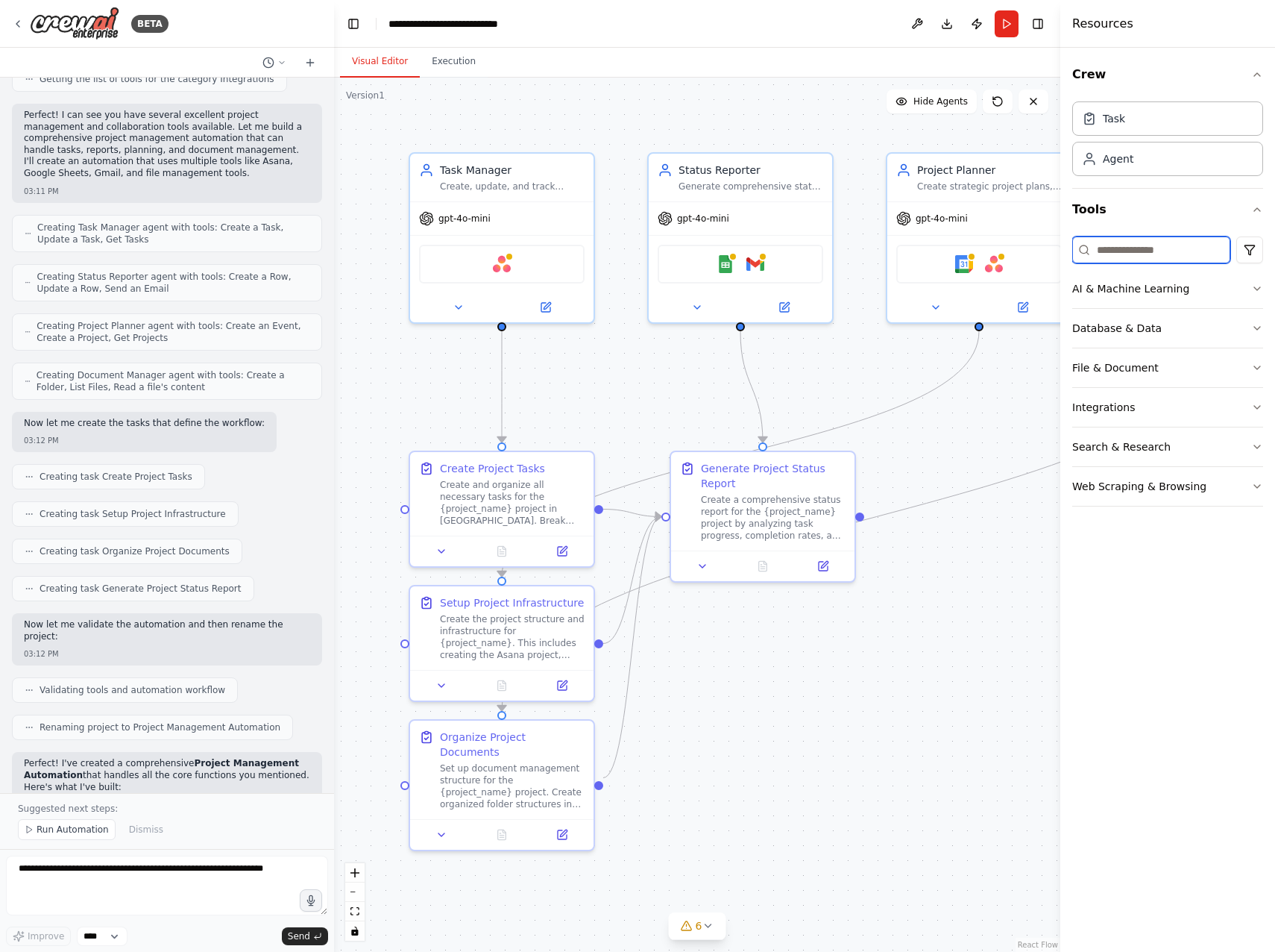
click at [1136, 251] on input at bounding box center [1151, 249] width 158 height 26
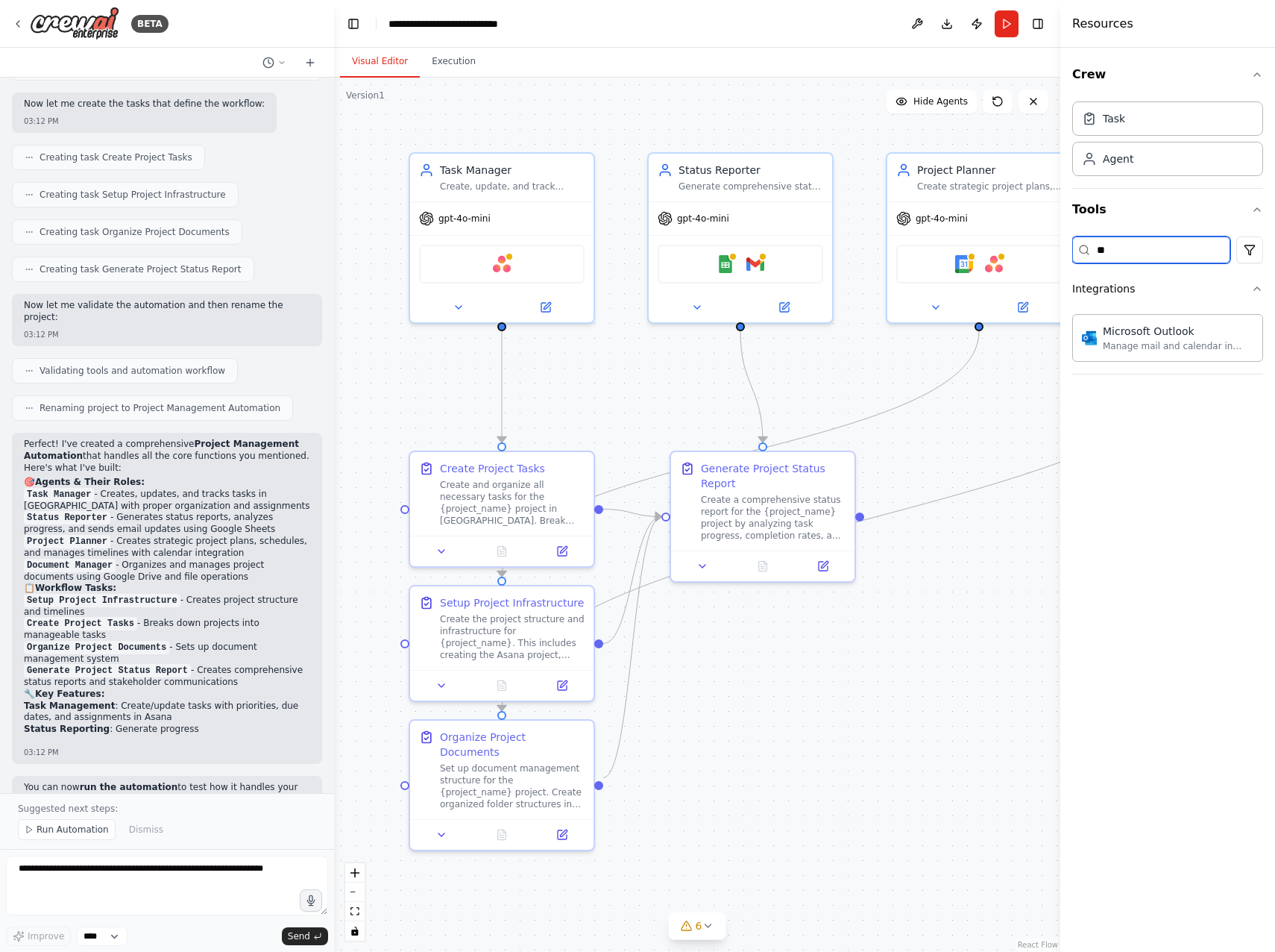
type input "*"
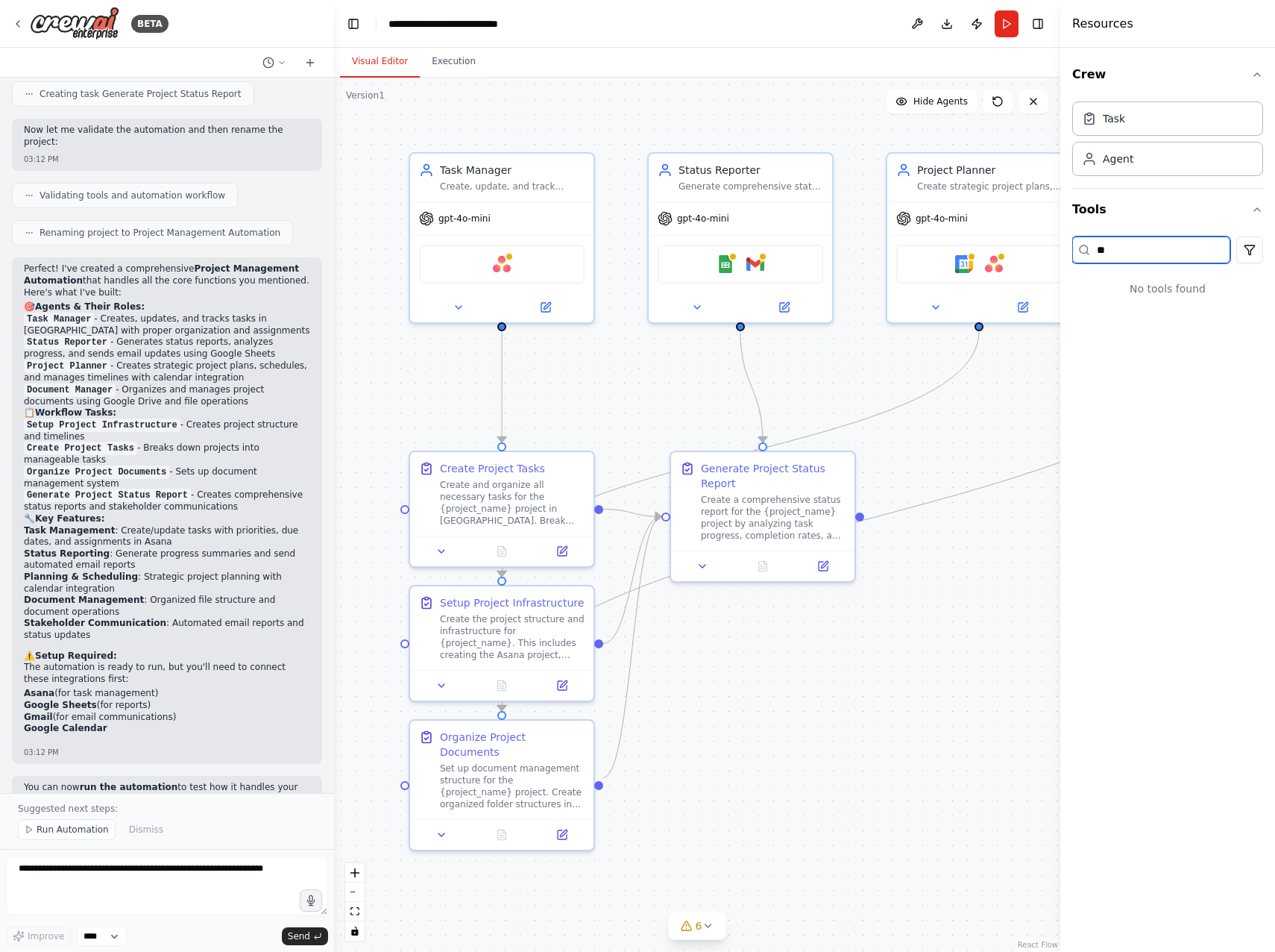
scroll to position [2244, 0]
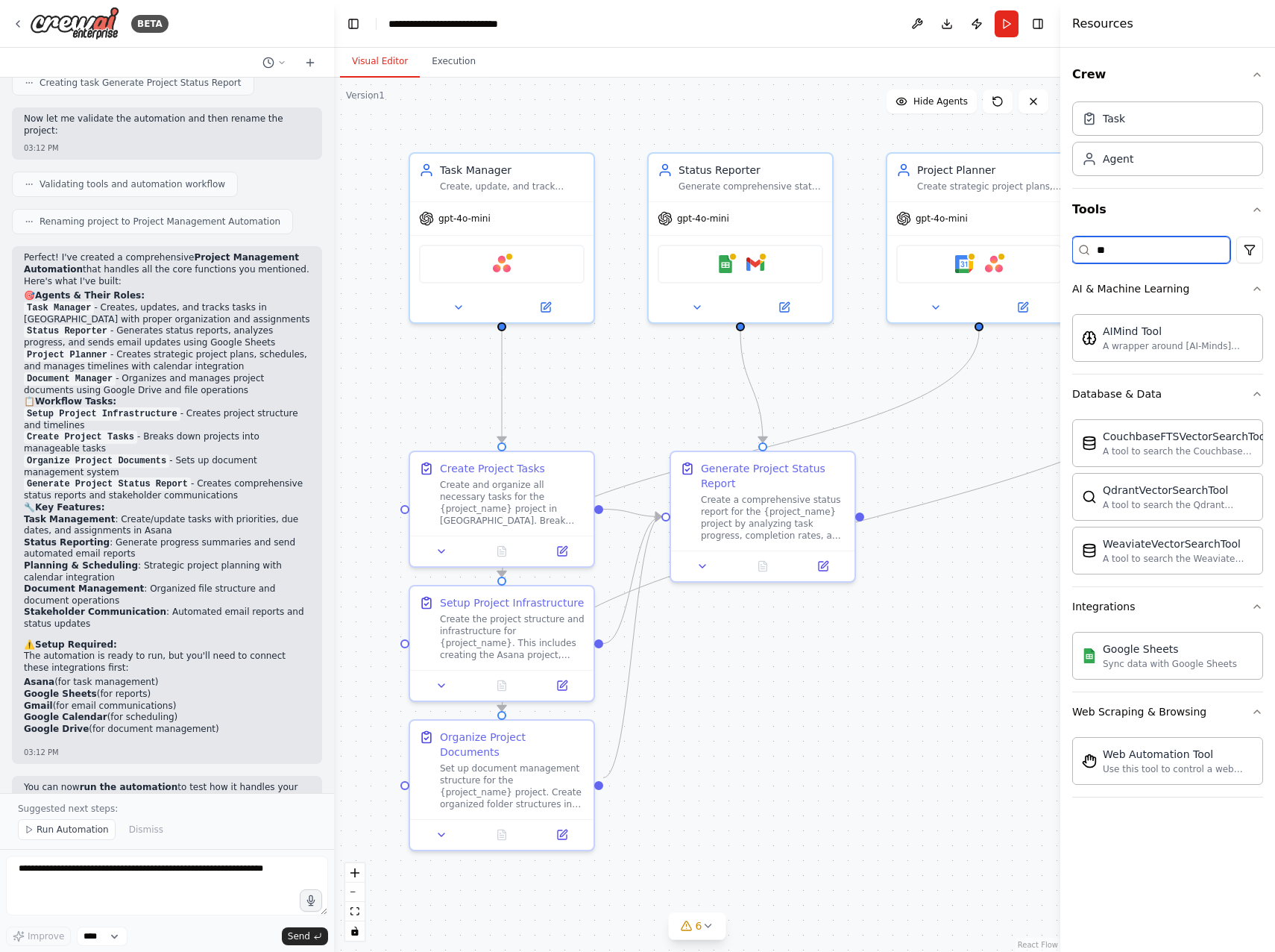
type input "*"
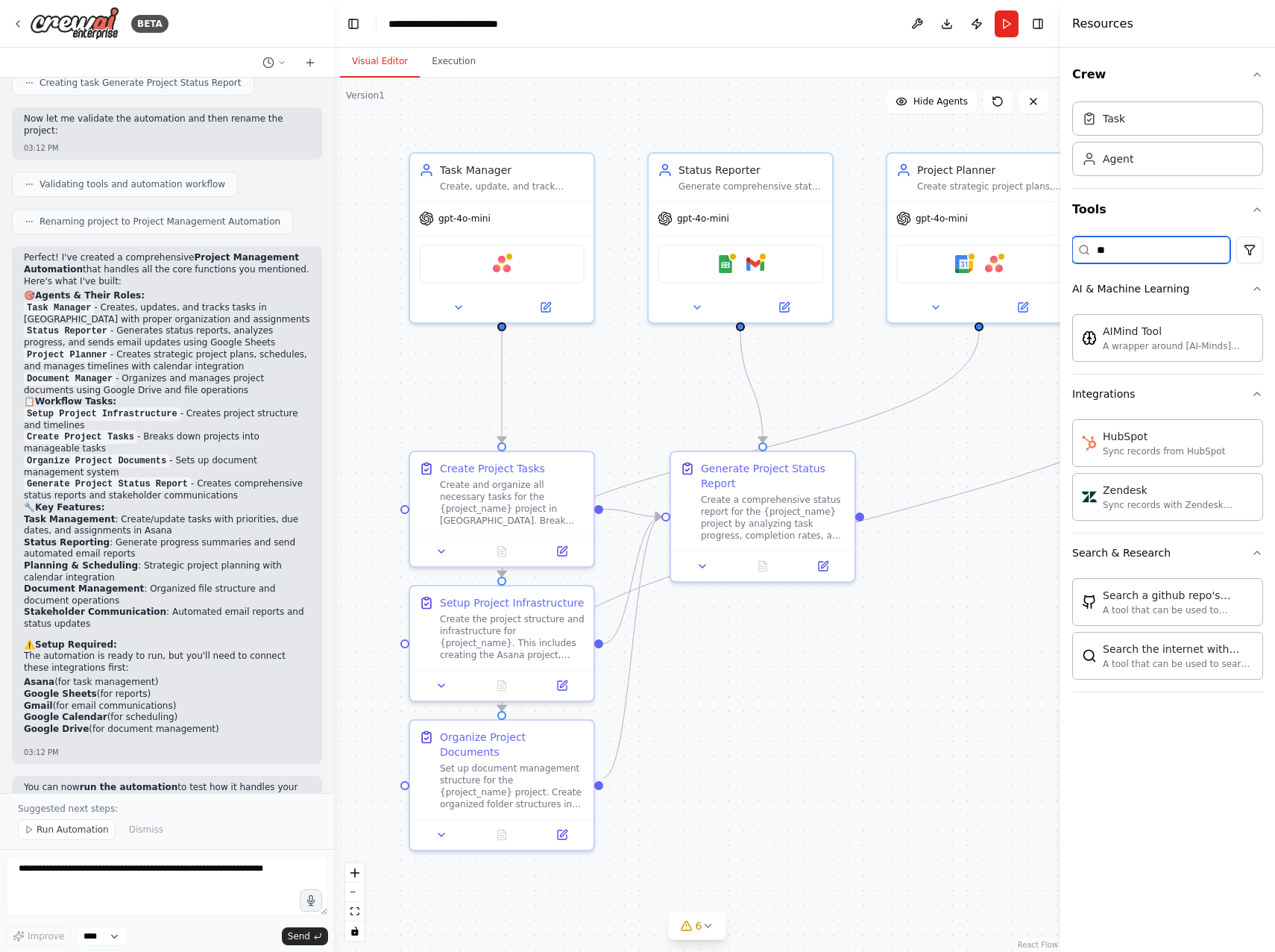
type input "*"
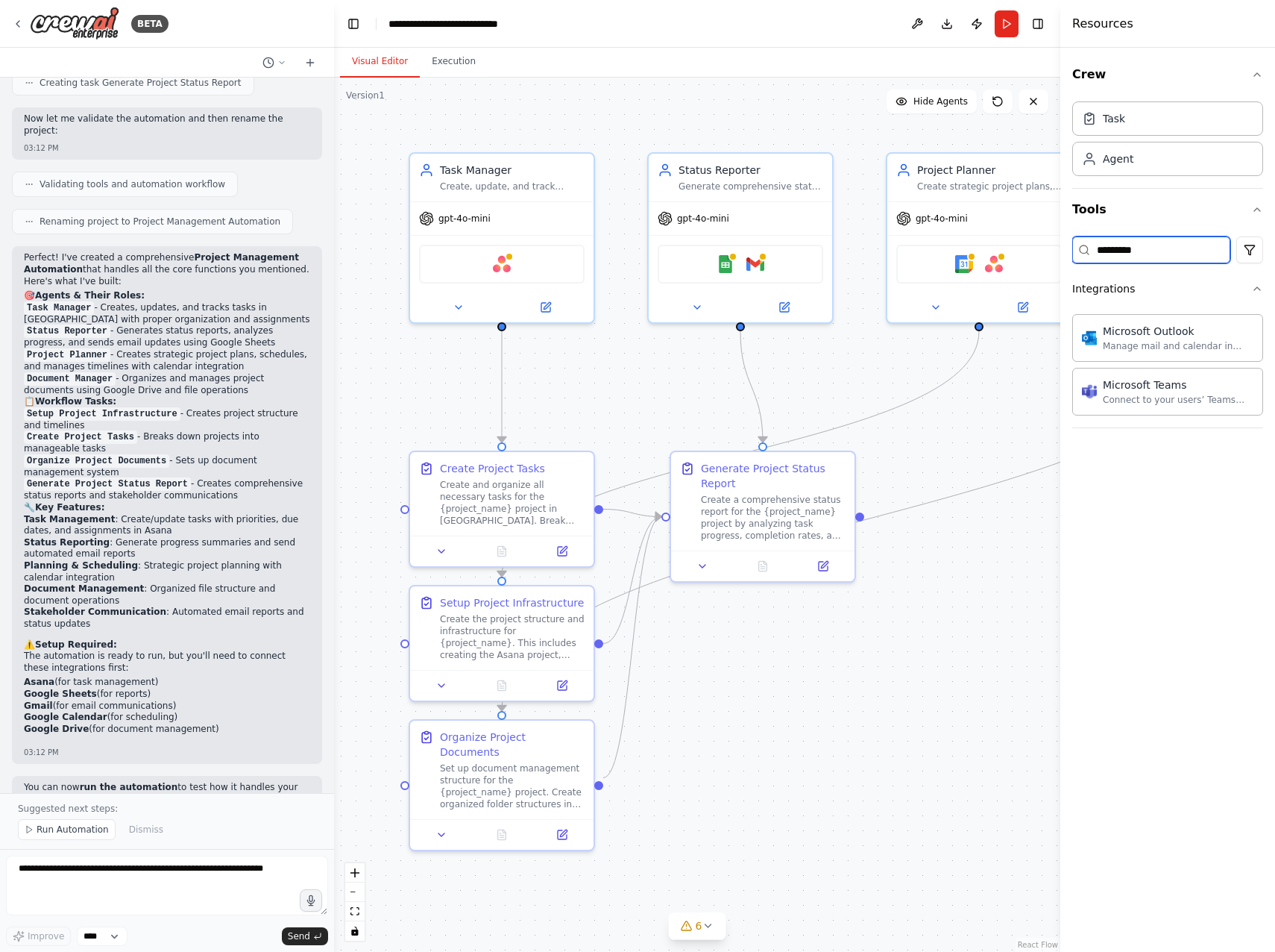
type input "*********"
click at [945, 572] on div ".deletable-edge-delete-btn { width: 20px; height: 20px; border: 0px solid #ffff…" at bounding box center [697, 515] width 726 height 874
click at [556, 510] on div "Create and organize all necessary tasks for the {project_name} project in [GEOG…" at bounding box center [512, 499] width 145 height 47
click at [1017, 545] on div ".deletable-edge-delete-btn { width: 20px; height: 20px; border: 0px solid #ffff…" at bounding box center [697, 515] width 726 height 874
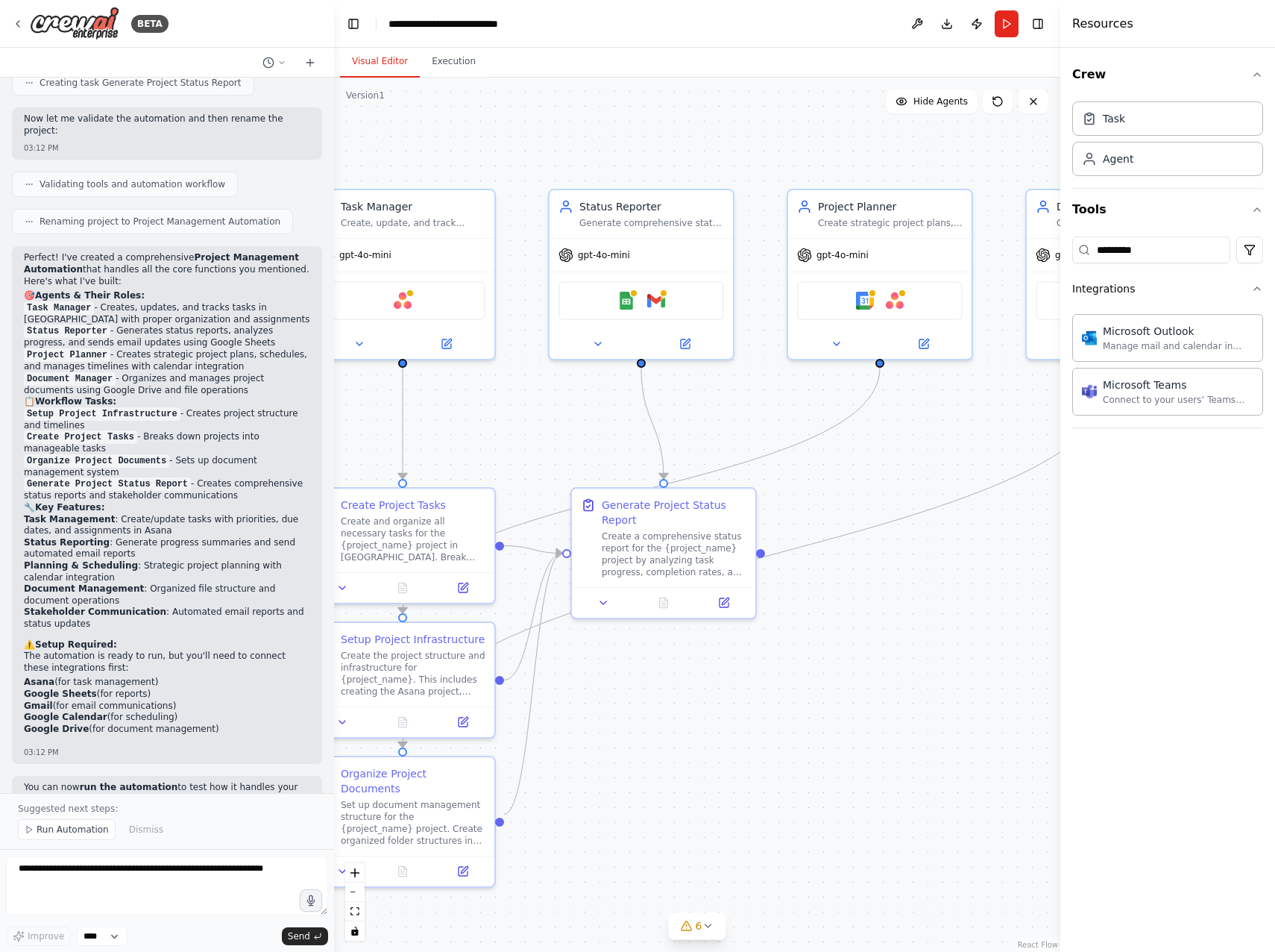
drag, startPoint x: 781, startPoint y: 834, endPoint x: 707, endPoint y: 867, distance: 81.0
click at [707, 867] on div ".deletable-edge-delete-btn { width: 20px; height: 20px; border: 0px solid #ffff…" at bounding box center [697, 515] width 726 height 874
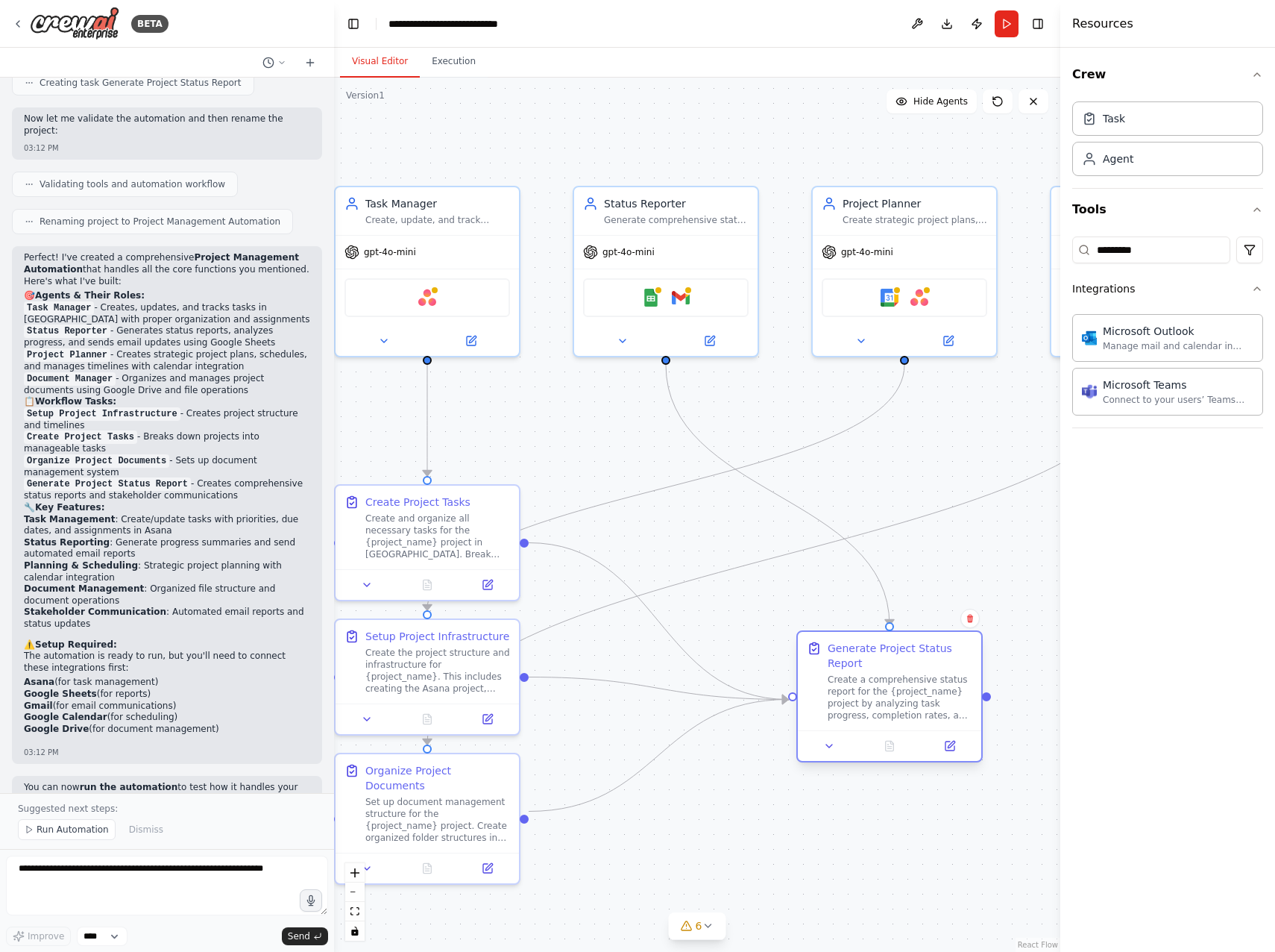
drag, startPoint x: 743, startPoint y: 505, endPoint x: 944, endPoint y: 659, distance: 253.2
click at [944, 659] on div "Generate Project Status Report" at bounding box center [900, 655] width 145 height 30
click at [1005, 570] on div ".deletable-edge-delete-btn { width: 20px; height: 20px; border: 0px solid #ffff…" at bounding box center [697, 515] width 726 height 874
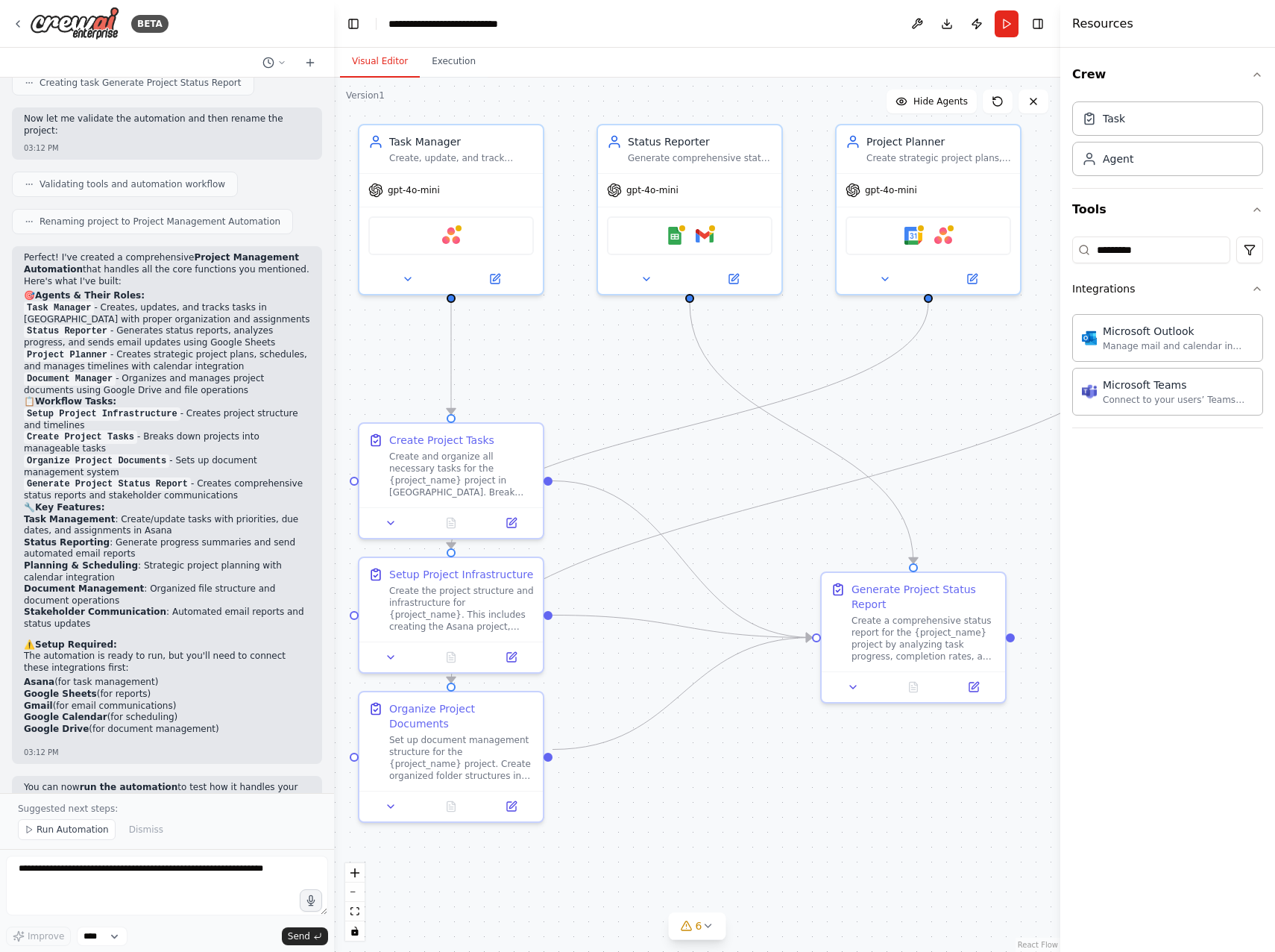
drag, startPoint x: 1004, startPoint y: 570, endPoint x: 1033, endPoint y: 518, distance: 59.5
click at [1033, 518] on div ".deletable-edge-delete-btn { width: 20px; height: 20px; border: 0px solid #ffff…" at bounding box center [697, 515] width 726 height 874
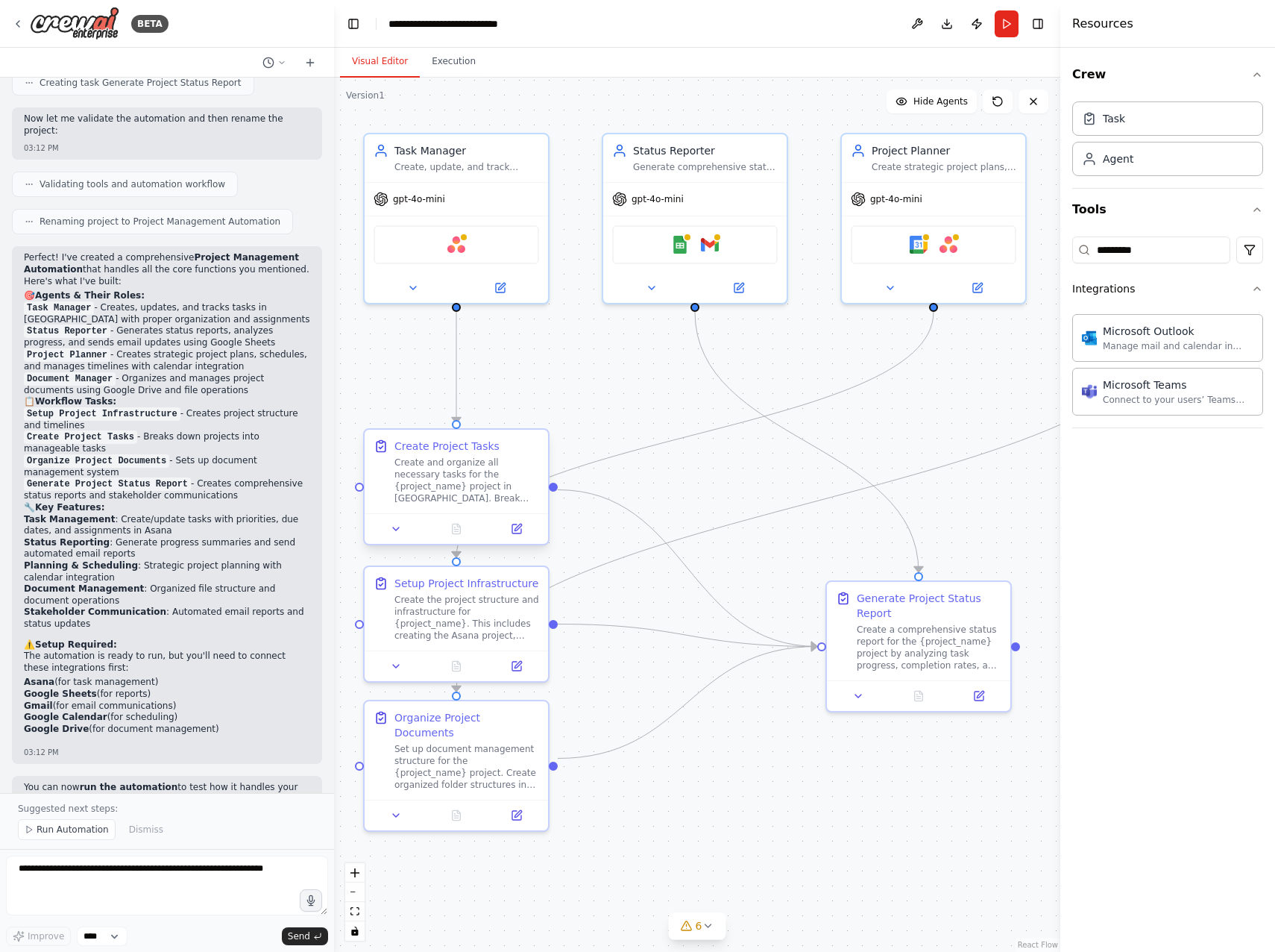
click at [453, 492] on div "Create and organize all necessary tasks for the {project_name} project in [GEOG…" at bounding box center [466, 480] width 145 height 47
click at [392, 539] on div at bounding box center [456, 528] width 183 height 31
click at [394, 531] on icon at bounding box center [395, 528] width 12 height 12
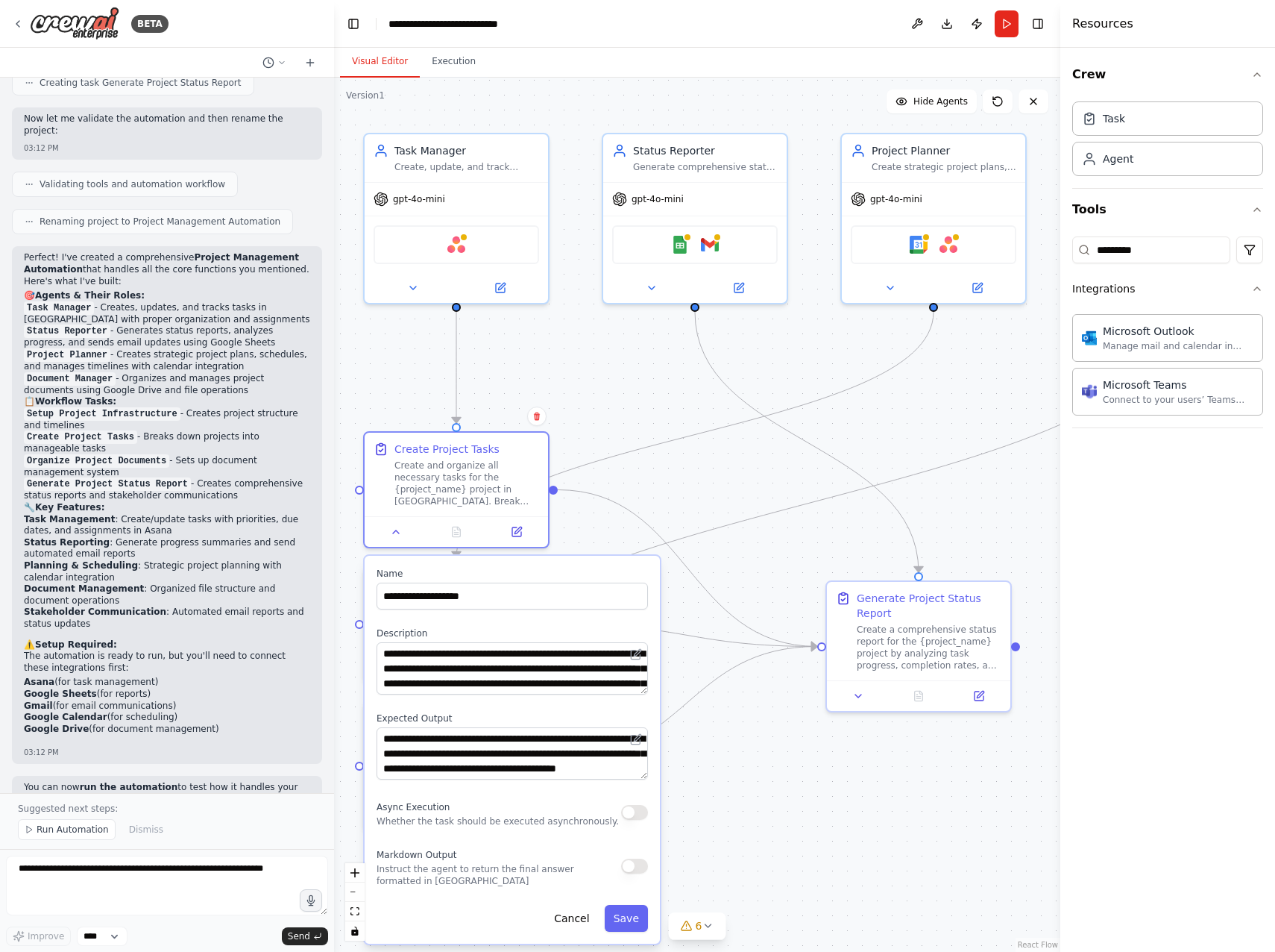
click at [861, 867] on div ".deletable-edge-delete-btn { width: 20px; height: 20px; border: 0px solid #ffff…" at bounding box center [697, 515] width 726 height 874
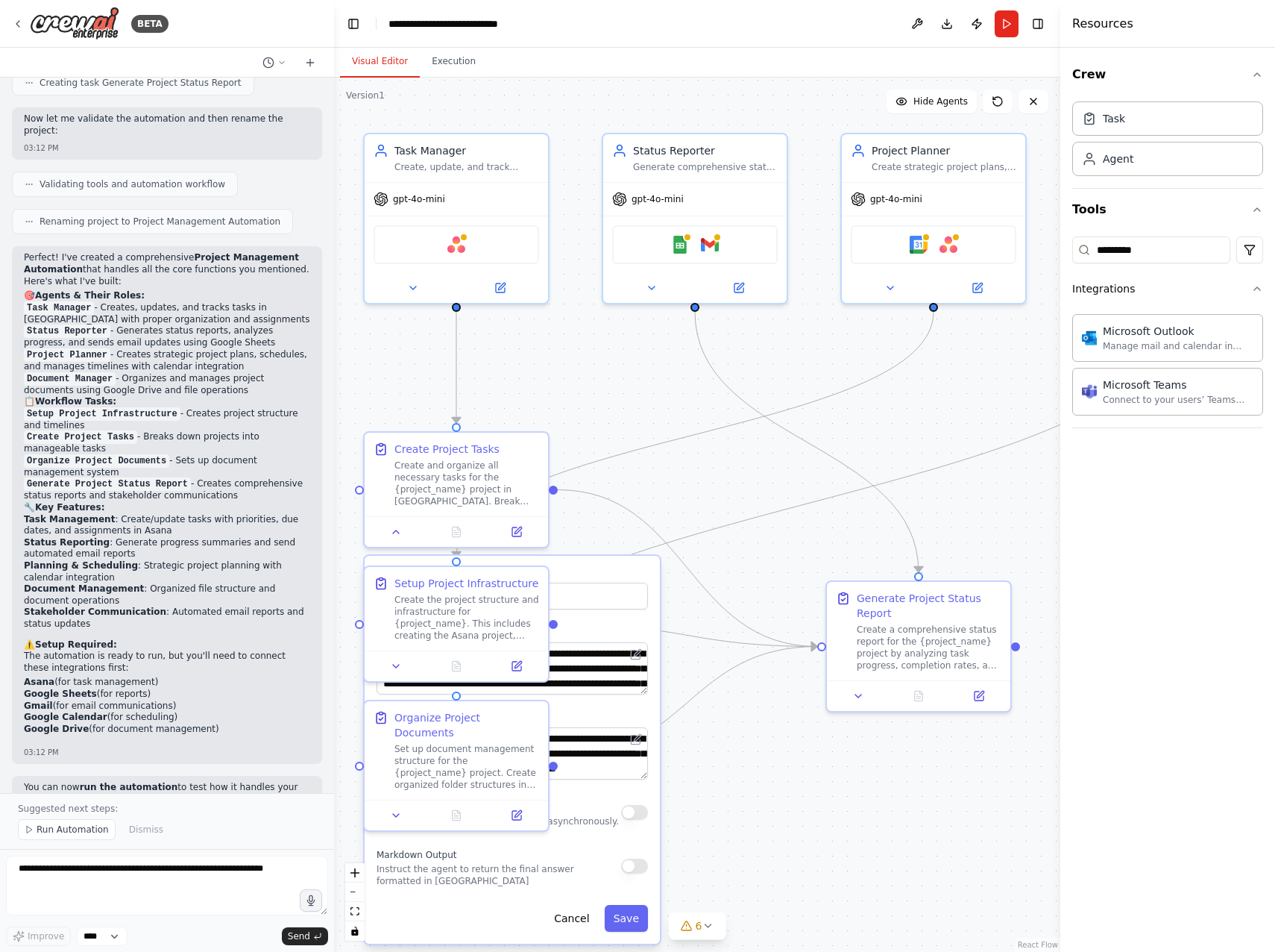
click at [679, 358] on div ".deletable-edge-delete-btn { width: 20px; height: 20px; border: 0px solid #ffff…" at bounding box center [697, 515] width 726 height 874
click at [455, 66] on button "Execution" at bounding box center [454, 62] width 68 height 31
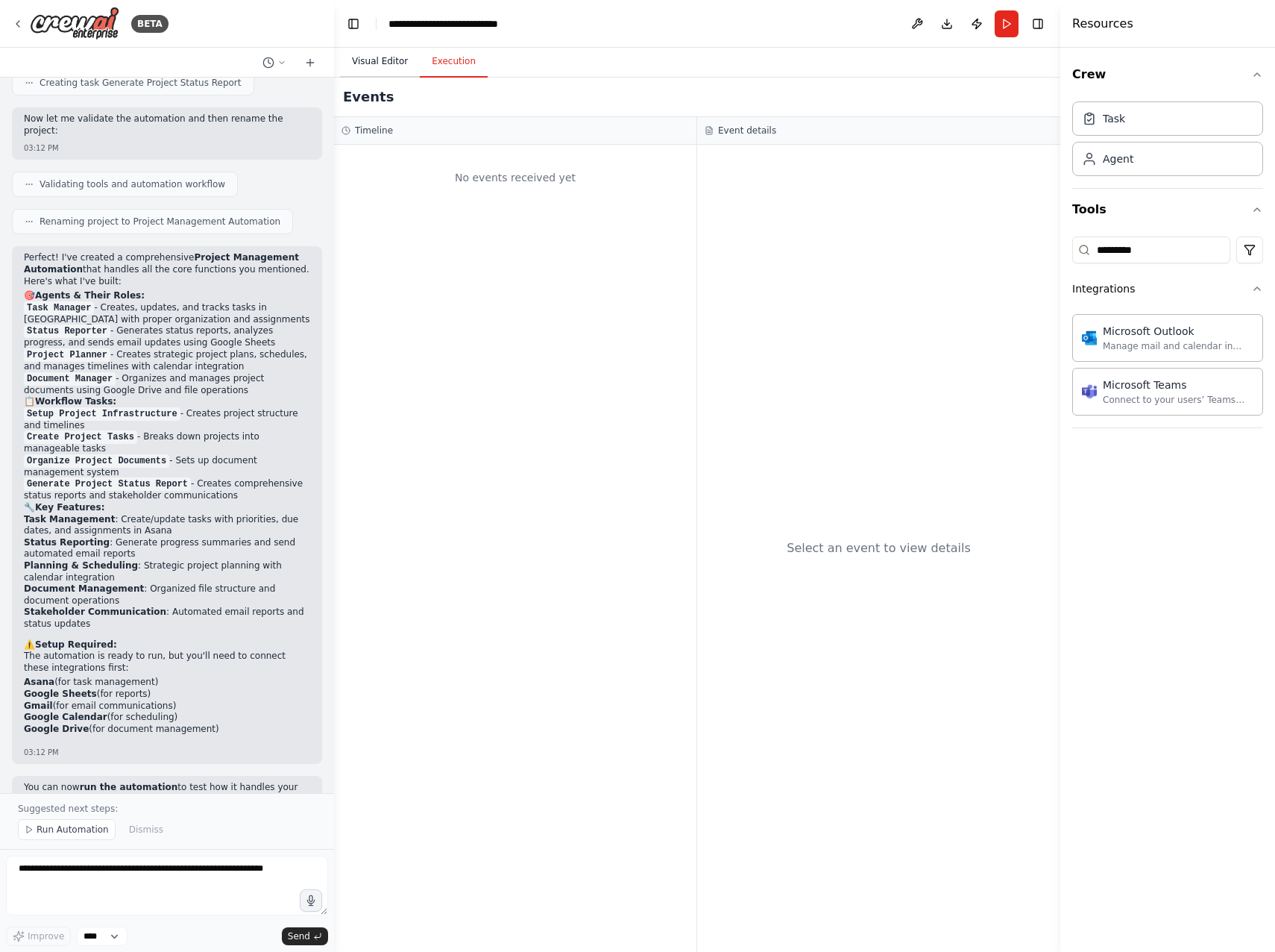
click at [385, 71] on button "Visual Editor" at bounding box center [380, 62] width 79 height 31
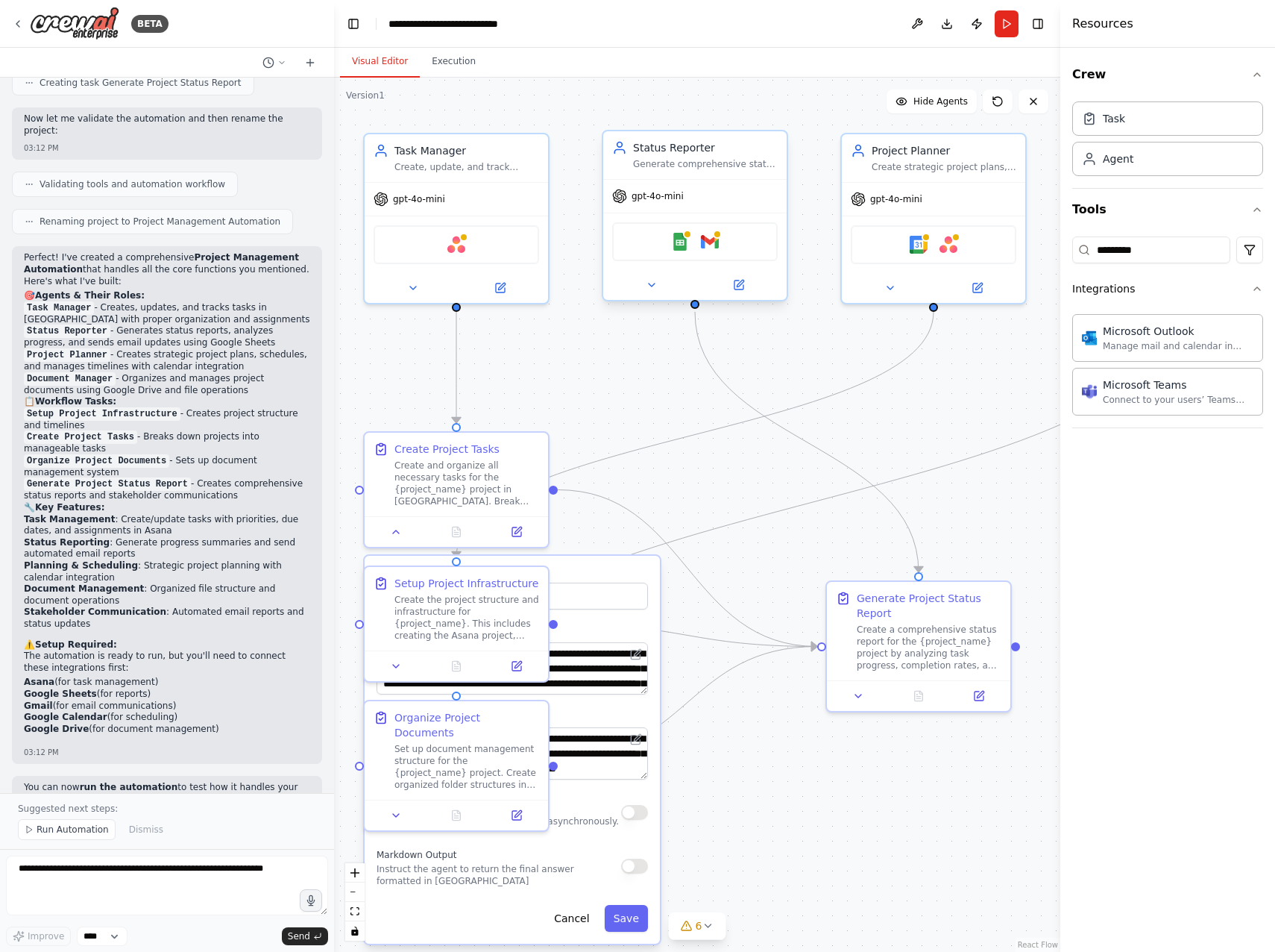
click at [739, 251] on div "Google Sheets Gmail" at bounding box center [695, 242] width 165 height 38
click at [701, 251] on div "Google Sheets Gmail" at bounding box center [695, 242] width 165 height 38
drag, startPoint x: 834, startPoint y: 427, endPoint x: 796, endPoint y: 382, distance: 58.9
click at [834, 426] on div ".deletable-edge-delete-btn { width: 20px; height: 20px; border: 0px solid #ffff…" at bounding box center [697, 515] width 726 height 874
click at [686, 243] on img at bounding box center [680, 241] width 18 height 18
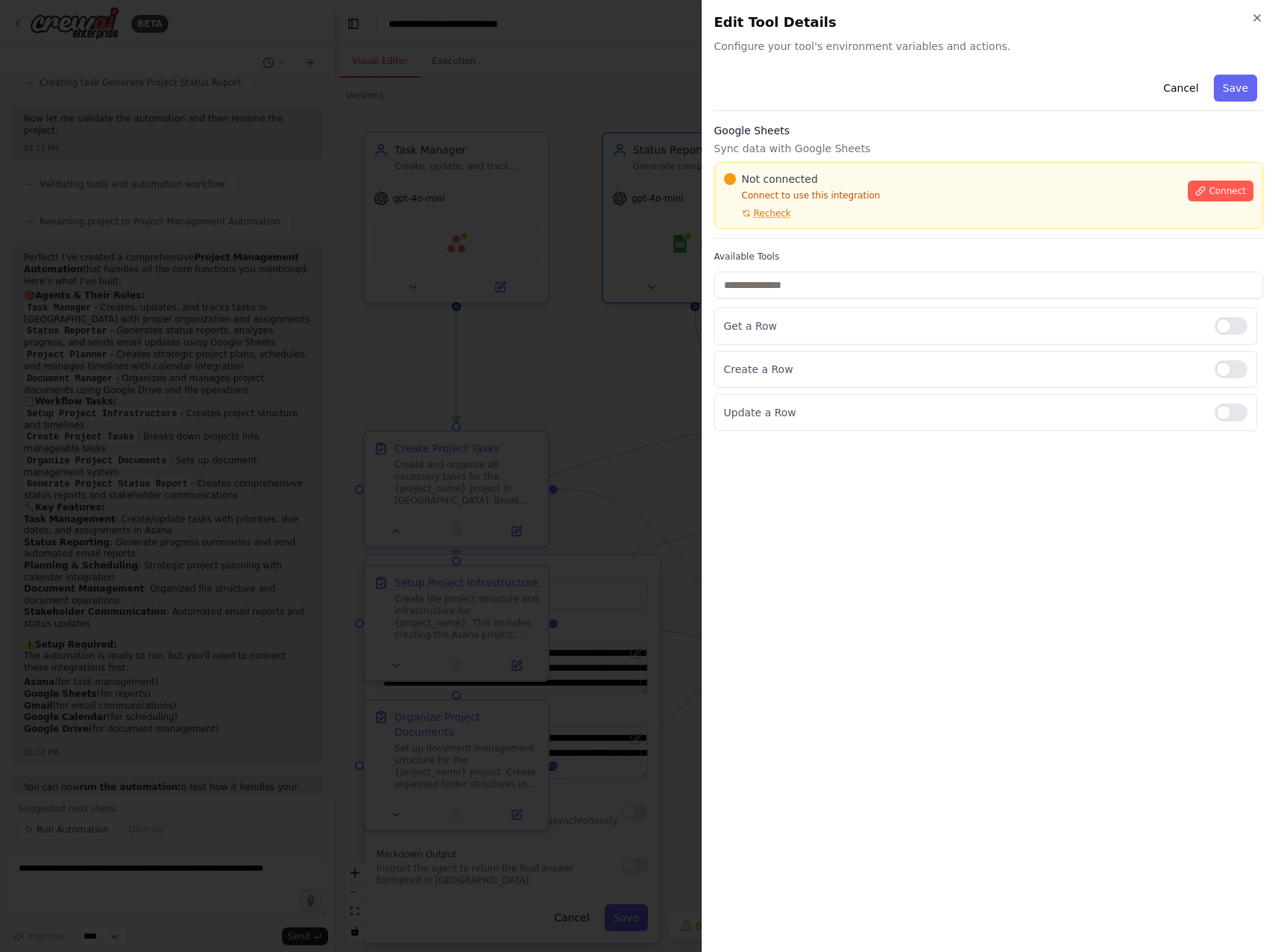
click at [786, 149] on p "Sync data with Google Sheets" at bounding box center [989, 148] width 549 height 15
click at [1232, 366] on div at bounding box center [1231, 370] width 33 height 18
click at [1218, 413] on div at bounding box center [1231, 413] width 33 height 18
click at [1173, 275] on input "text" at bounding box center [989, 284] width 549 height 26
click at [767, 220] on div "Not connected Connect to use this integration Recheck Connect" at bounding box center [989, 195] width 549 height 68
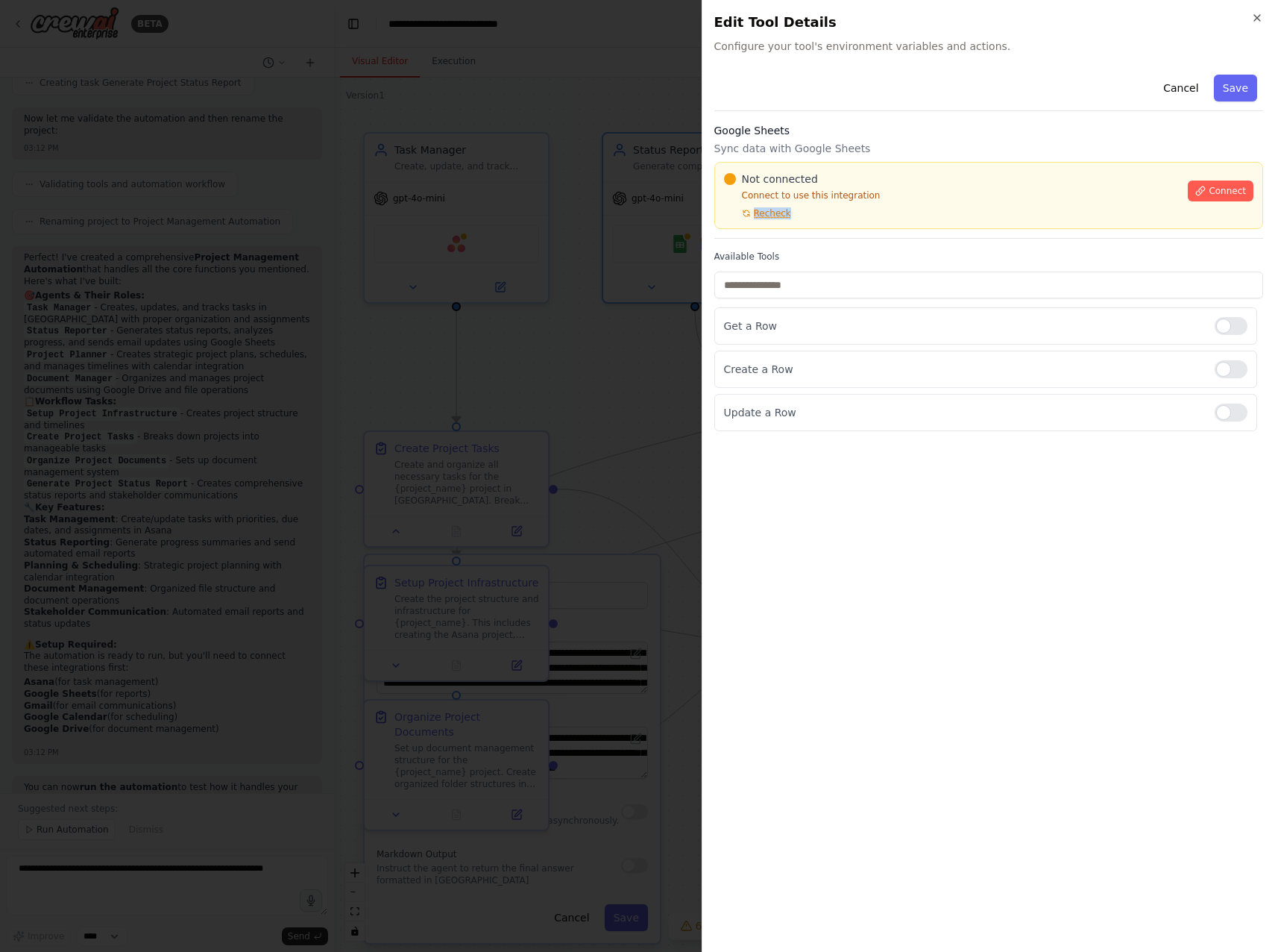
click at [767, 219] on div "Not connected Connect to use this integration Recheck Connect" at bounding box center [989, 195] width 549 height 68
drag, startPoint x: 1254, startPoint y: 18, endPoint x: 910, endPoint y: 120, distance: 358.8
click at [1253, 18] on icon "button" at bounding box center [1257, 17] width 12 height 12
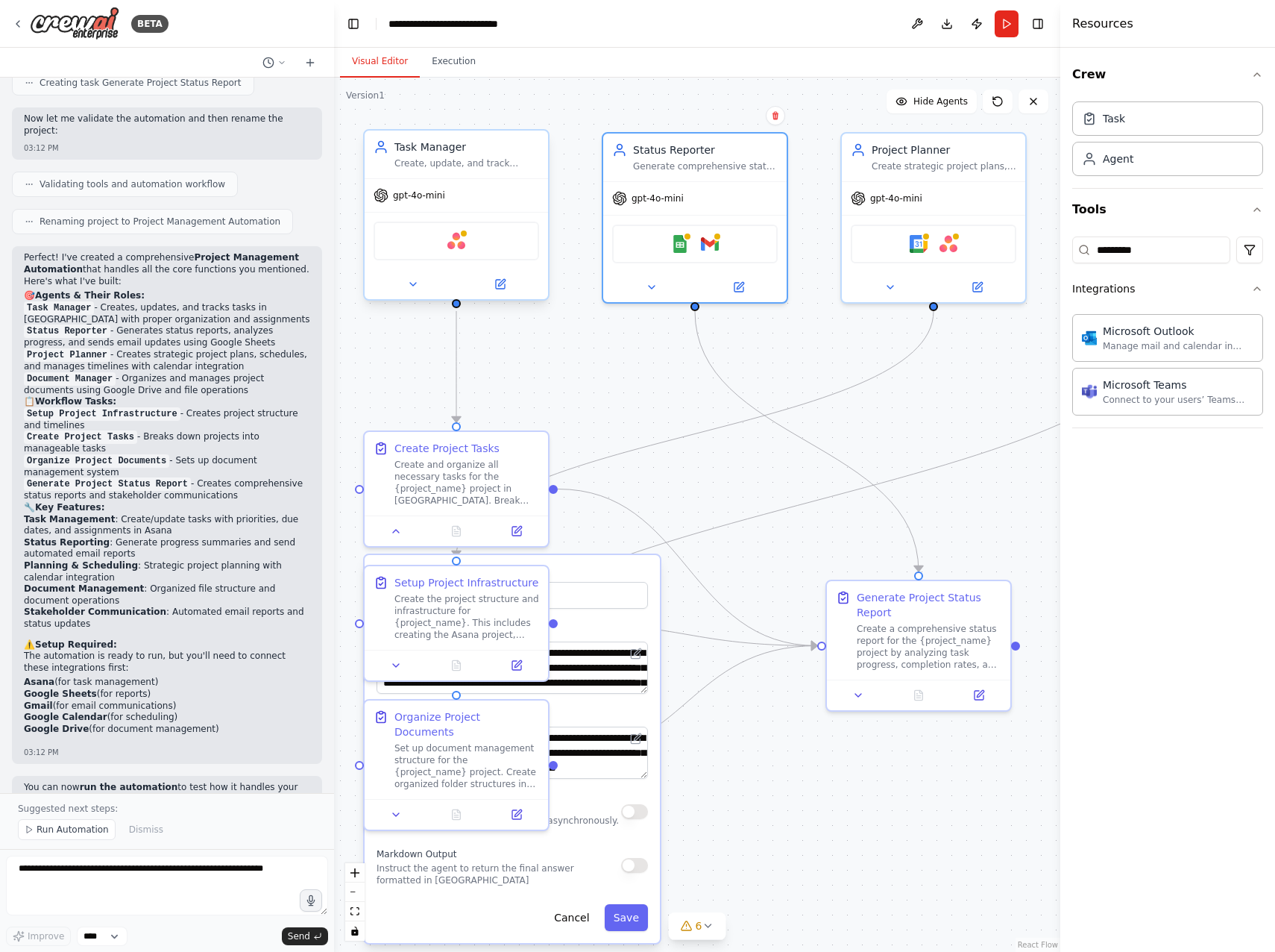
click at [490, 254] on div "Asana" at bounding box center [455, 241] width 165 height 38
click at [716, 449] on div ".deletable-edge-delete-btn { width: 20px; height: 20px; border: 0px solid #ffff…" at bounding box center [697, 515] width 726 height 874
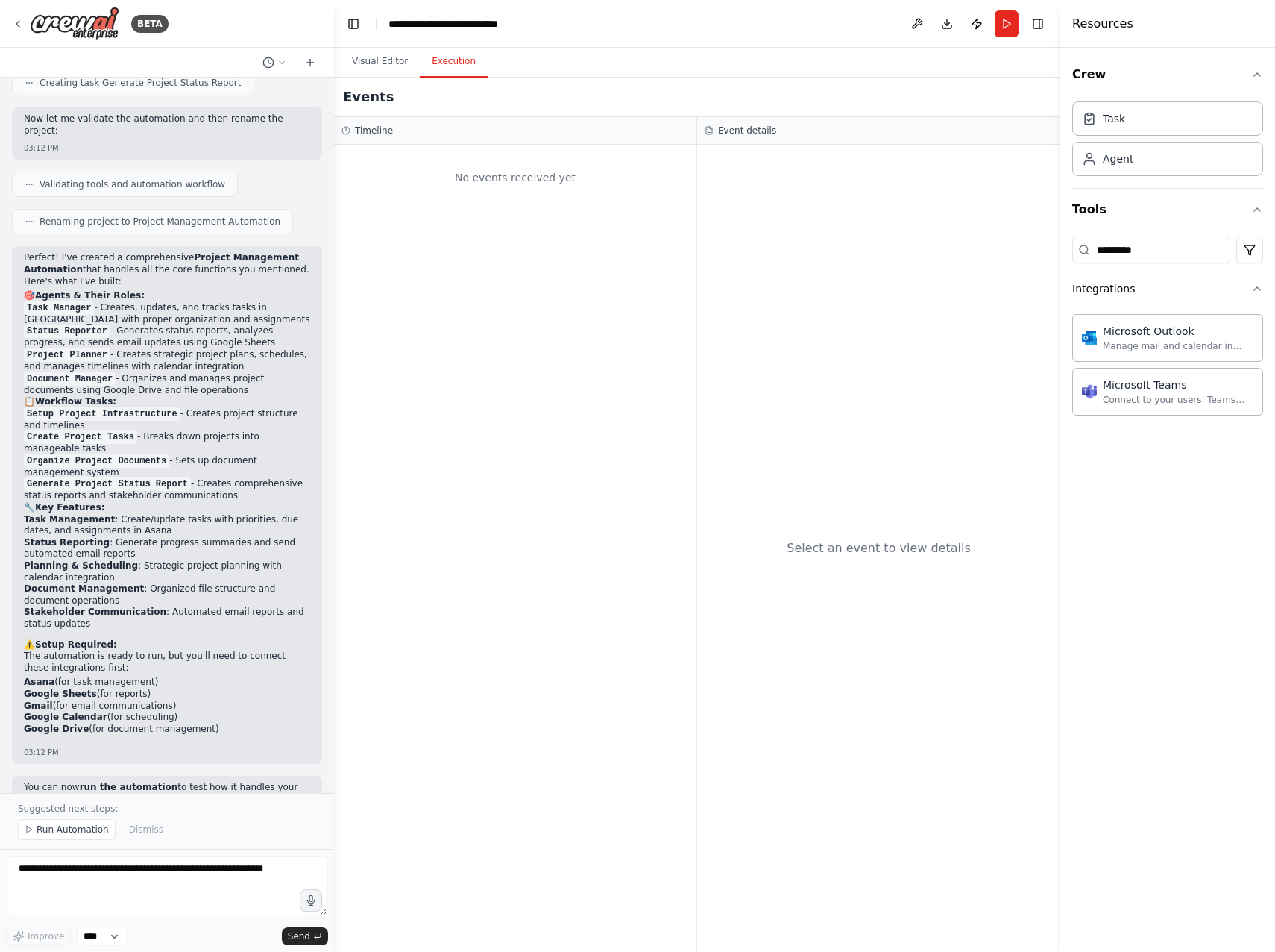
click at [456, 68] on button "Execution" at bounding box center [454, 62] width 68 height 31
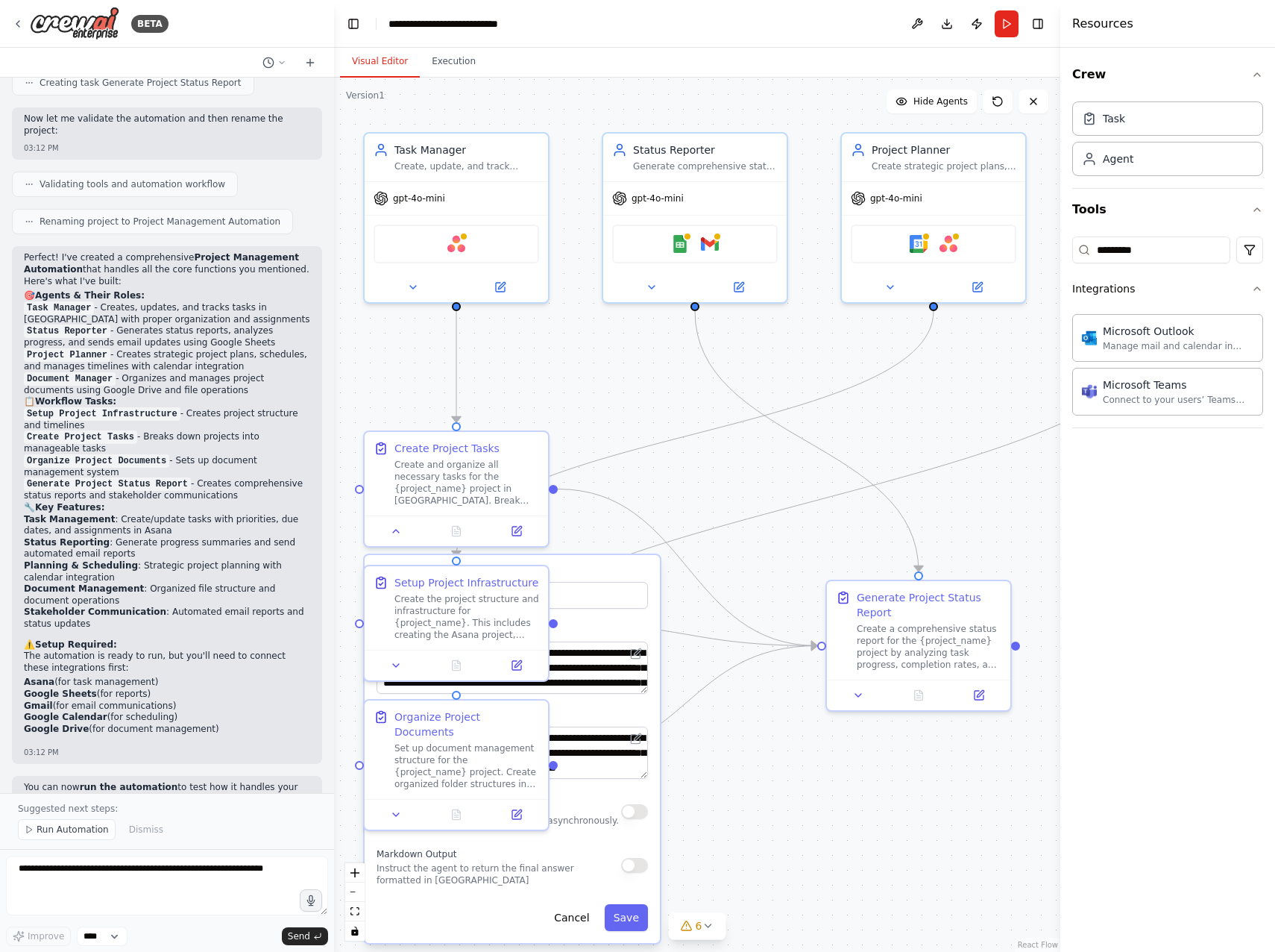
click at [390, 58] on button "Visual Editor" at bounding box center [380, 62] width 79 height 31
click at [578, 926] on button "Cancel" at bounding box center [571, 916] width 53 height 26
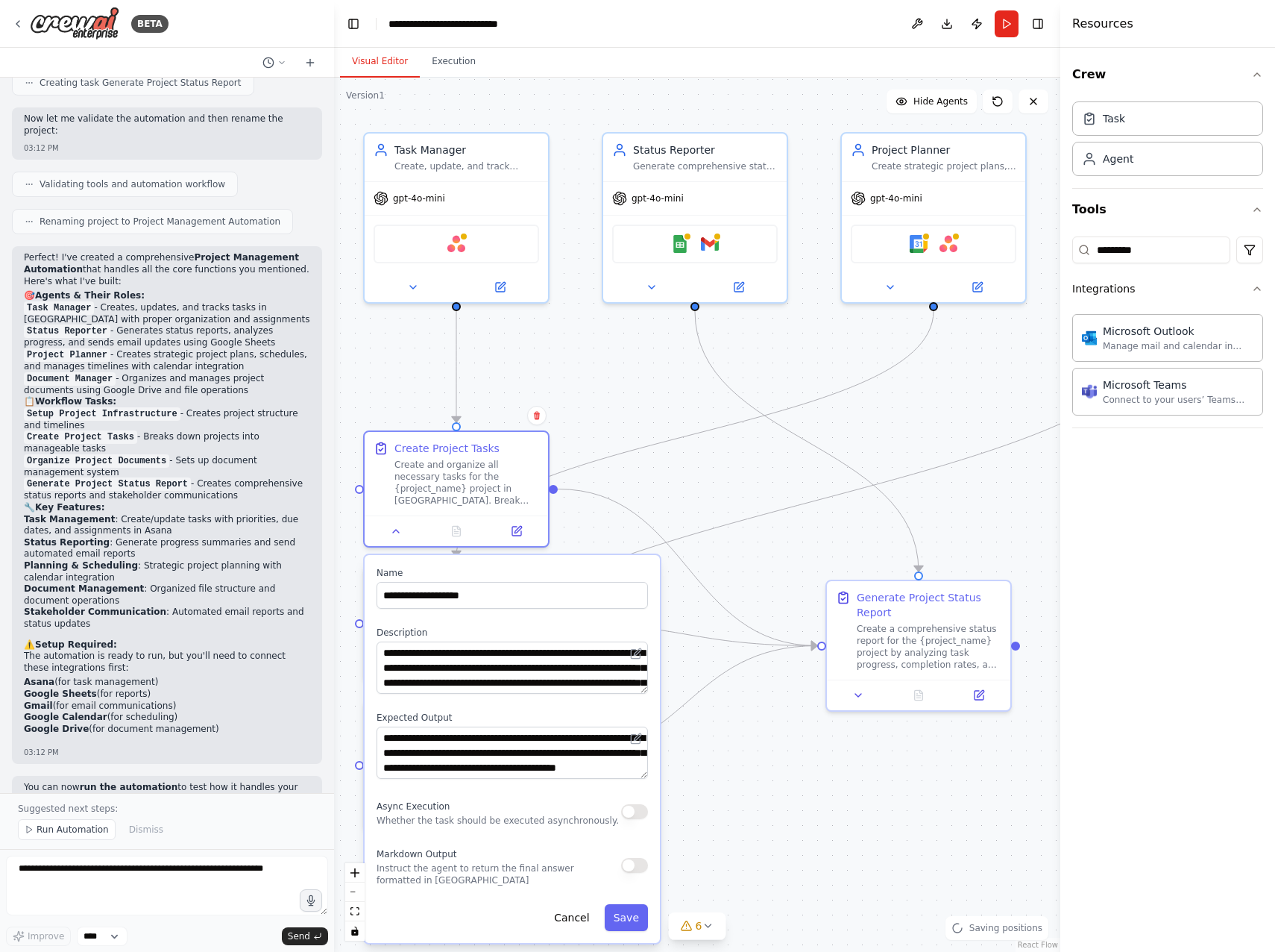
click at [853, 815] on div ".deletable-edge-delete-btn { width: 20px; height: 20px; border: 0px solid #ffff…" at bounding box center [697, 515] width 726 height 874
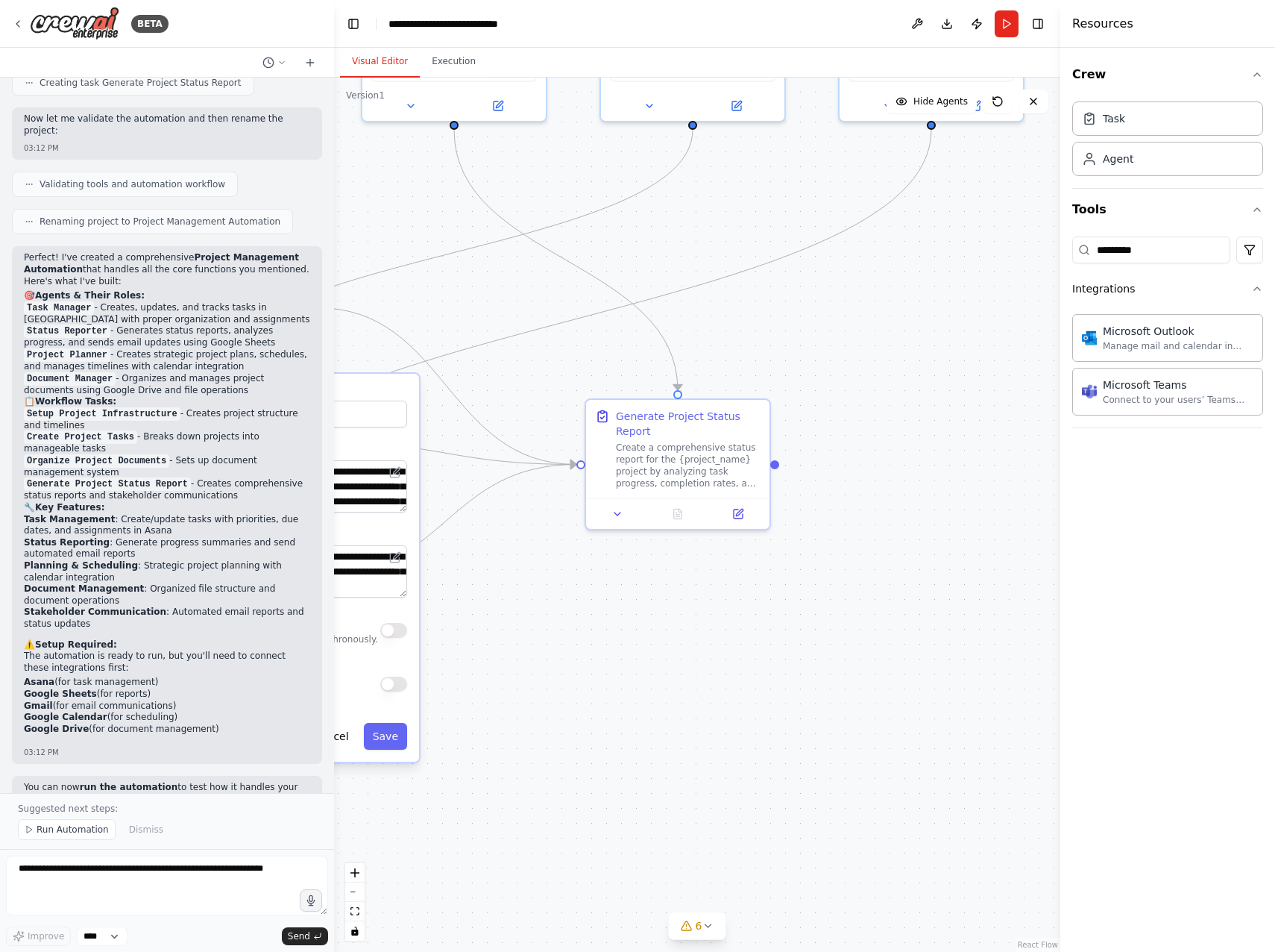
drag, startPoint x: 864, startPoint y: 813, endPoint x: 571, endPoint y: 657, distance: 331.9
click at [571, 657] on div ".deletable-edge-delete-btn { width: 20px; height: 20px; border: 0px solid #ffff…" at bounding box center [697, 515] width 726 height 874
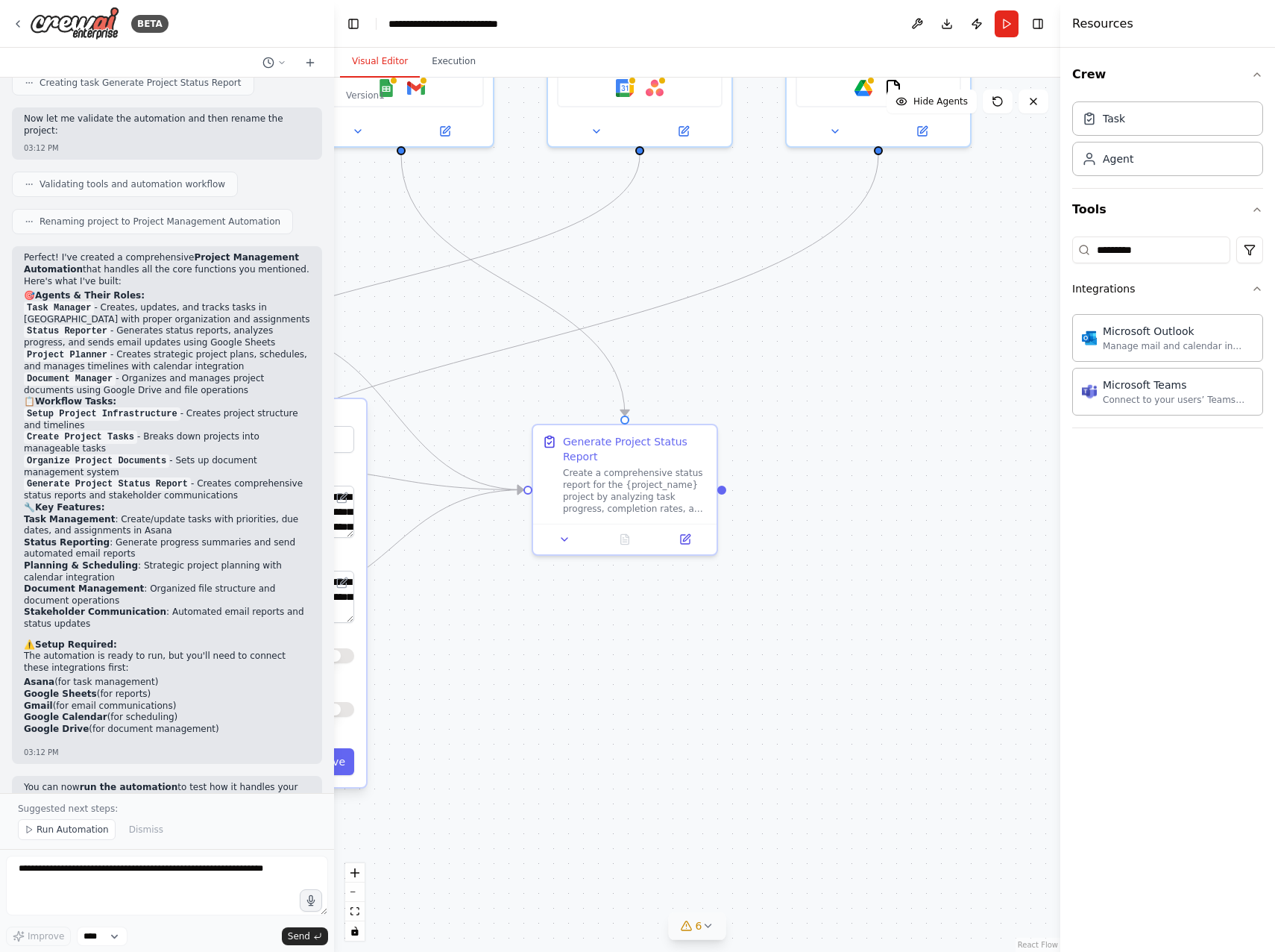
click at [702, 926] on icon at bounding box center [707, 926] width 12 height 12
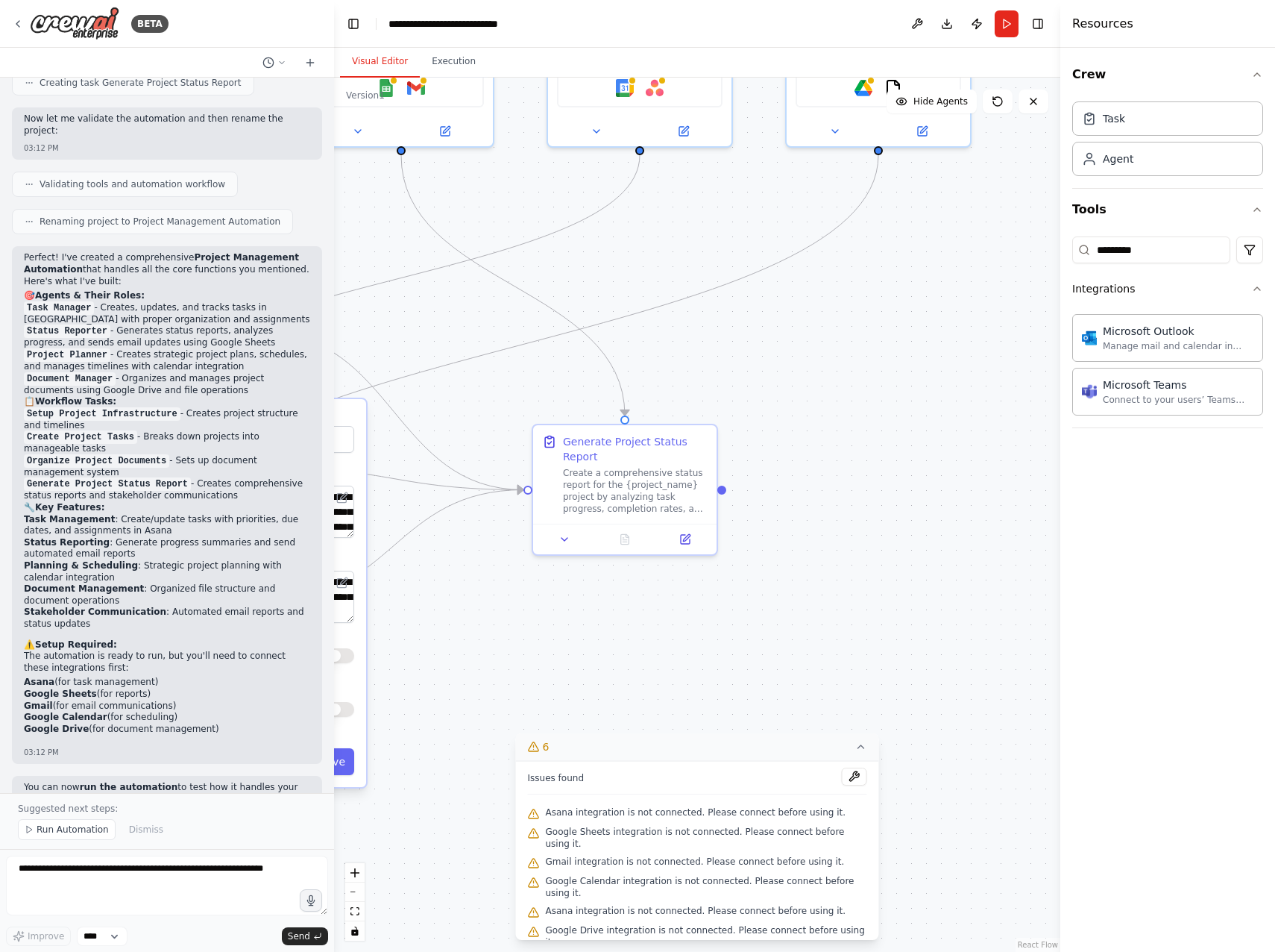
click at [886, 619] on div ".deletable-edge-delete-btn { width: 20px; height: 20px; border: 0px solid #ffff…" at bounding box center [697, 515] width 726 height 874
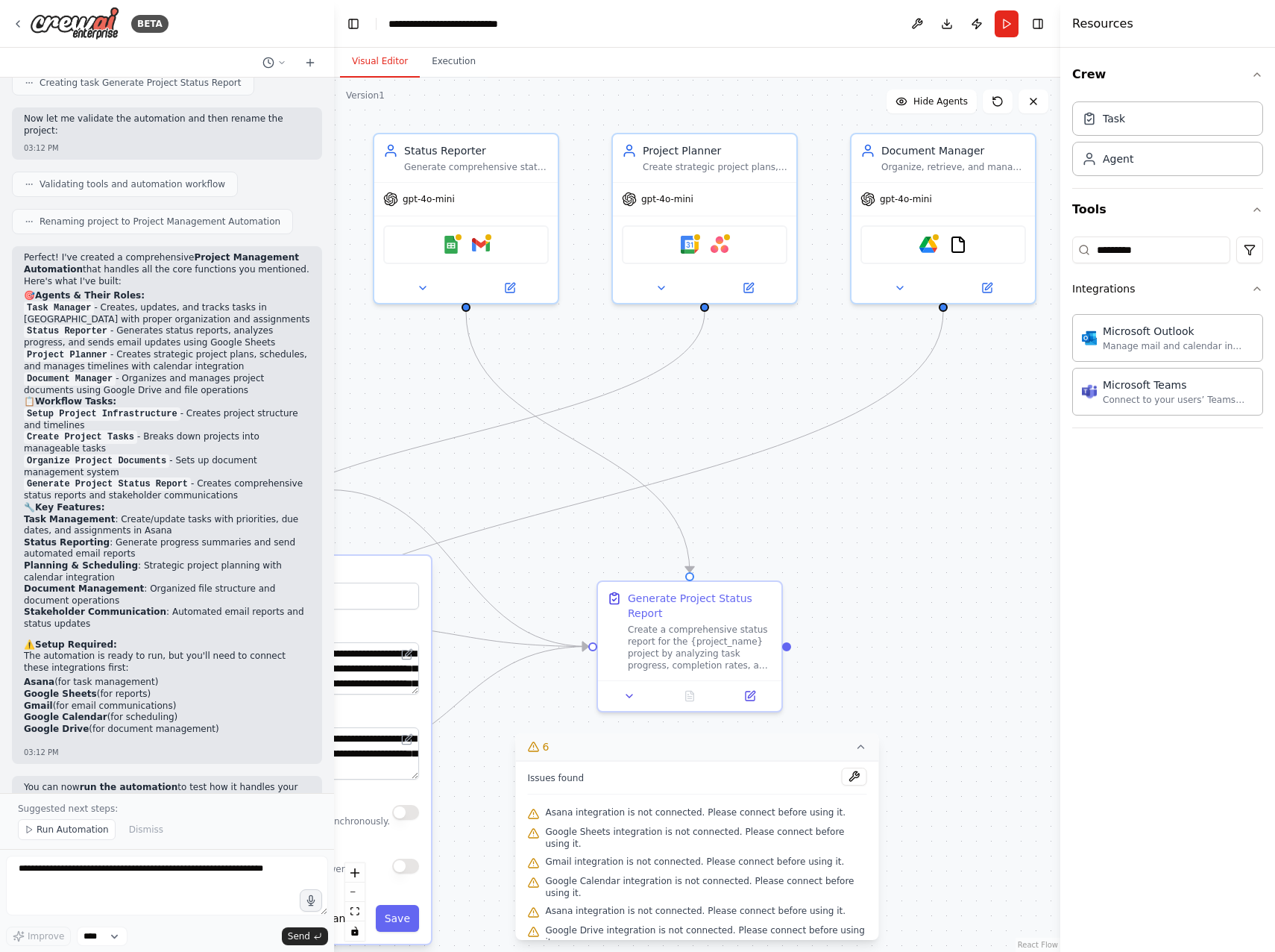
drag, startPoint x: 861, startPoint y: 573, endPoint x: 934, endPoint y: 746, distance: 187.8
click at [934, 746] on div ".deletable-edge-delete-btn { width: 20px; height: 20px; border: 0px solid #ffff…" at bounding box center [697, 515] width 726 height 874
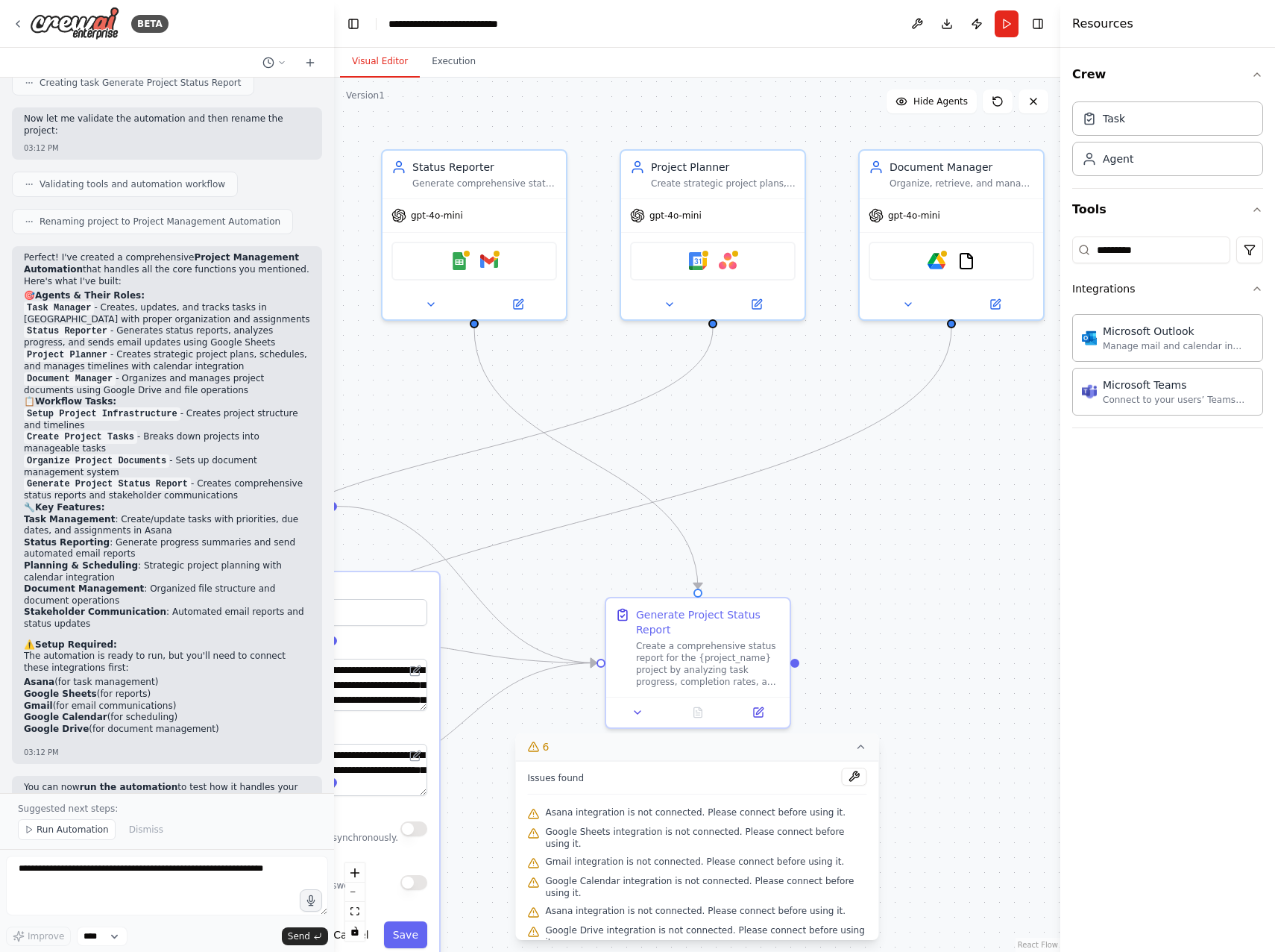
click at [953, 533] on div ".deletable-edge-delete-btn { width: 20px; height: 20px; border: 0px solid #ffff…" at bounding box center [697, 515] width 726 height 874
drag, startPoint x: 713, startPoint y: 263, endPoint x: 508, endPoint y: 301, distance: 208.5
click at [508, 301] on button at bounding box center [517, 301] width 84 height 18
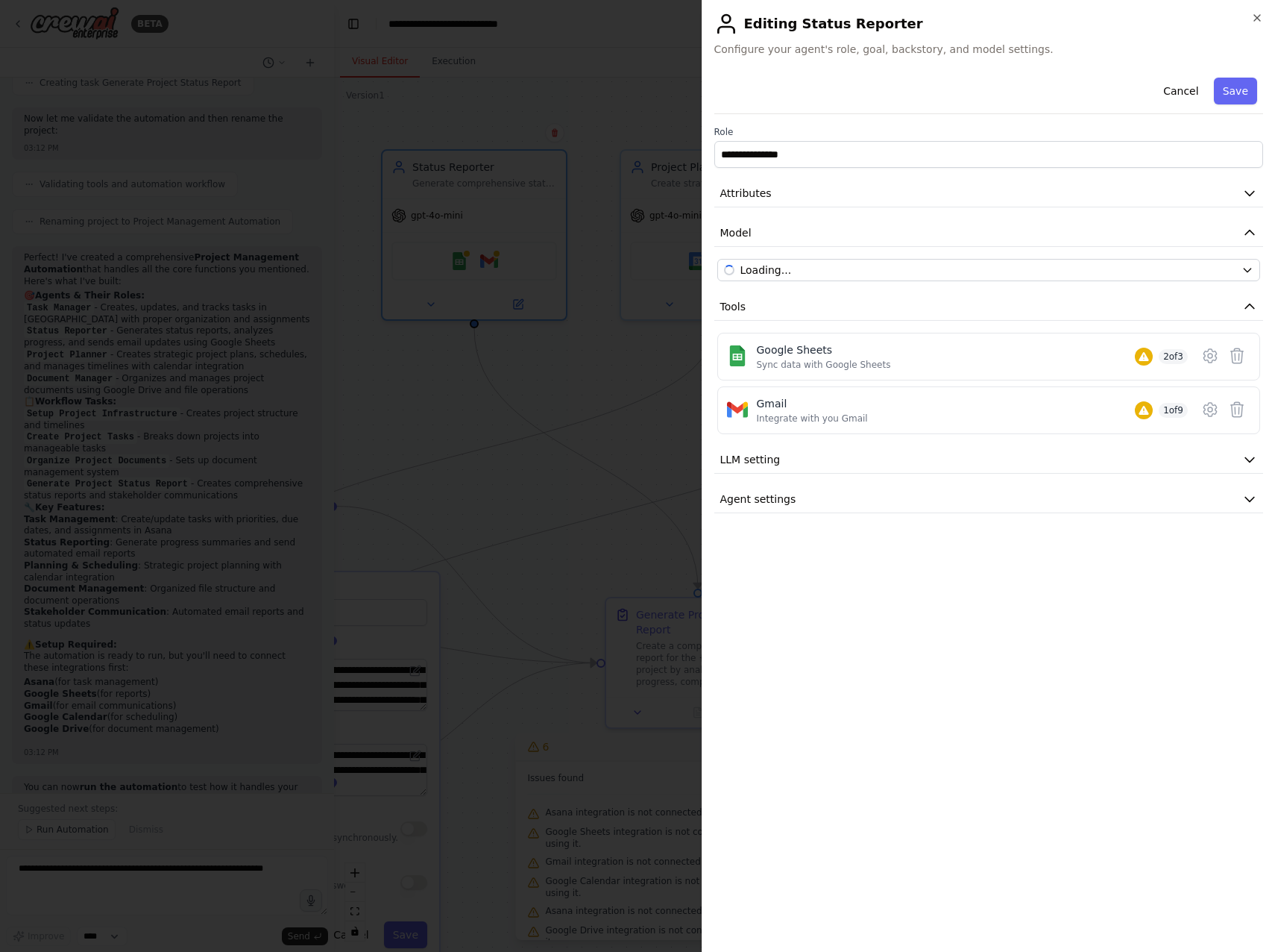
click at [521, 311] on div at bounding box center [637, 476] width 1275 height 952
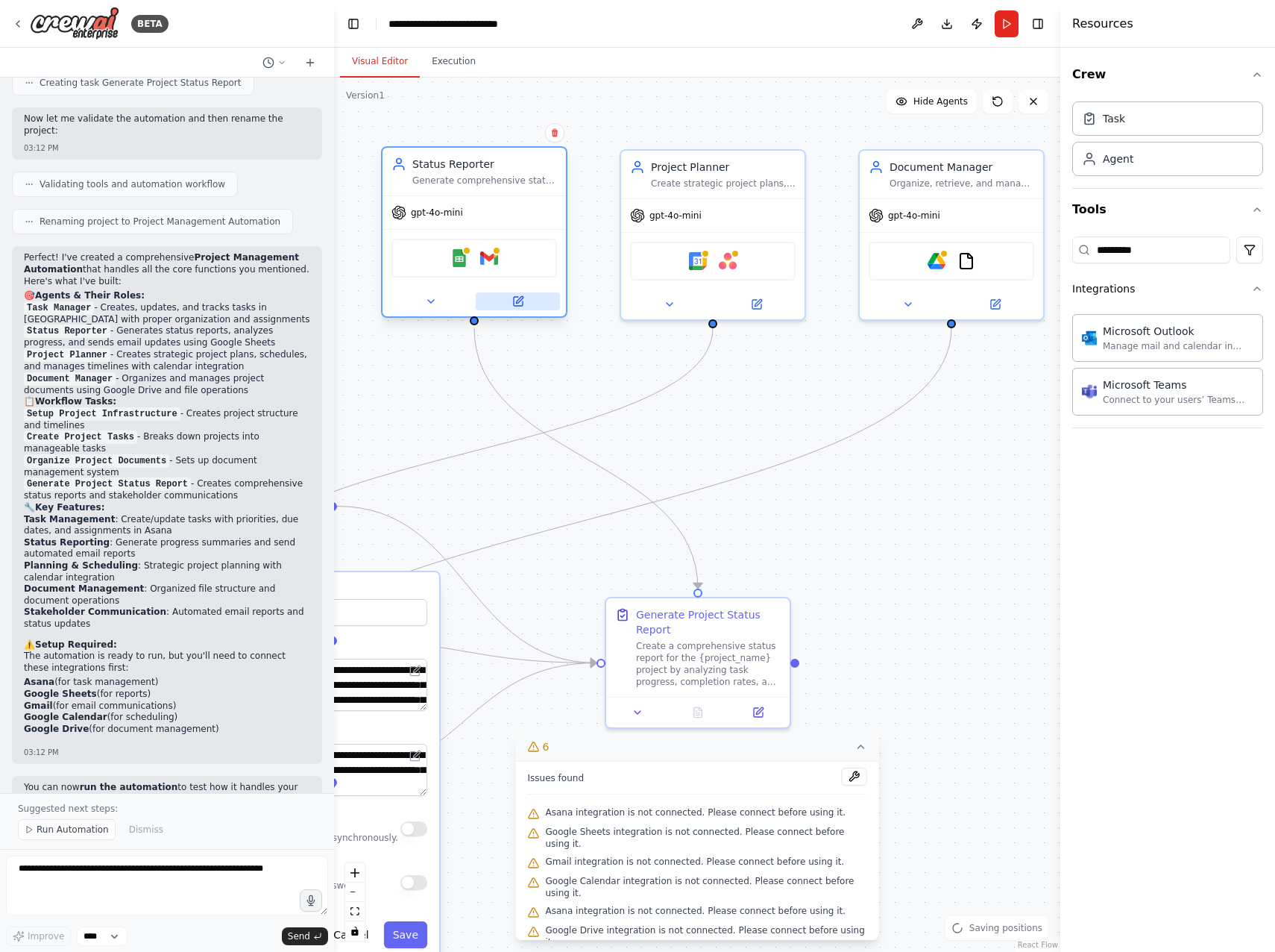
click at [519, 309] on button at bounding box center [517, 301] width 84 height 18
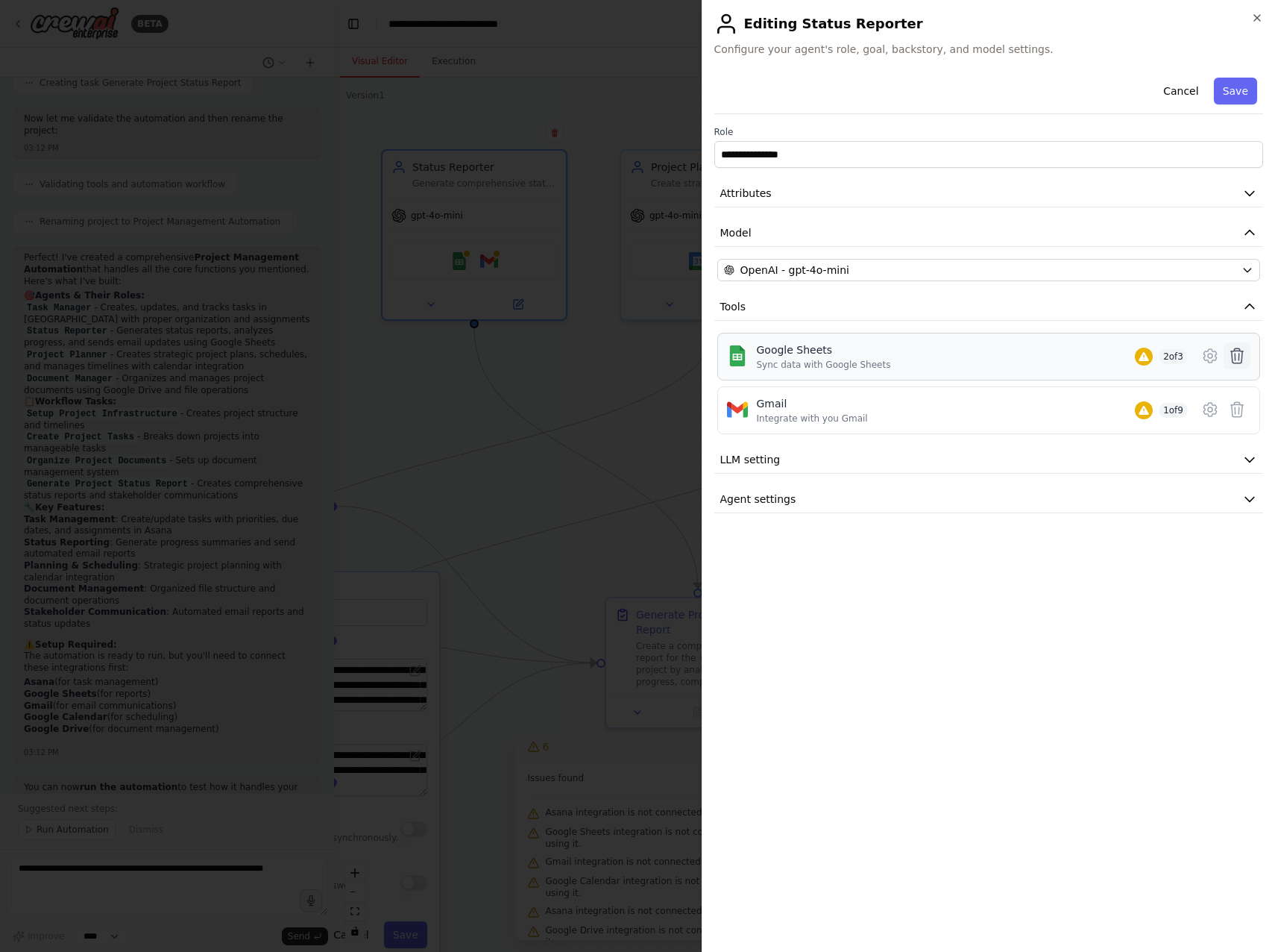
click at [1238, 359] on icon at bounding box center [1238, 356] width 13 height 15
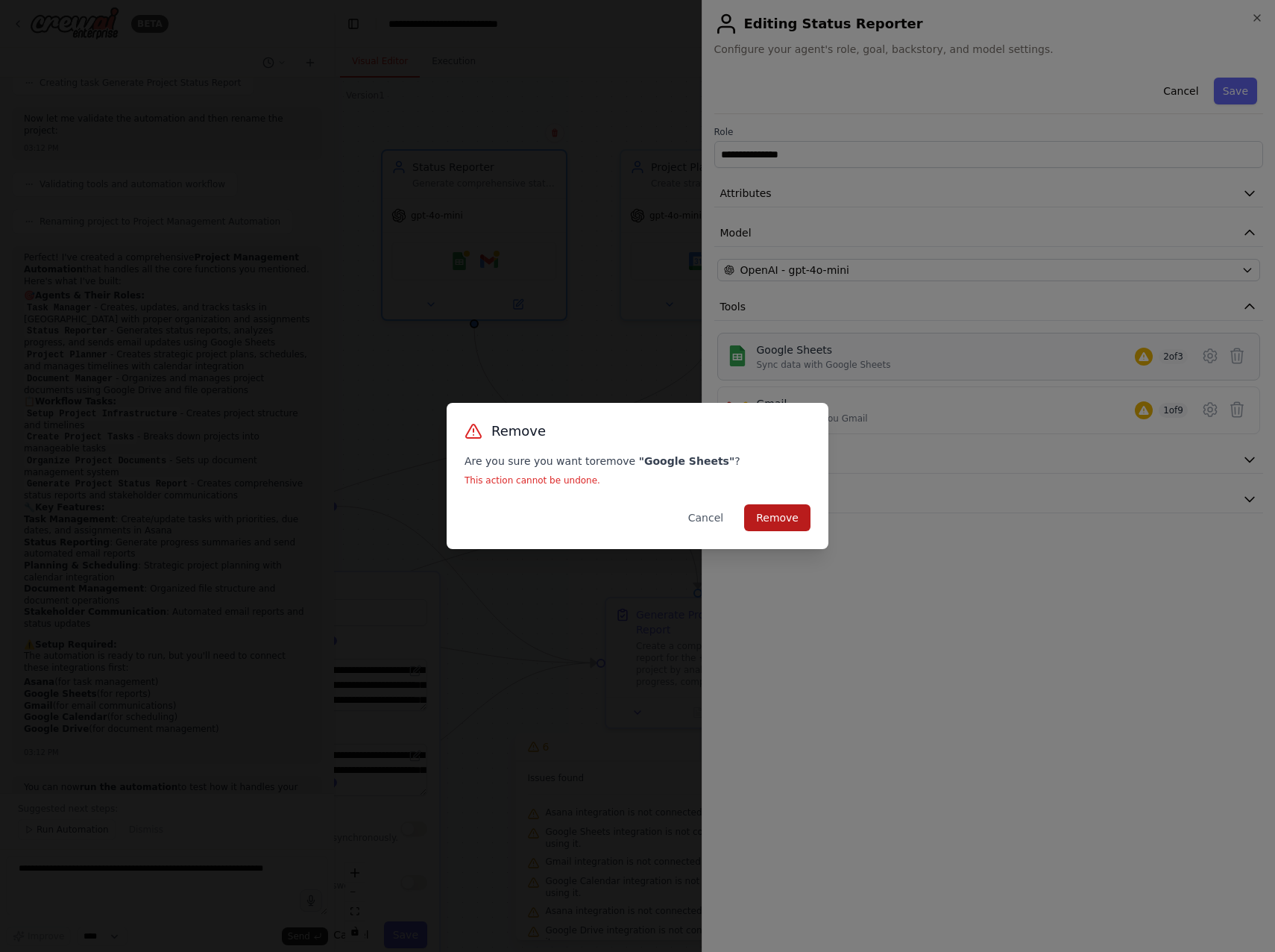
click at [778, 516] on button "Remove" at bounding box center [778, 517] width 67 height 26
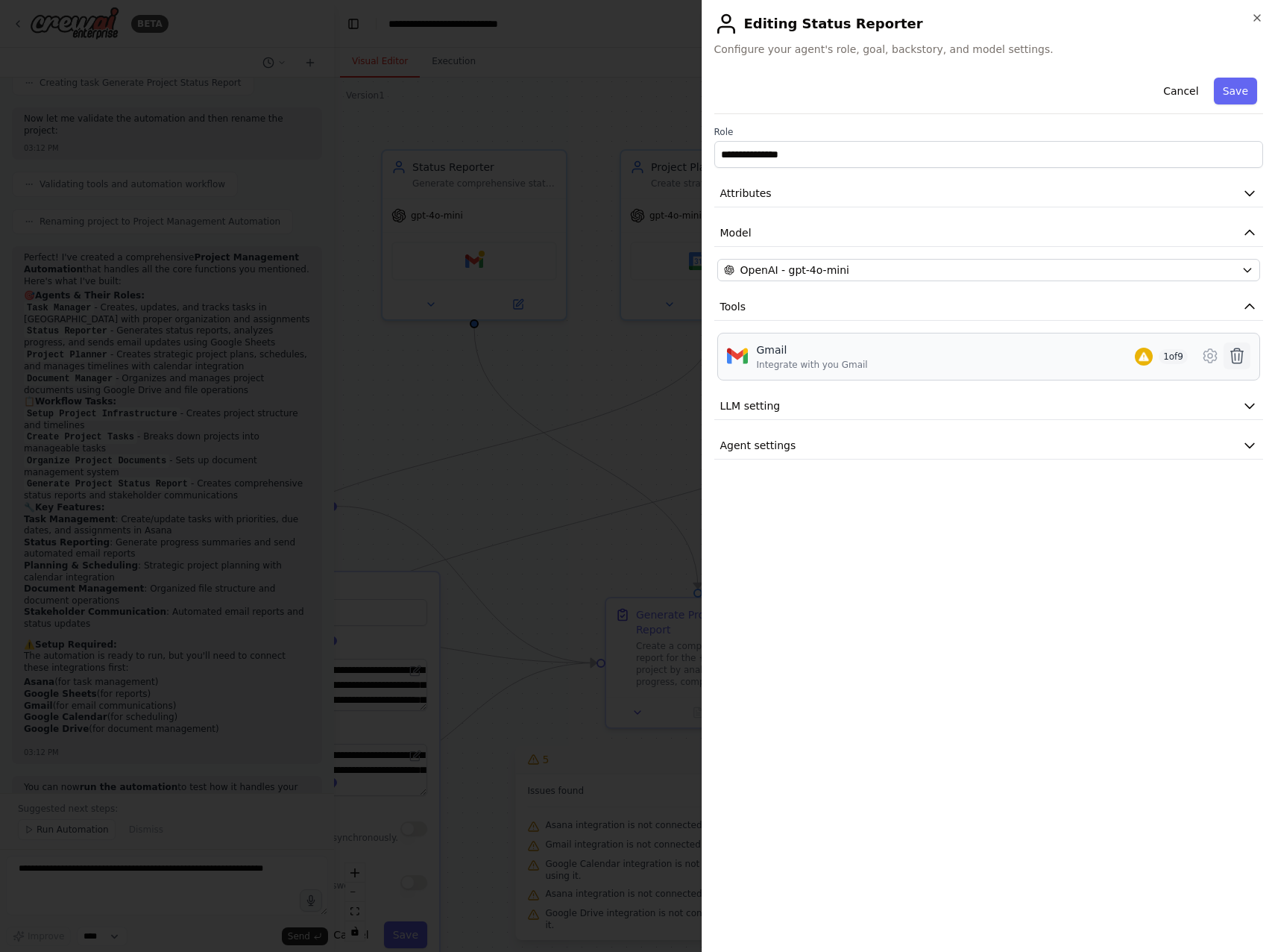
click at [1238, 352] on icon at bounding box center [1238, 356] width 18 height 18
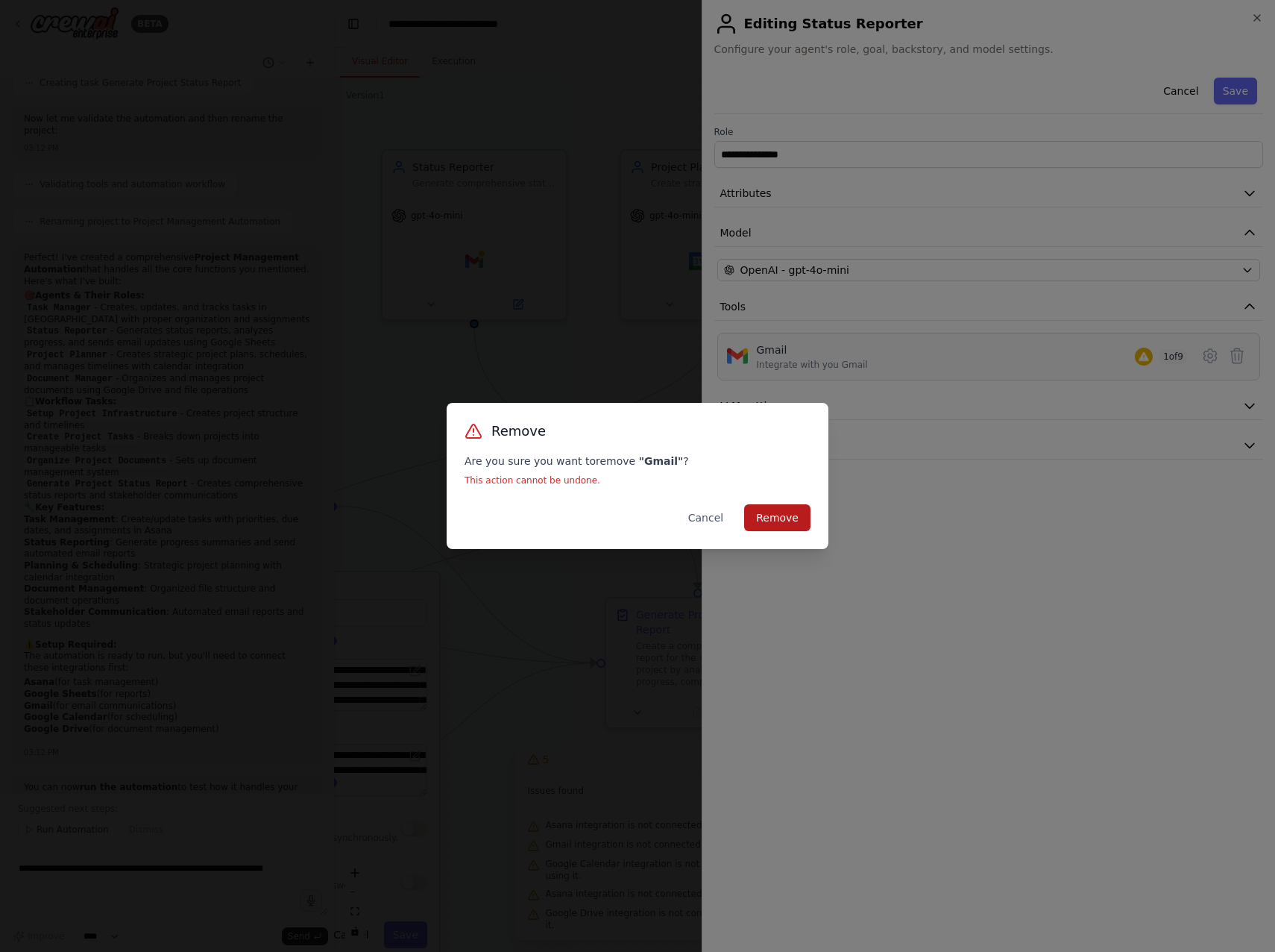
click at [788, 516] on button "Remove" at bounding box center [778, 517] width 67 height 26
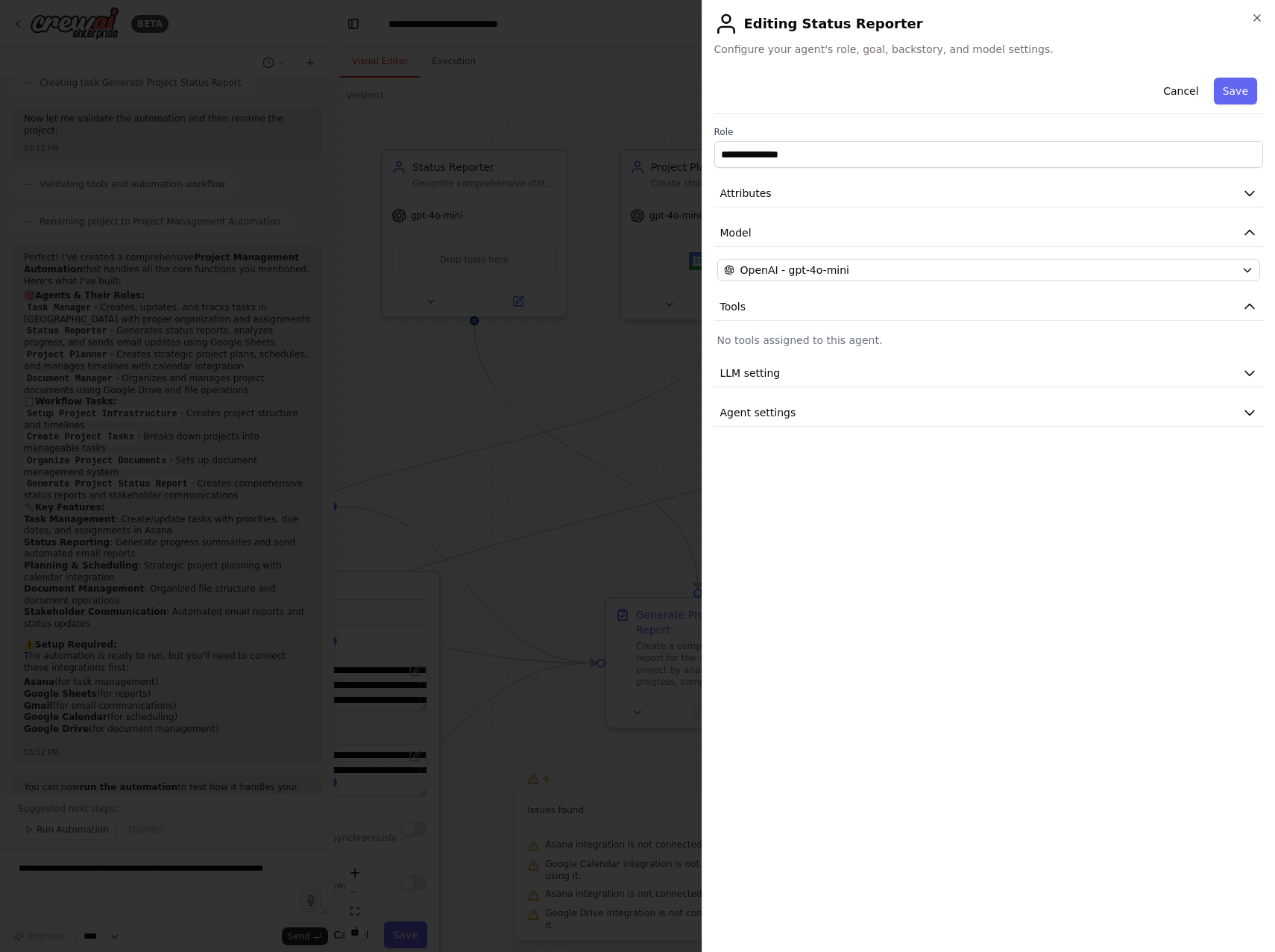
click at [799, 347] on p "No tools assigned to this agent." at bounding box center [989, 340] width 544 height 15
click at [800, 339] on p "No tools assigned to this agent." at bounding box center [989, 340] width 544 height 15
click at [775, 371] on span "LLM setting" at bounding box center [750, 372] width 60 height 15
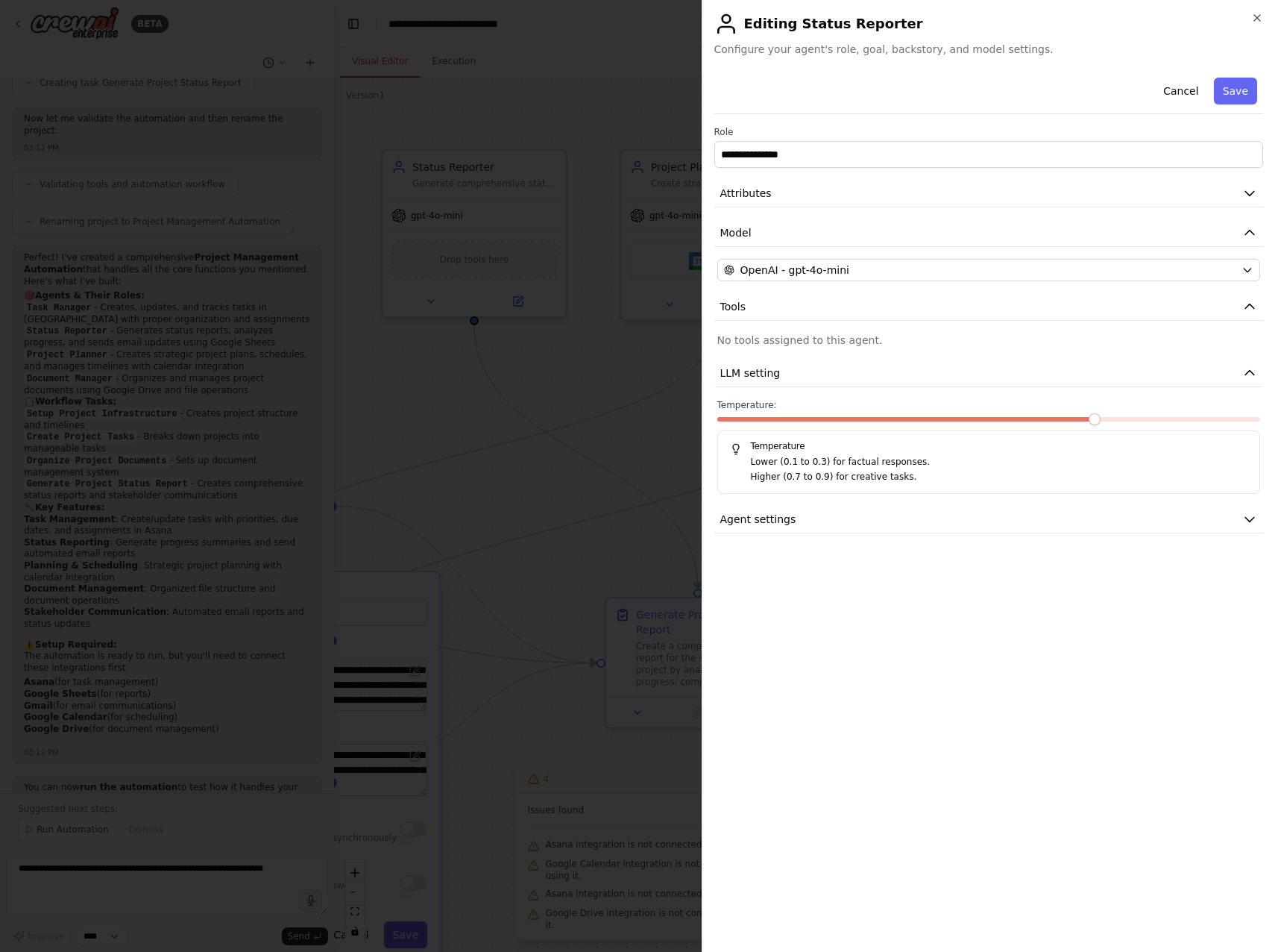
click at [788, 344] on p "No tools assigned to this agent." at bounding box center [989, 340] width 544 height 15
click at [1245, 91] on button "Save" at bounding box center [1235, 90] width 43 height 26
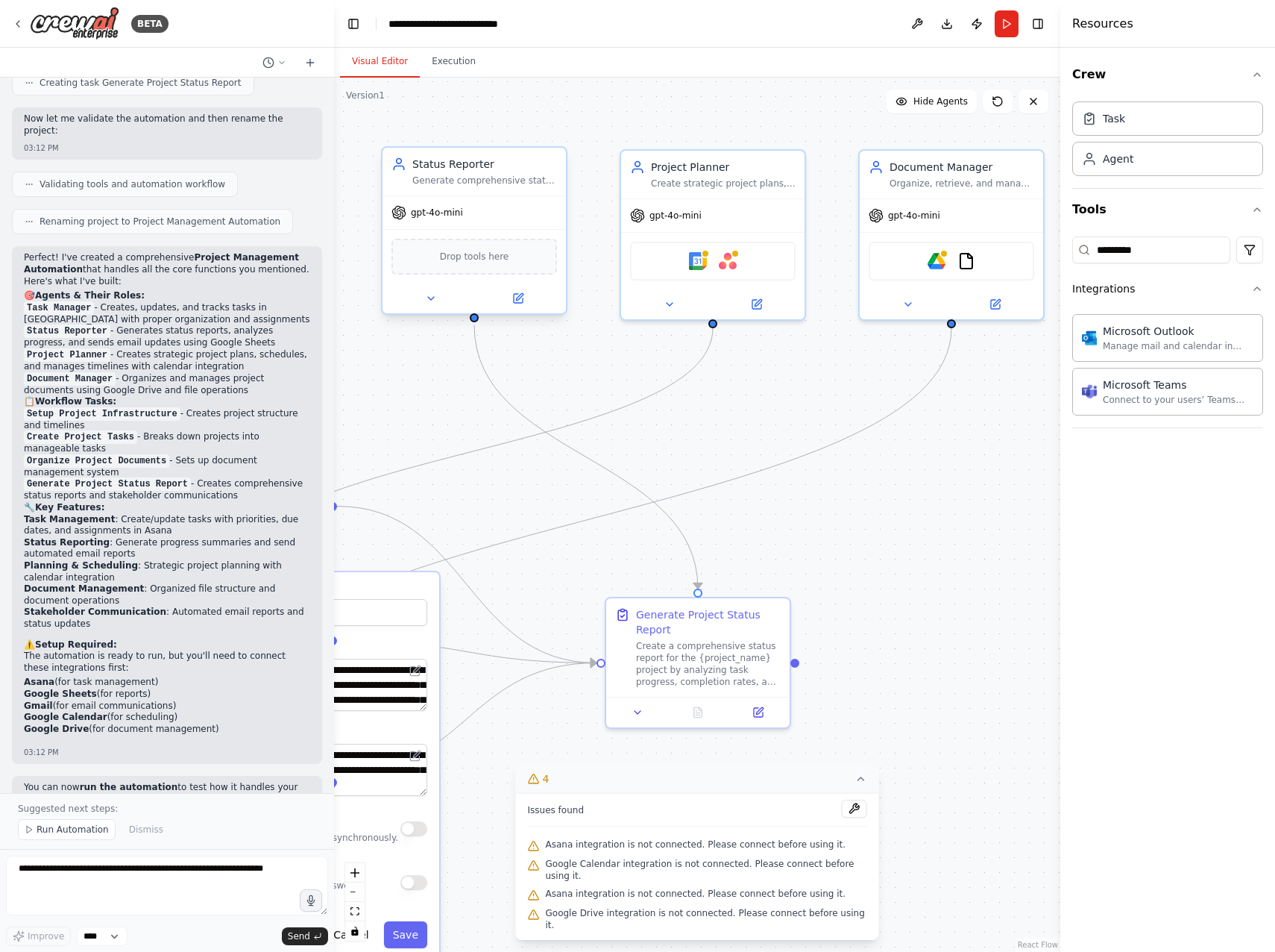
click at [485, 262] on span "Drop tools here" at bounding box center [475, 256] width 69 height 15
drag, startPoint x: 1157, startPoint y: 252, endPoint x: 685, endPoint y: 235, distance: 472.3
click at [685, 234] on div "BETA Role: You are Project Agent, an AI assistant embedded in a React project a…" at bounding box center [637, 476] width 1275 height 952
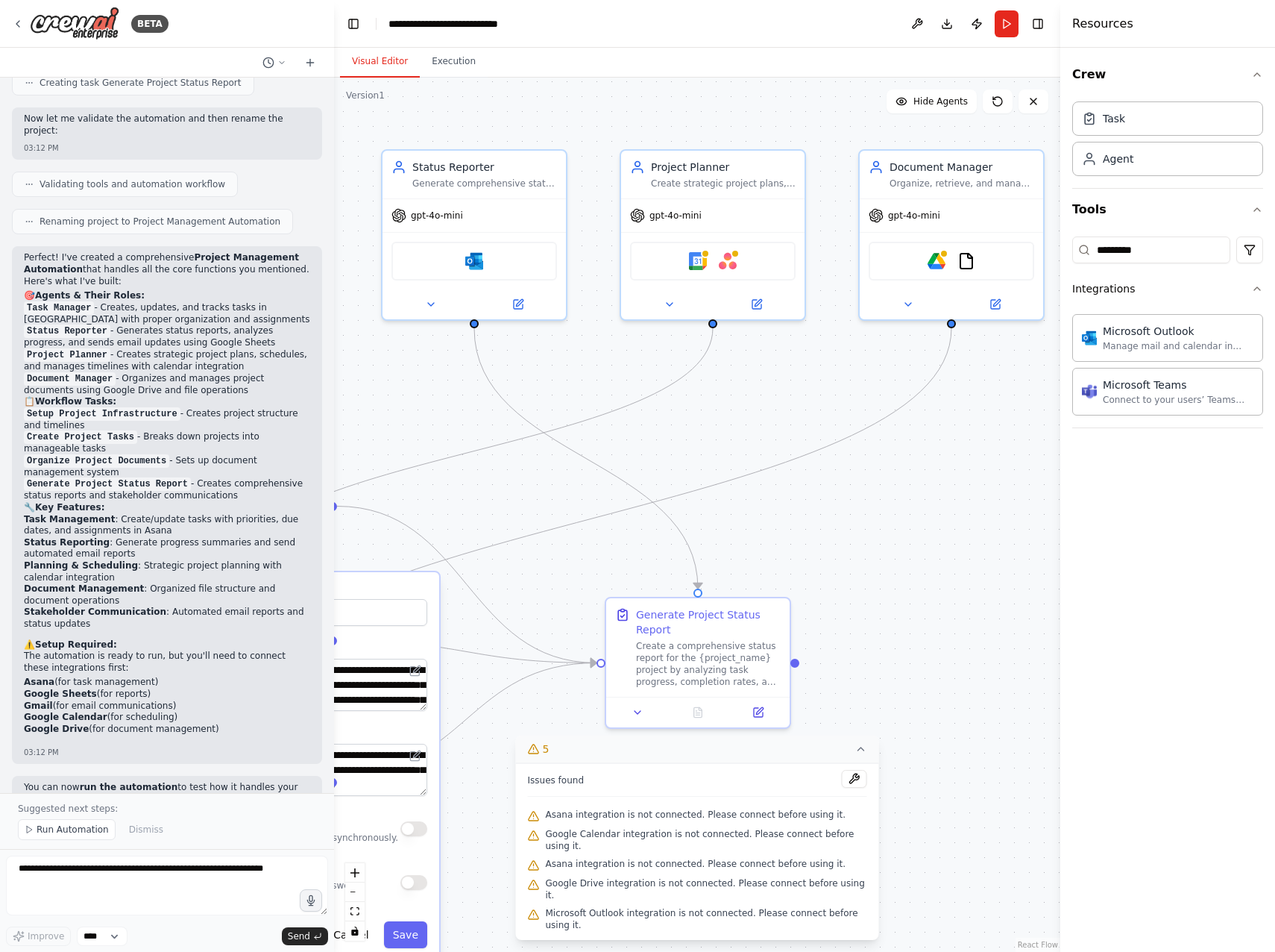
click at [998, 532] on div ".deletable-edge-delete-btn { width: 20px; height: 20px; border: 0px solid #ffff…" at bounding box center [697, 515] width 726 height 874
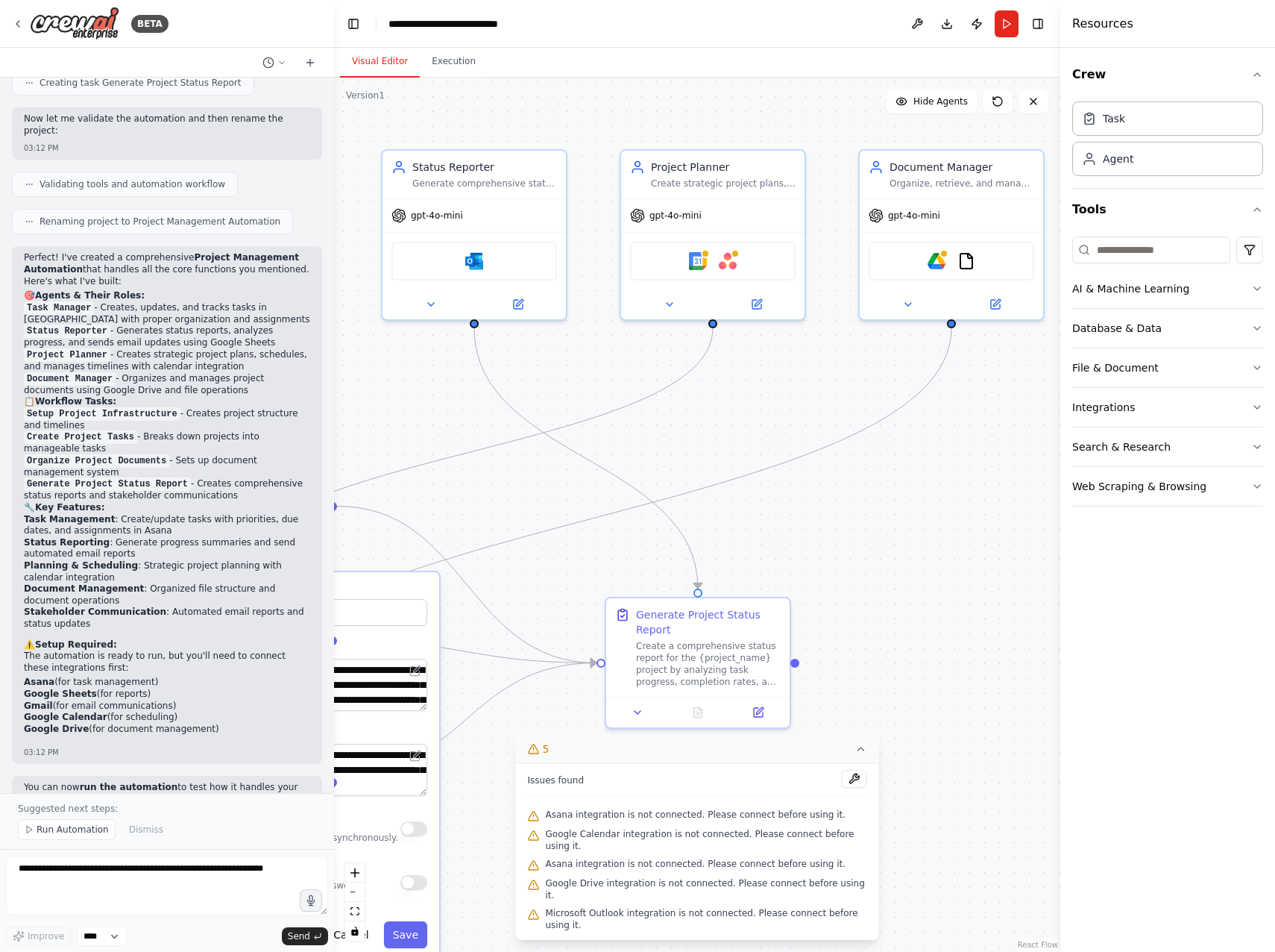
click at [951, 556] on div ".deletable-edge-delete-btn { width: 20px; height: 20px; border: 0px solid #ffff…" at bounding box center [697, 515] width 726 height 874
click at [908, 523] on div ".deletable-edge-delete-btn { width: 20px; height: 20px; border: 0px solid #ffff…" at bounding box center [697, 515] width 726 height 874
click at [518, 304] on icon at bounding box center [518, 301] width 9 height 9
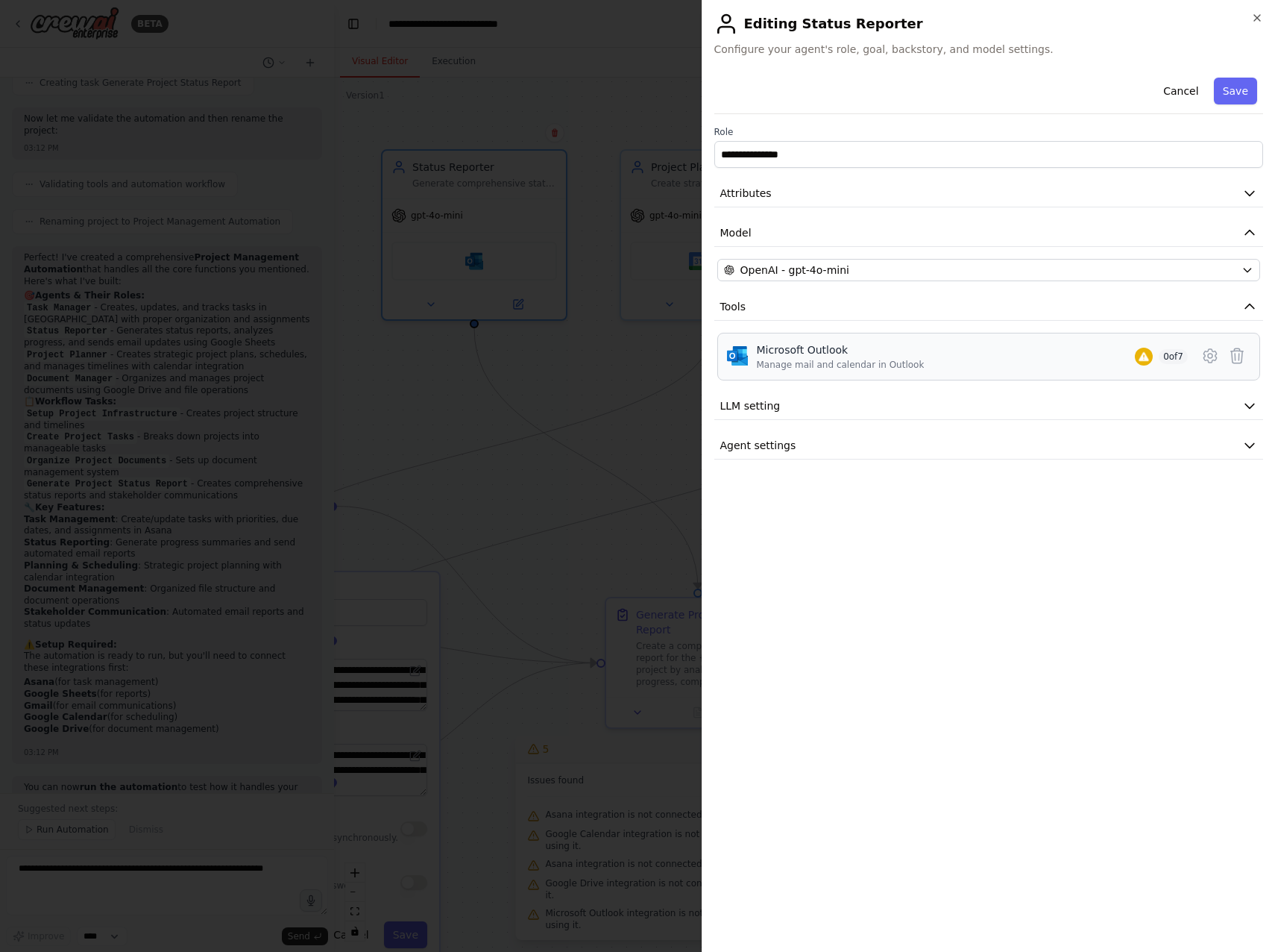
click at [1155, 355] on div "Microsoft Outlook Manage mail and calendar in Outlook 0 of 7" at bounding box center [972, 356] width 432 height 28
click at [1210, 360] on icon at bounding box center [1211, 356] width 18 height 18
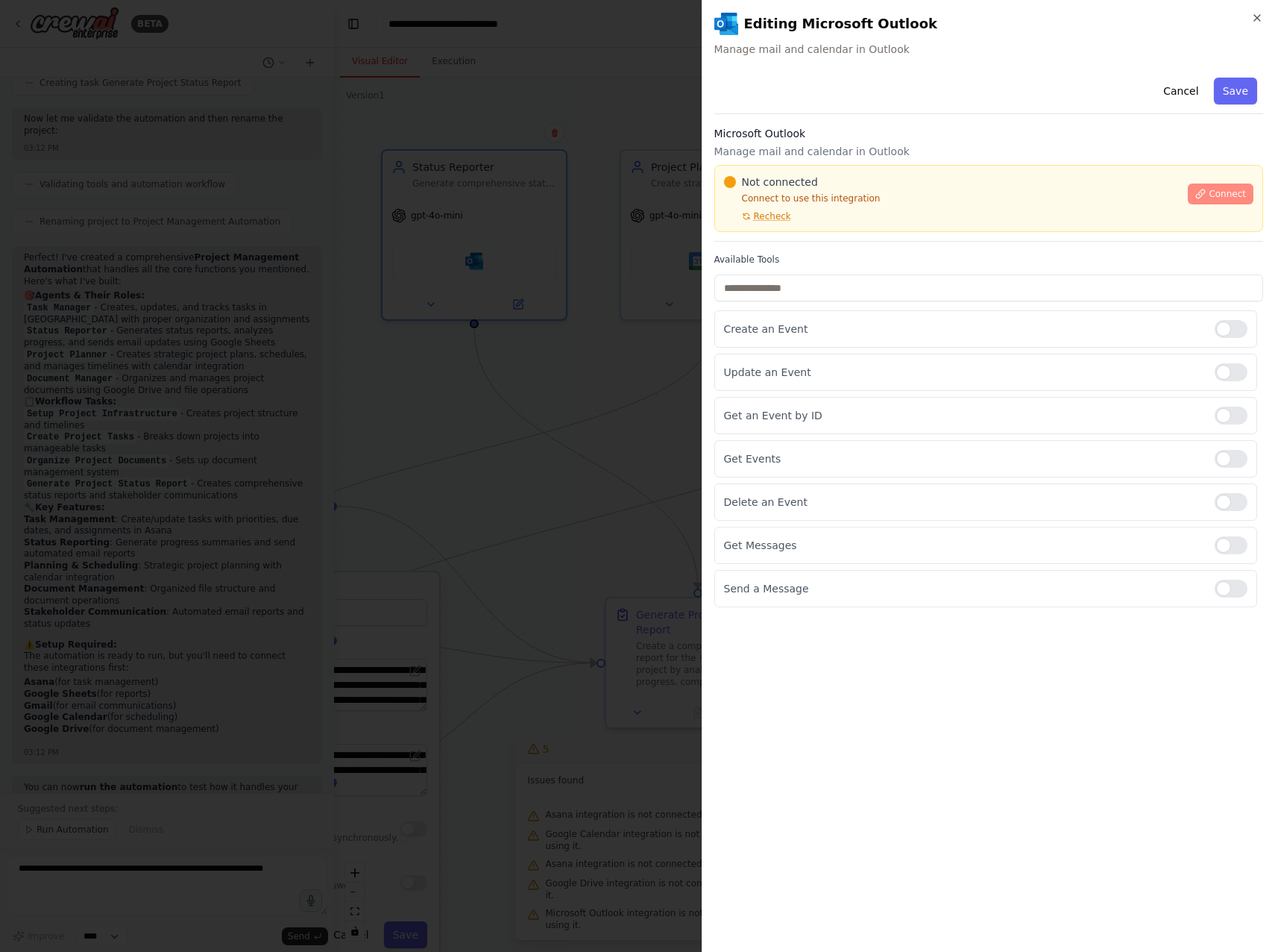
click at [1232, 194] on span "Connect" at bounding box center [1228, 194] width 37 height 12
click at [537, 420] on div at bounding box center [637, 476] width 1275 height 952
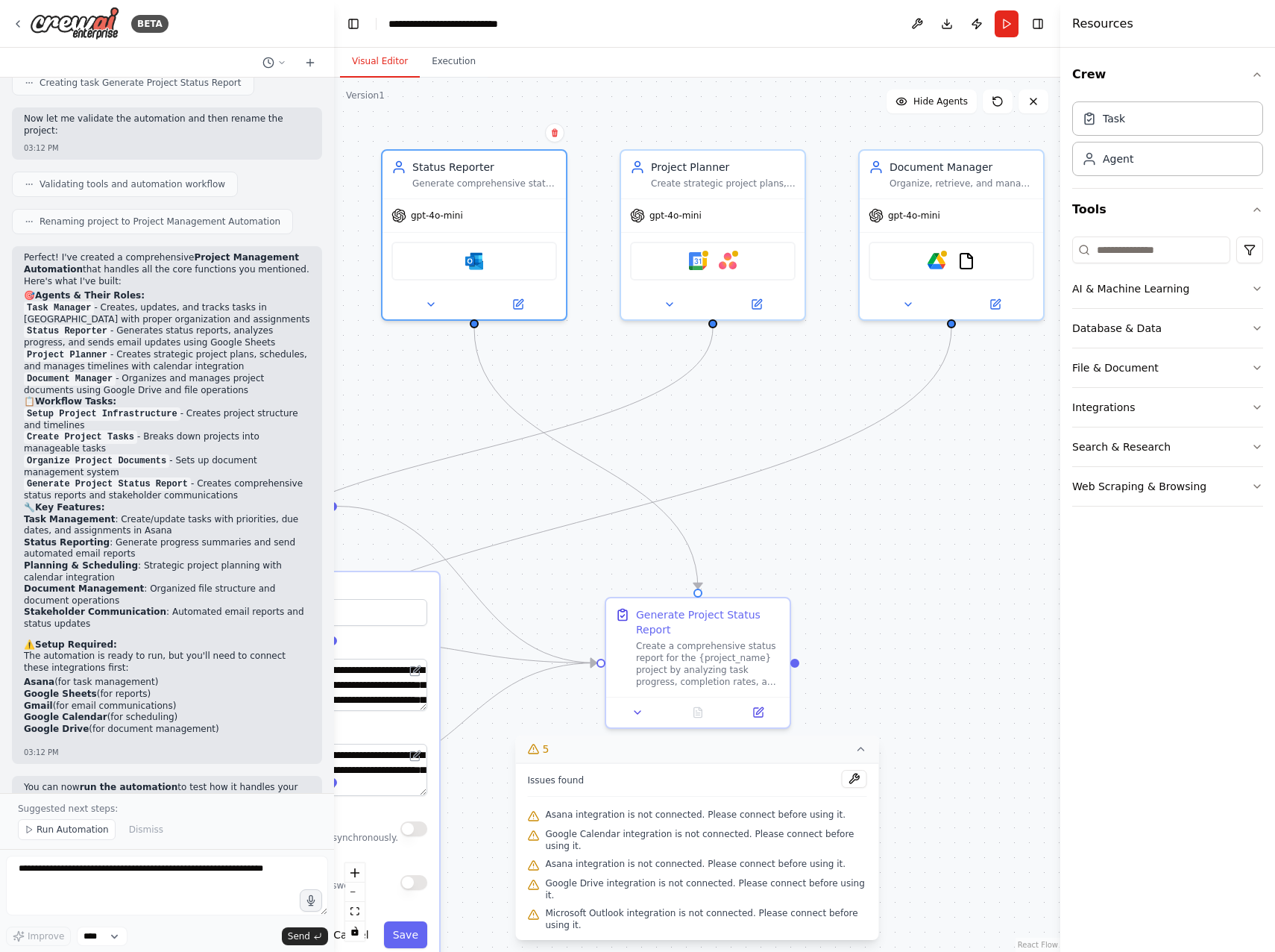
click at [920, 480] on div ".deletable-edge-delete-btn { width: 20px; height: 20px; border: 0px solid #ffff…" at bounding box center [697, 515] width 726 height 874
